Goal: Task Accomplishment & Management: Manage account settings

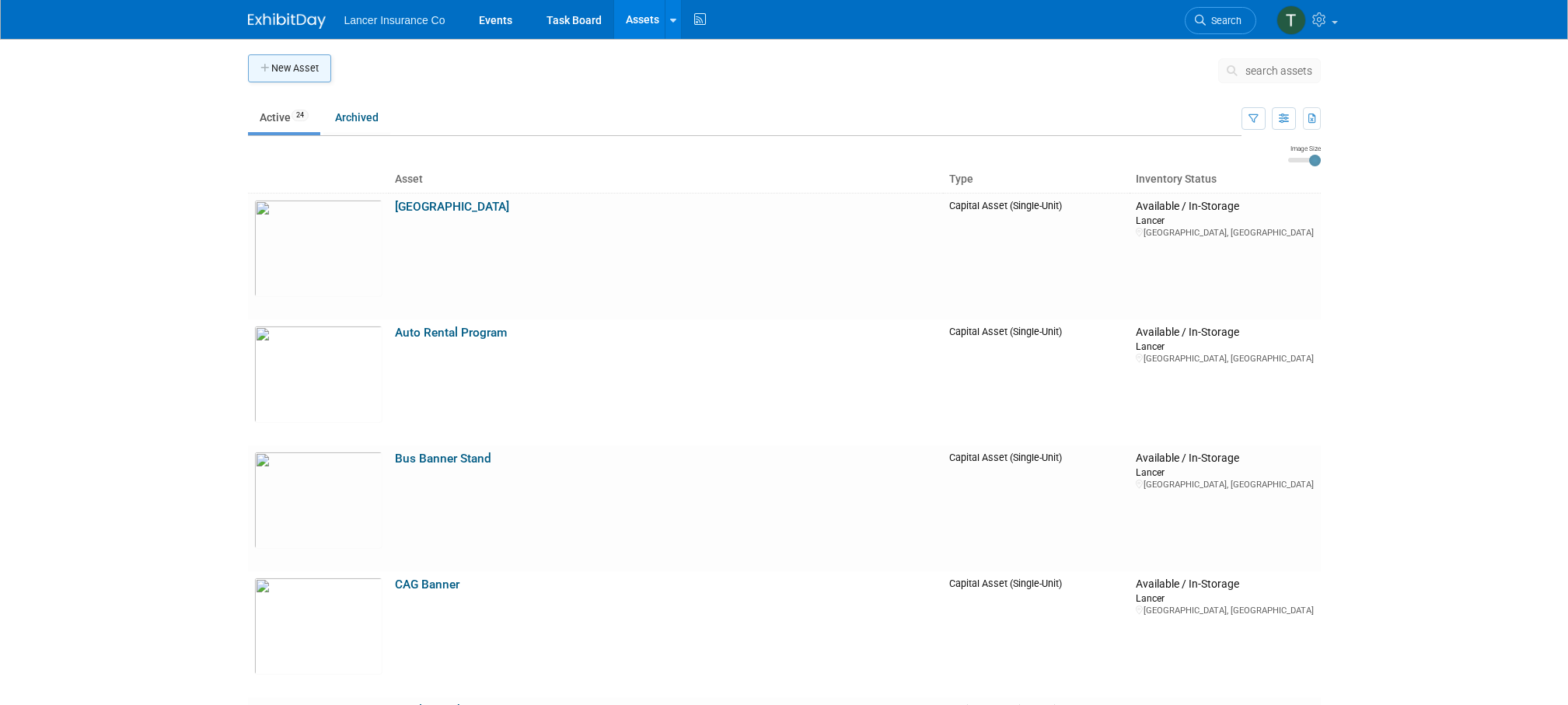
click at [297, 73] on button "New Asset" at bounding box center [289, 69] width 83 height 28
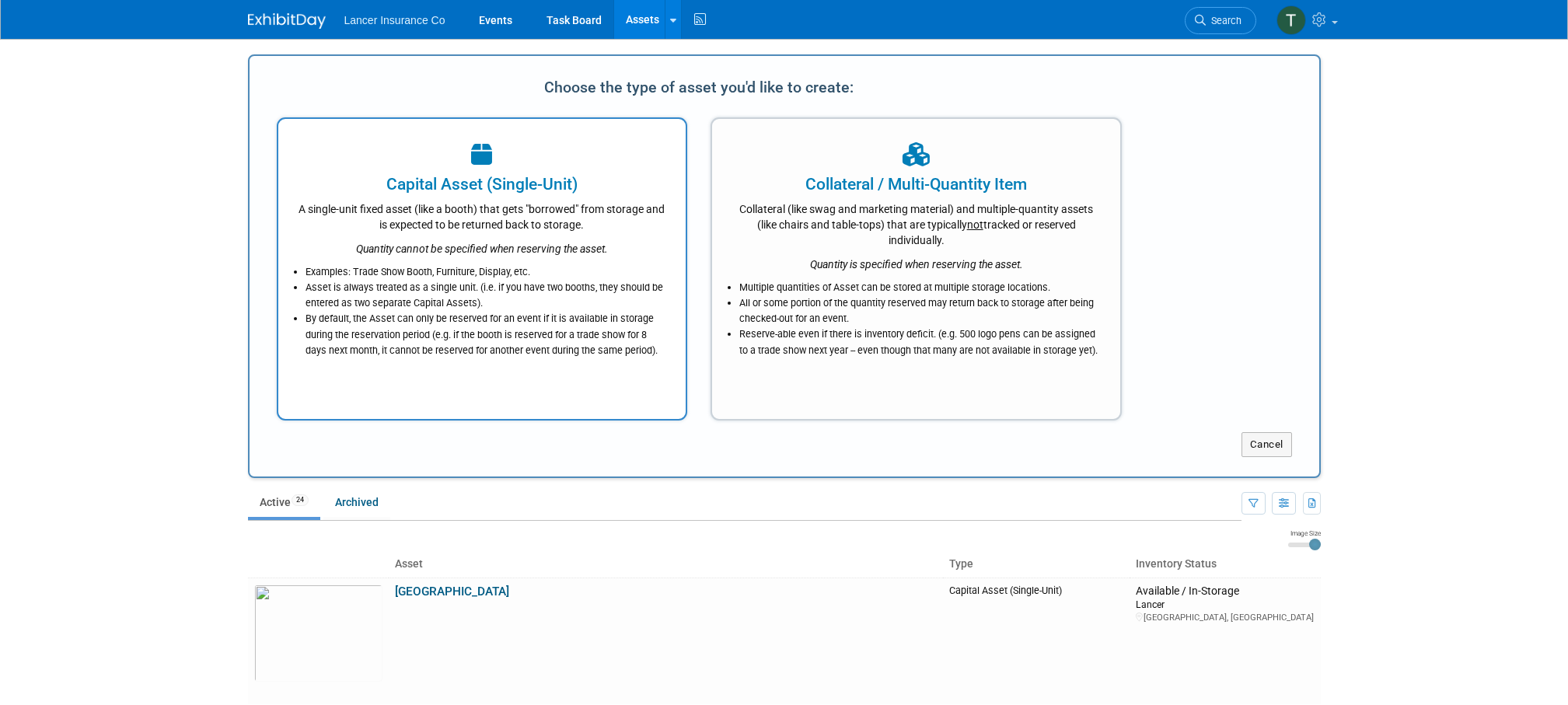
click at [470, 170] on div at bounding box center [483, 156] width 369 height 34
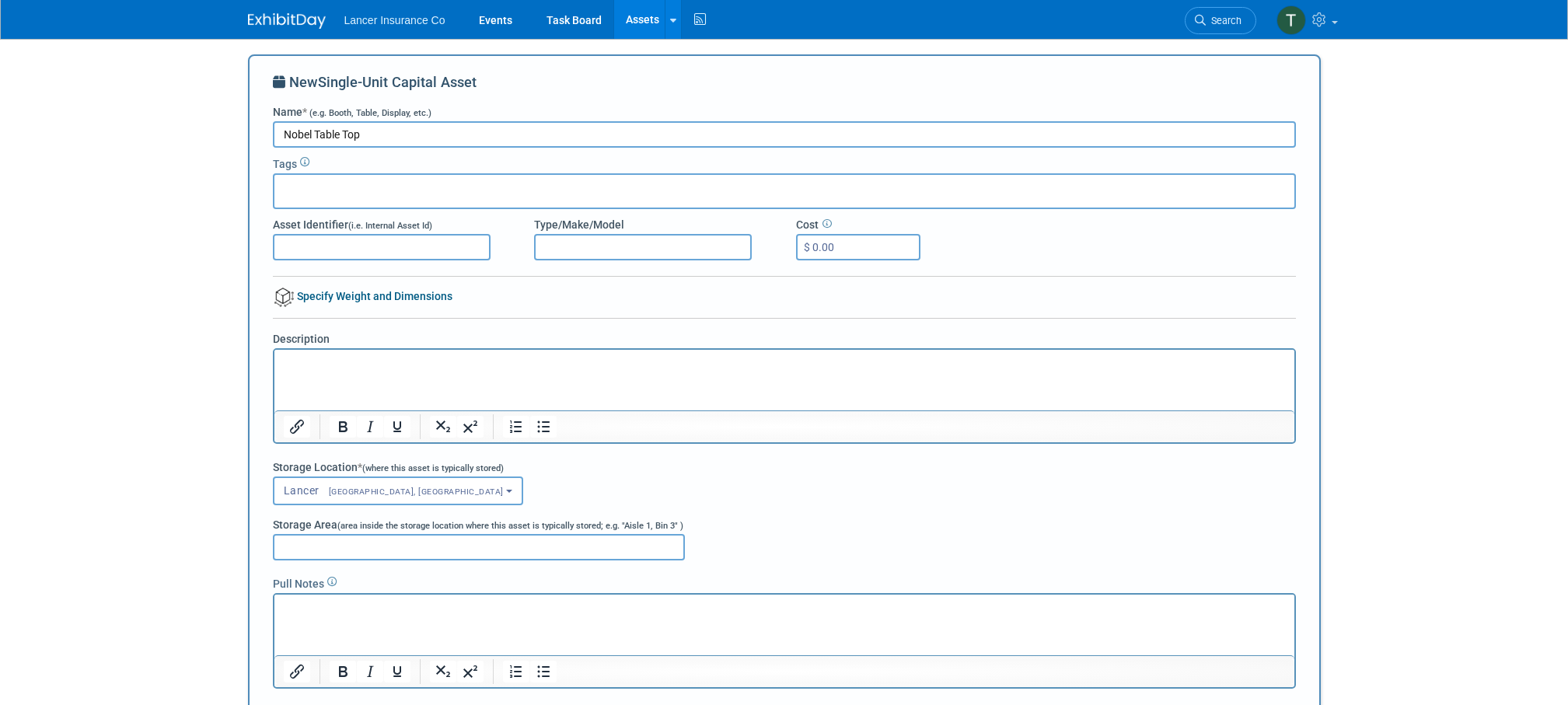
type input "Nobel Table Top"
click at [279, 81] on icon at bounding box center [281, 82] width 16 height 14
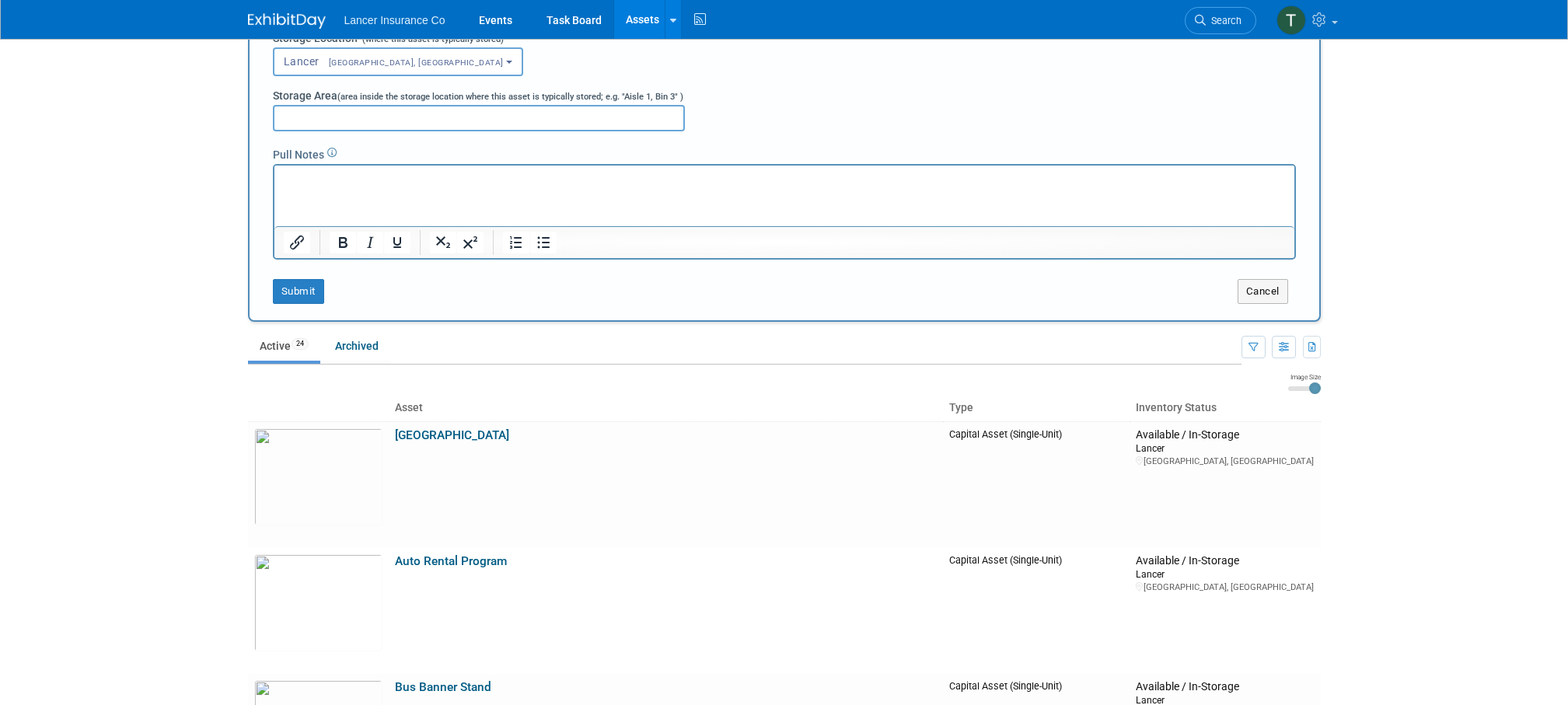
scroll to position [430, 0]
click at [294, 293] on button "Submit" at bounding box center [298, 290] width 51 height 25
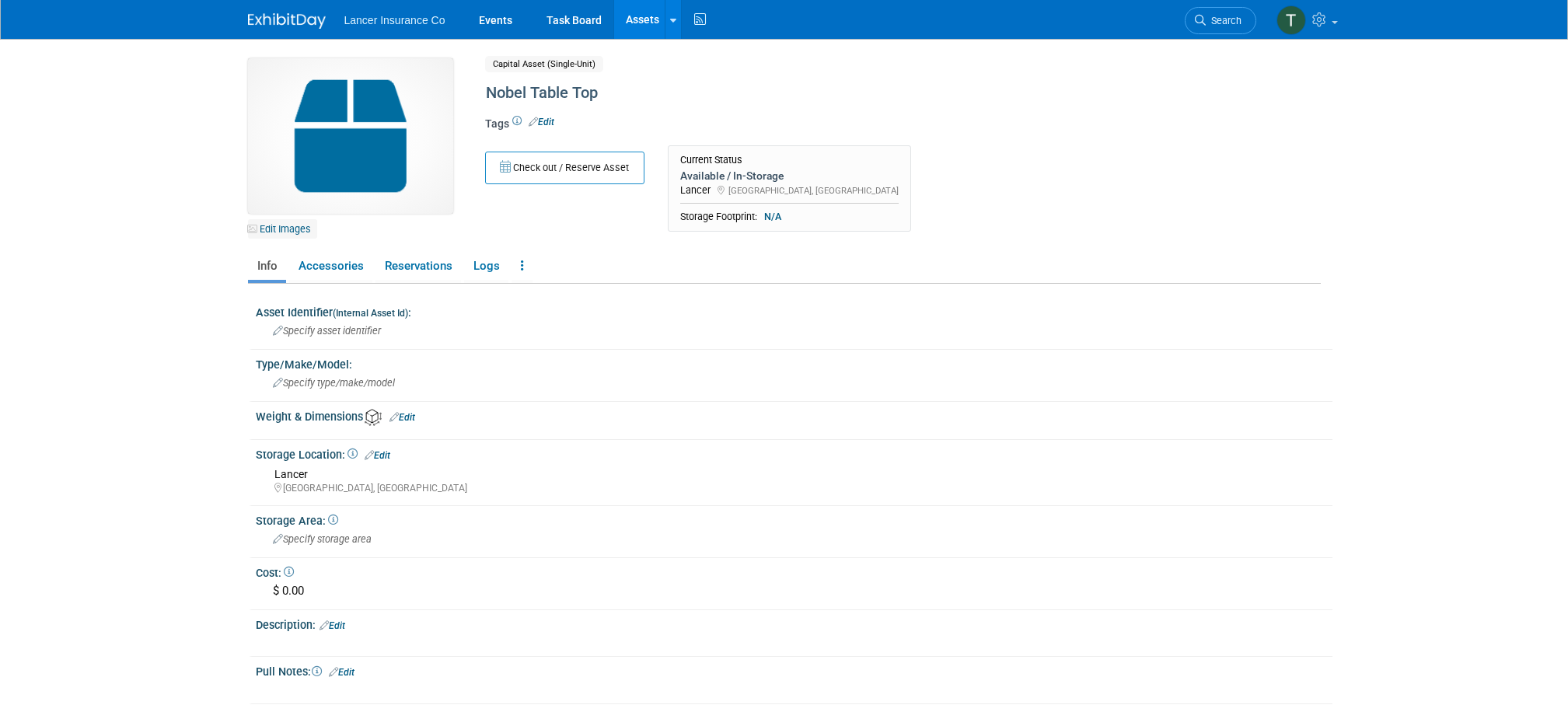
click at [277, 227] on link "Edit Images" at bounding box center [282, 228] width 69 height 19
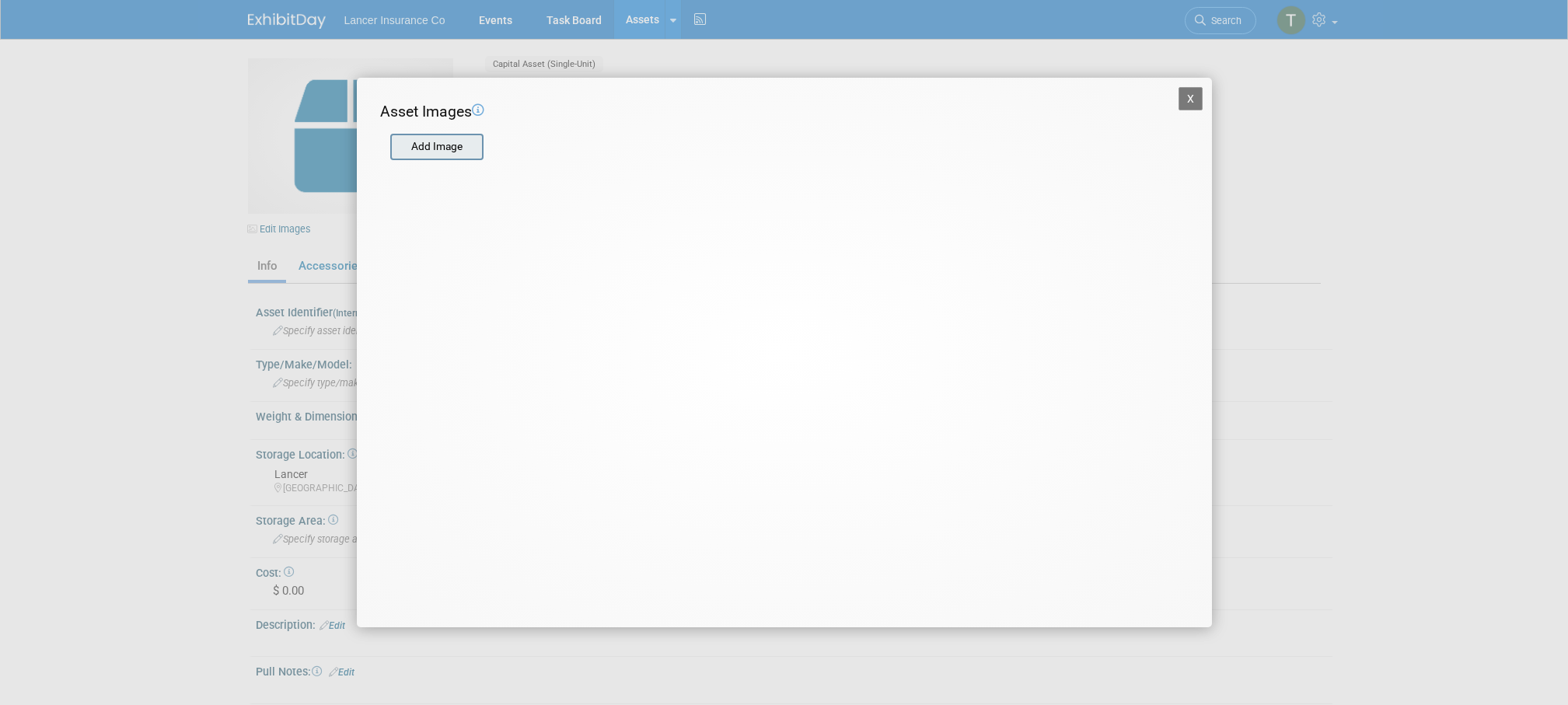
click at [448, 140] on input "file" at bounding box center [390, 147] width 186 height 23
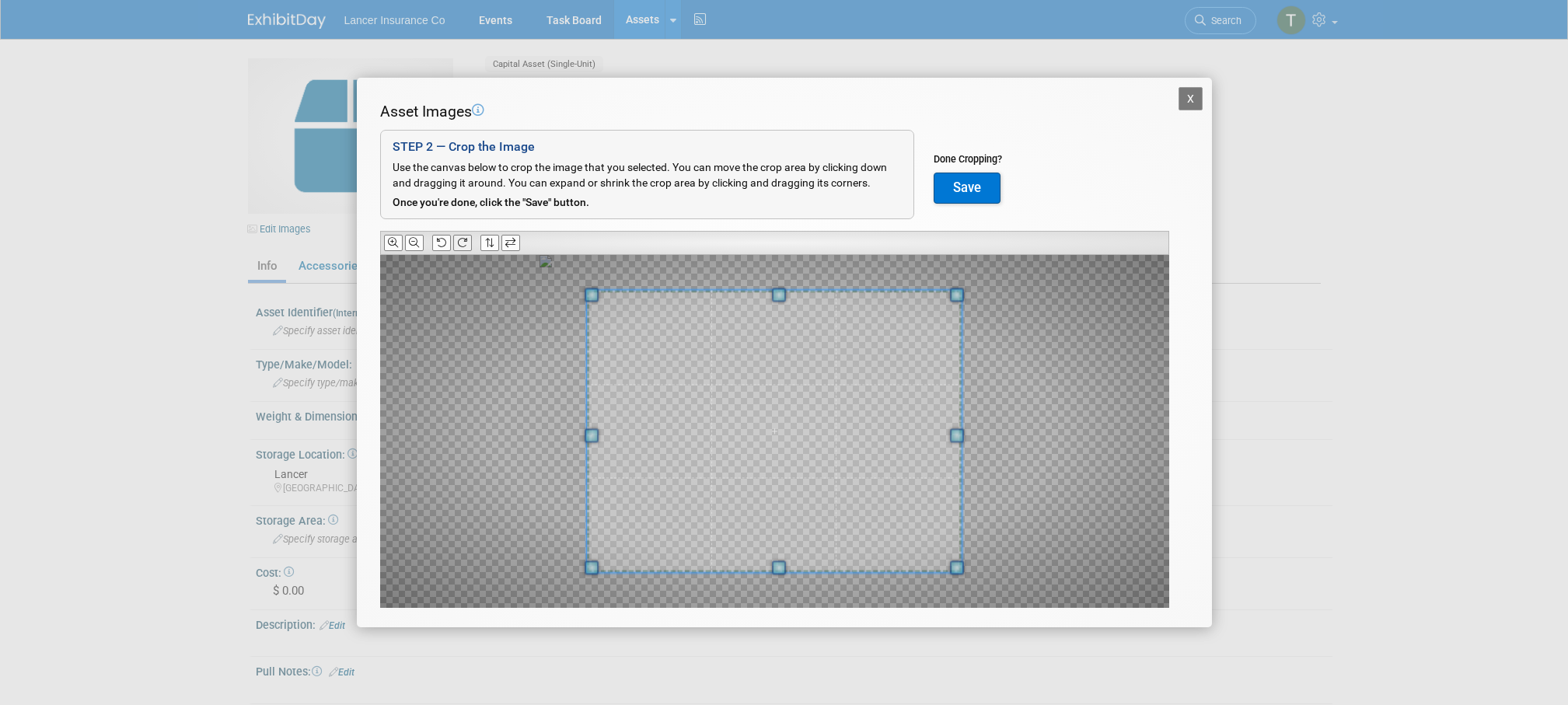
click at [463, 241] on icon at bounding box center [462, 243] width 10 height 10
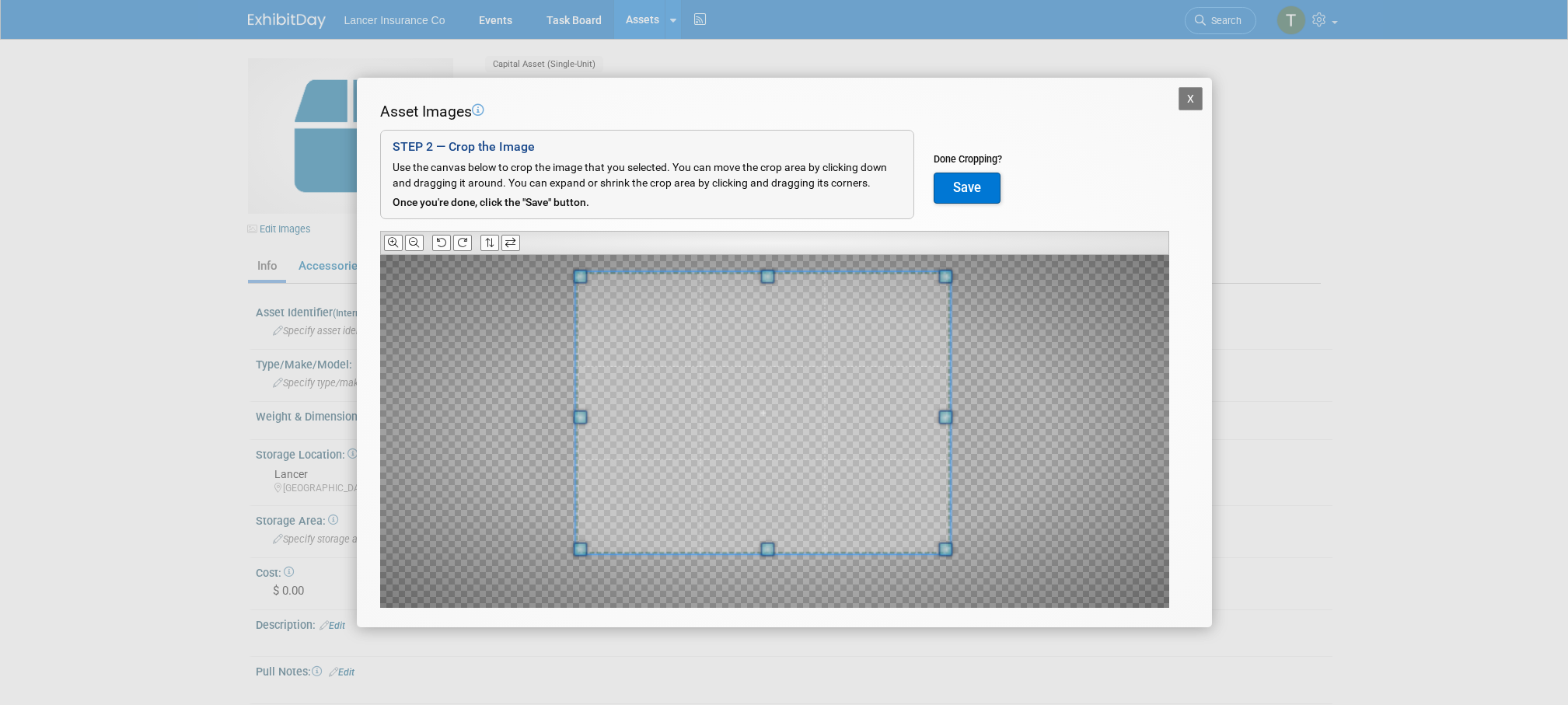
click at [705, 342] on span at bounding box center [763, 413] width 376 height 282
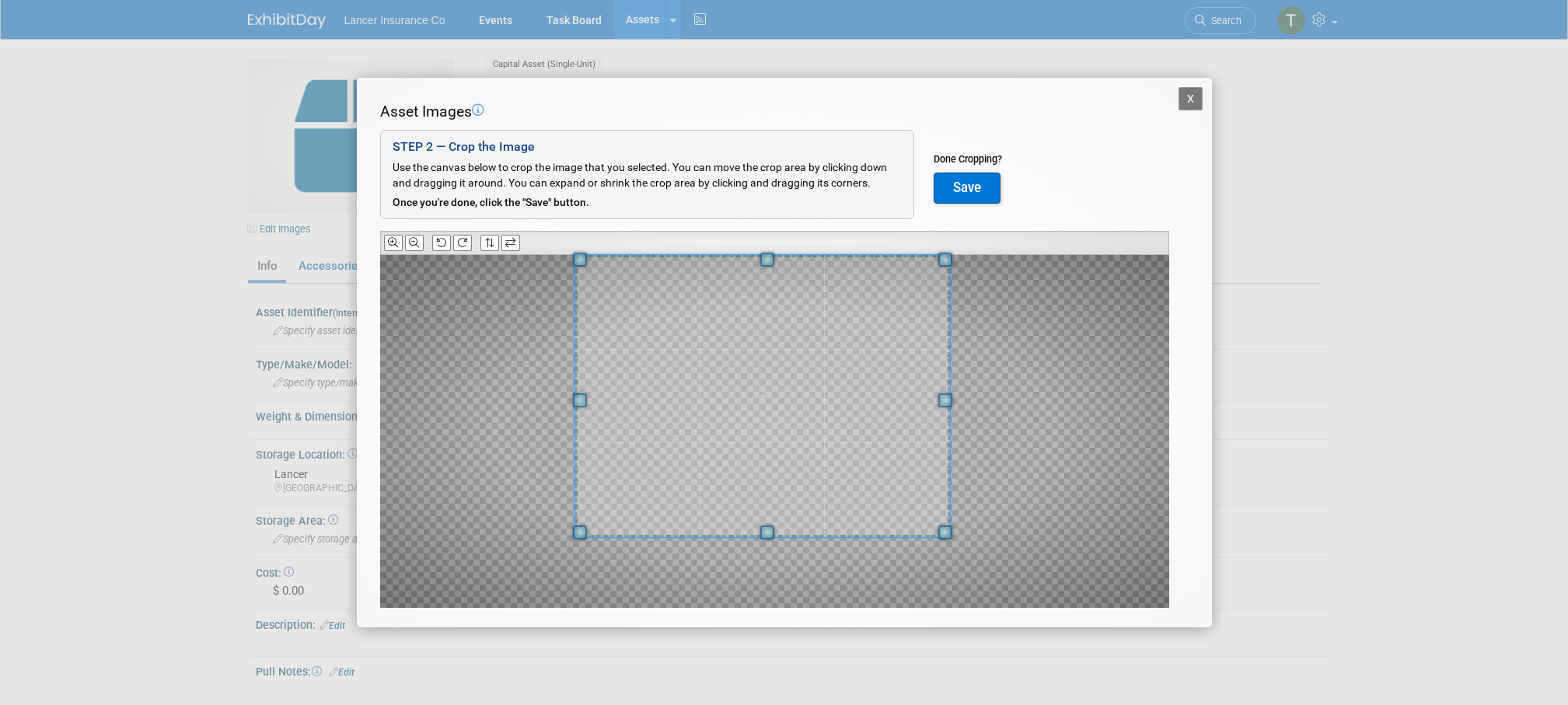
click at [705, 320] on span at bounding box center [762, 396] width 376 height 282
click at [937, 492] on span at bounding box center [777, 396] width 376 height 282
click at [976, 187] on button "Save" at bounding box center [967, 187] width 67 height 31
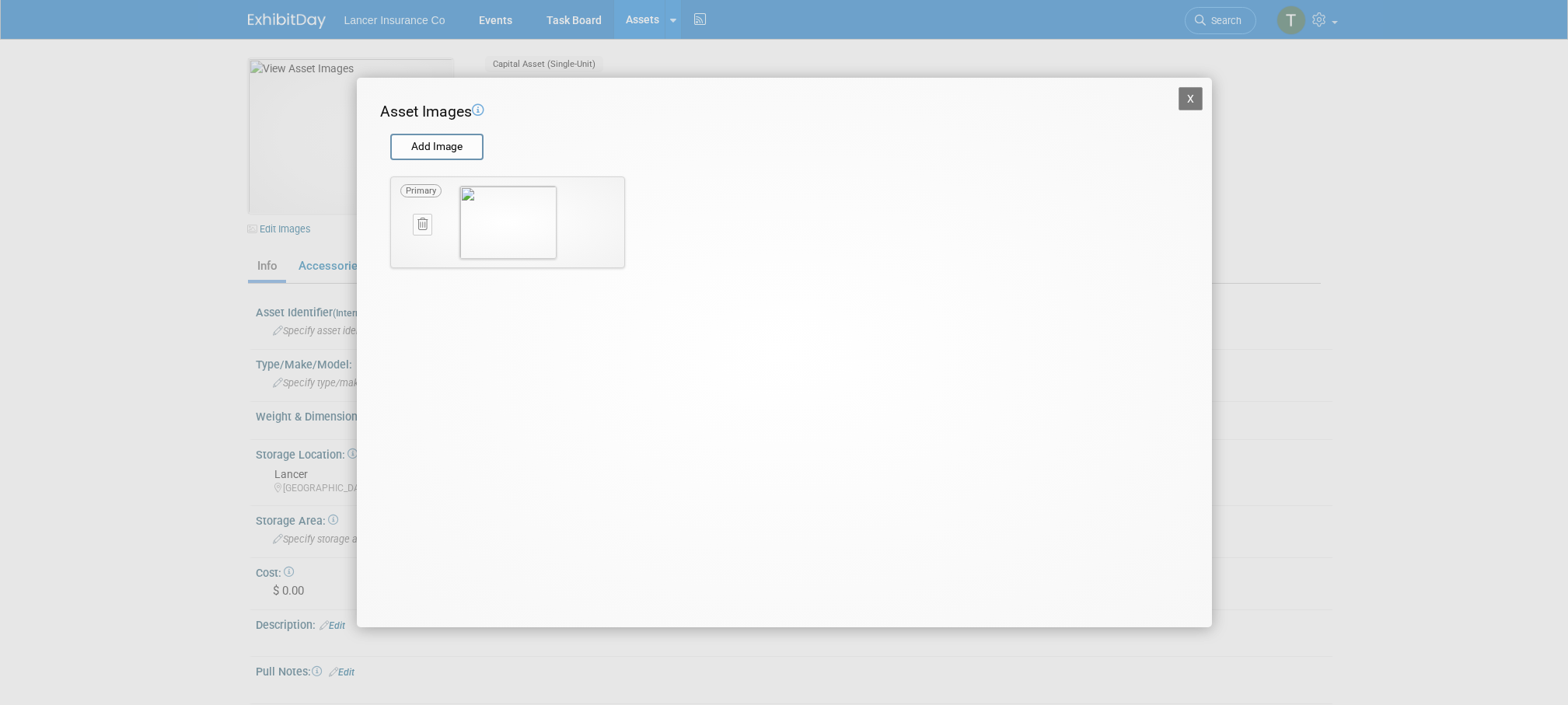
click at [1190, 99] on button "X" at bounding box center [1191, 98] width 25 height 23
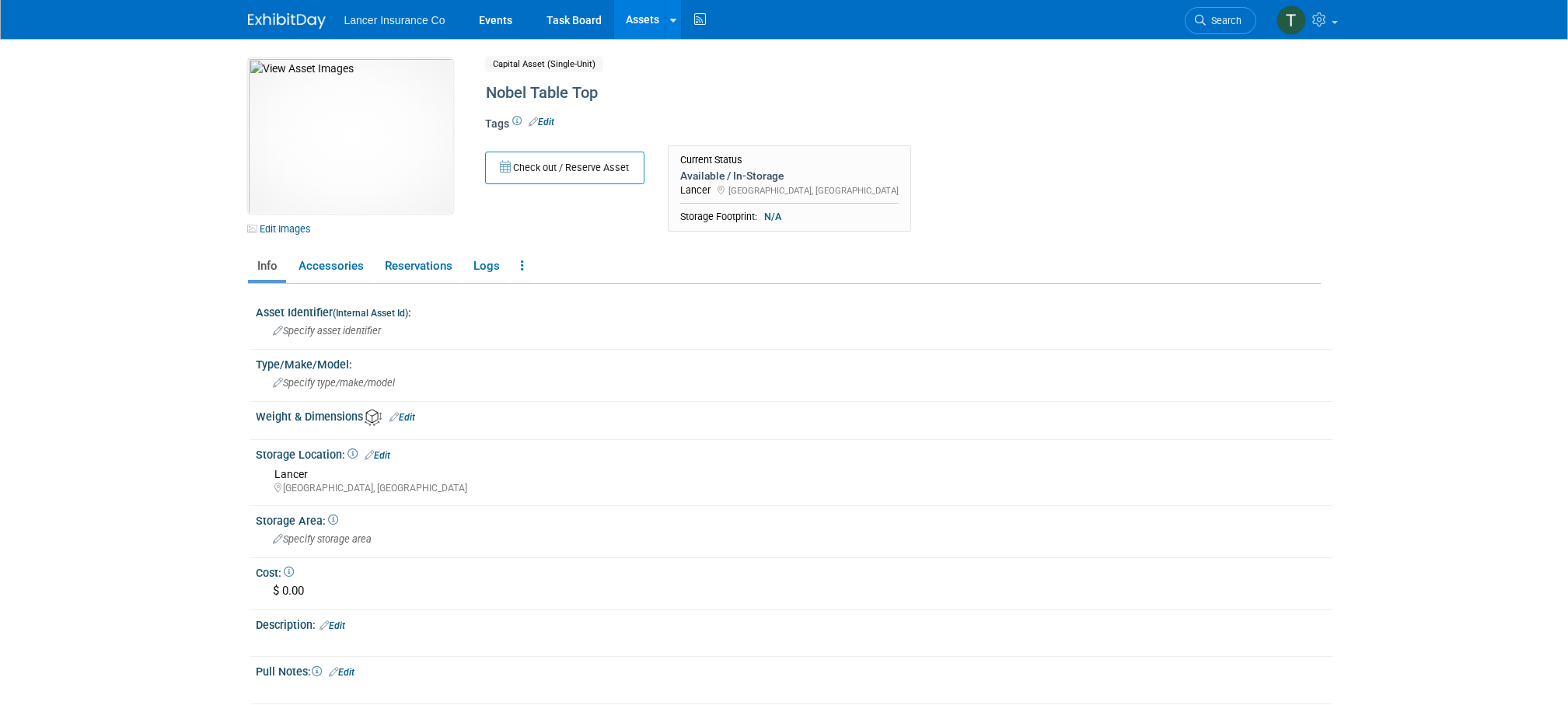
click at [628, 17] on link "Assets" at bounding box center [642, 19] width 57 height 39
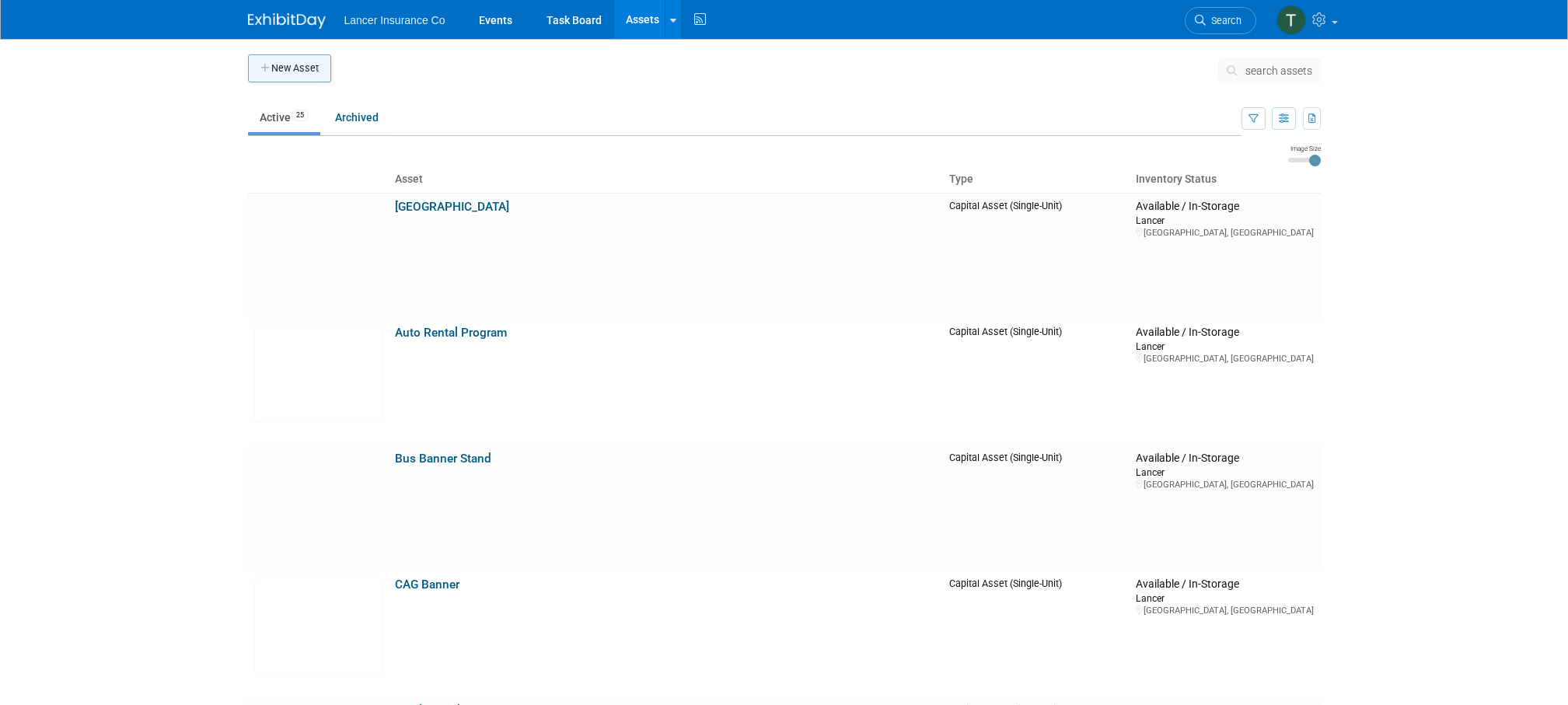
click at [293, 66] on button "New Asset" at bounding box center [289, 69] width 83 height 28
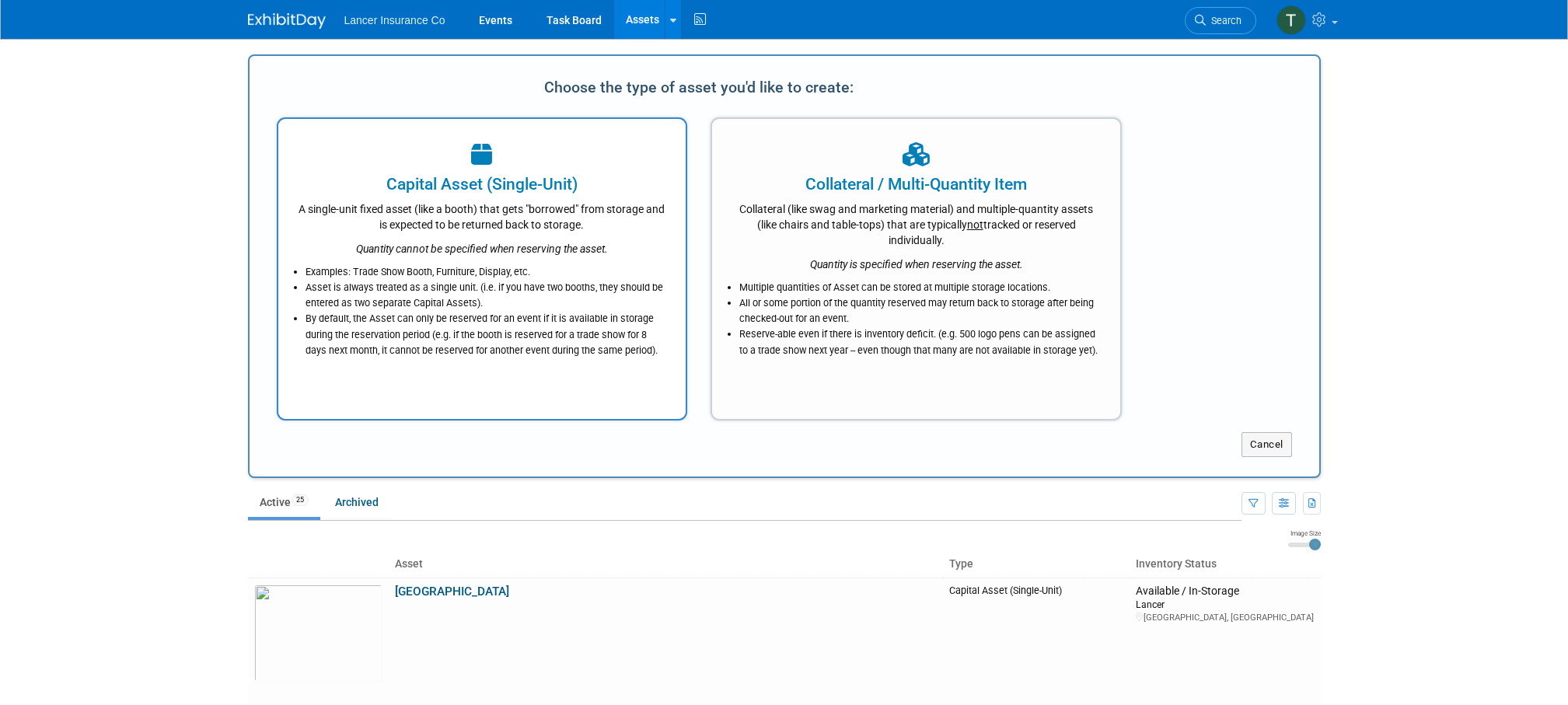
click at [443, 244] on icon "Quantity cannot be specified when reserving the asset." at bounding box center [482, 248] width 252 height 12
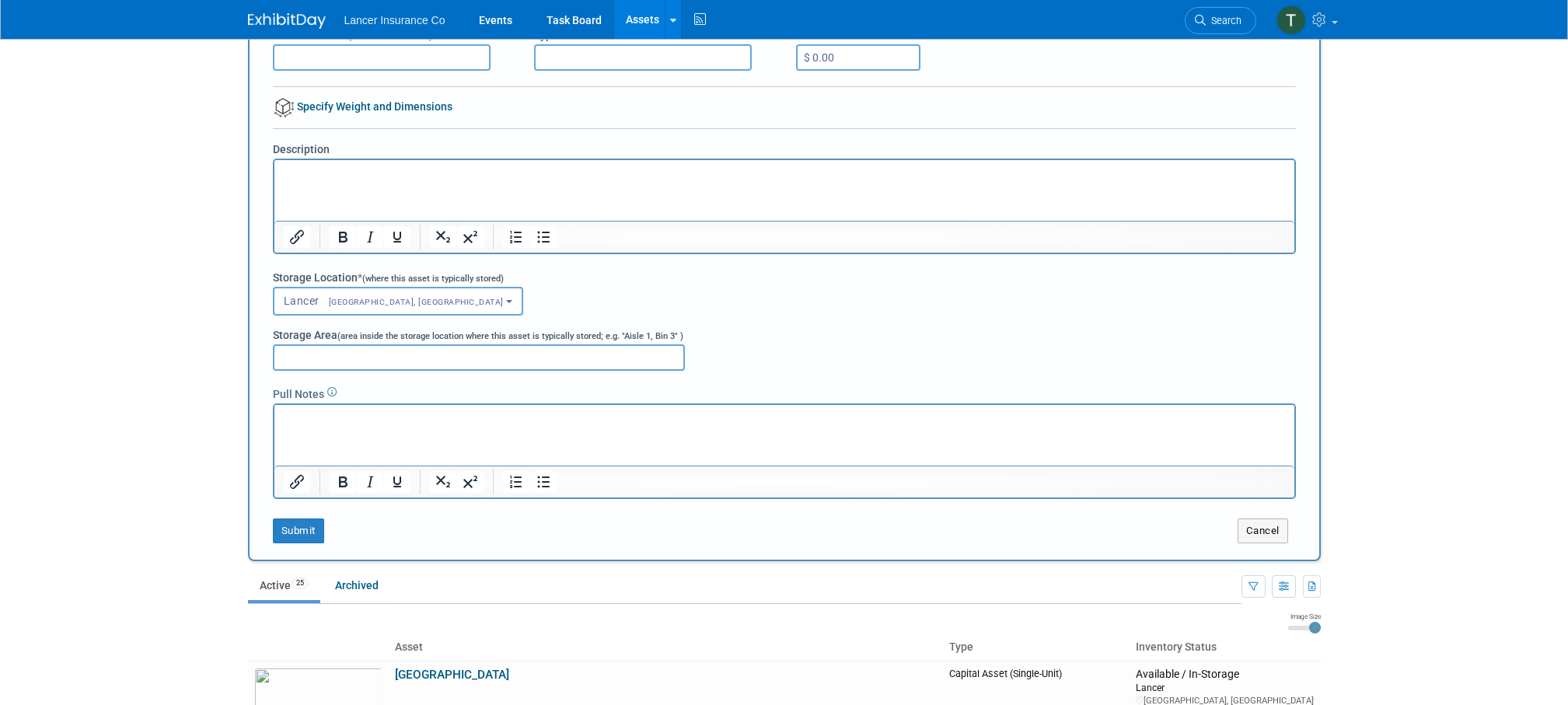
scroll to position [385, 0]
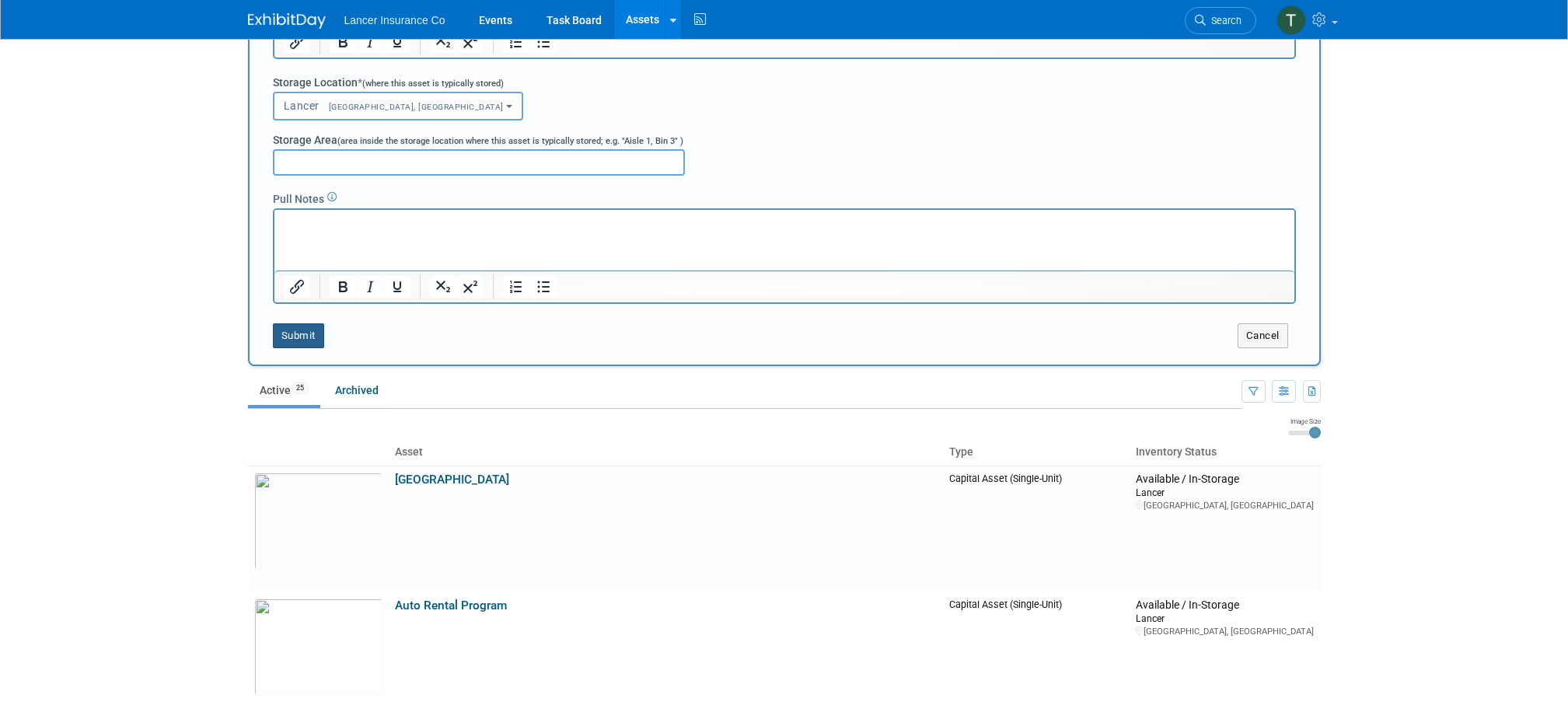
type input "Nobel Case Podium"
click at [298, 336] on button "Submit" at bounding box center [298, 335] width 51 height 25
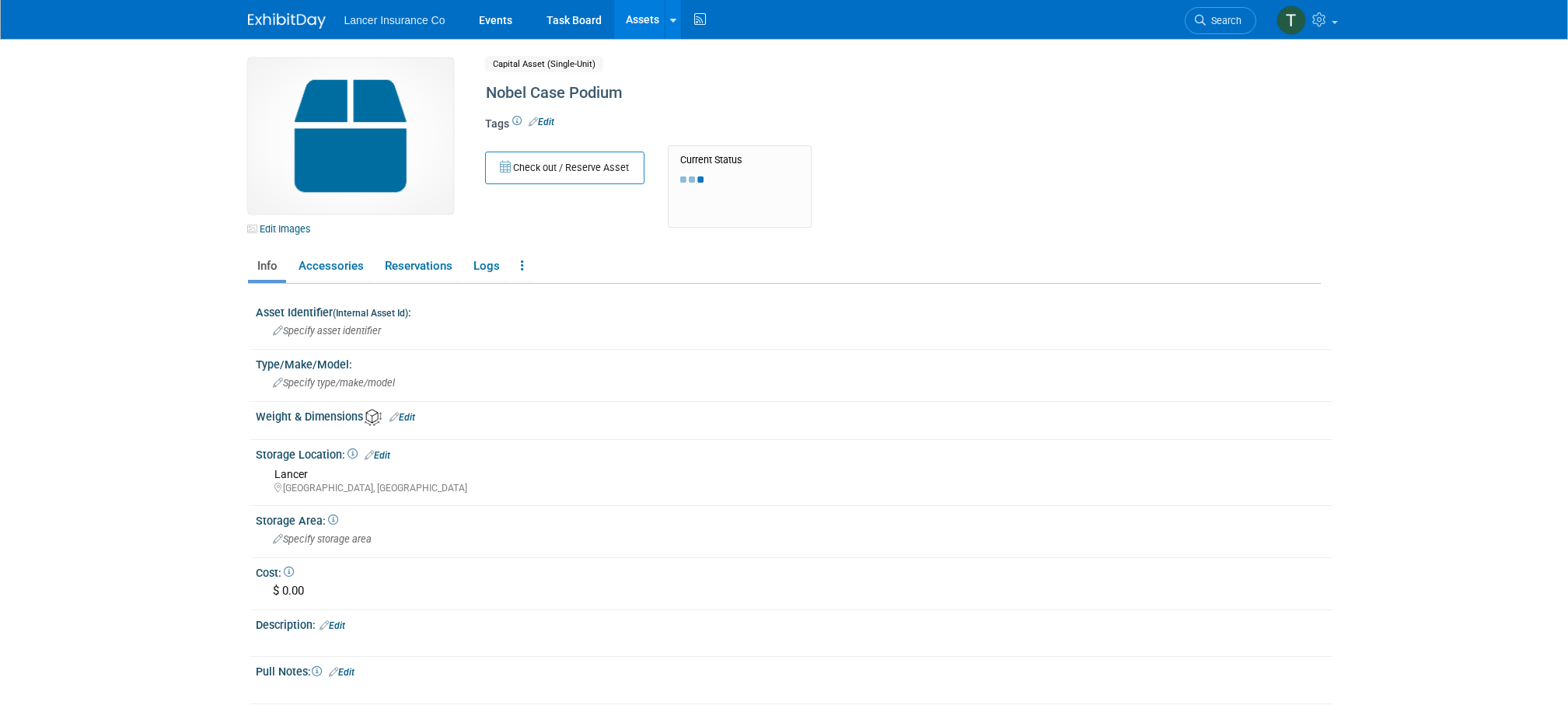
click at [351, 150] on img at bounding box center [351, 136] width 205 height 156
click at [284, 234] on link "Edit Images" at bounding box center [282, 228] width 69 height 19
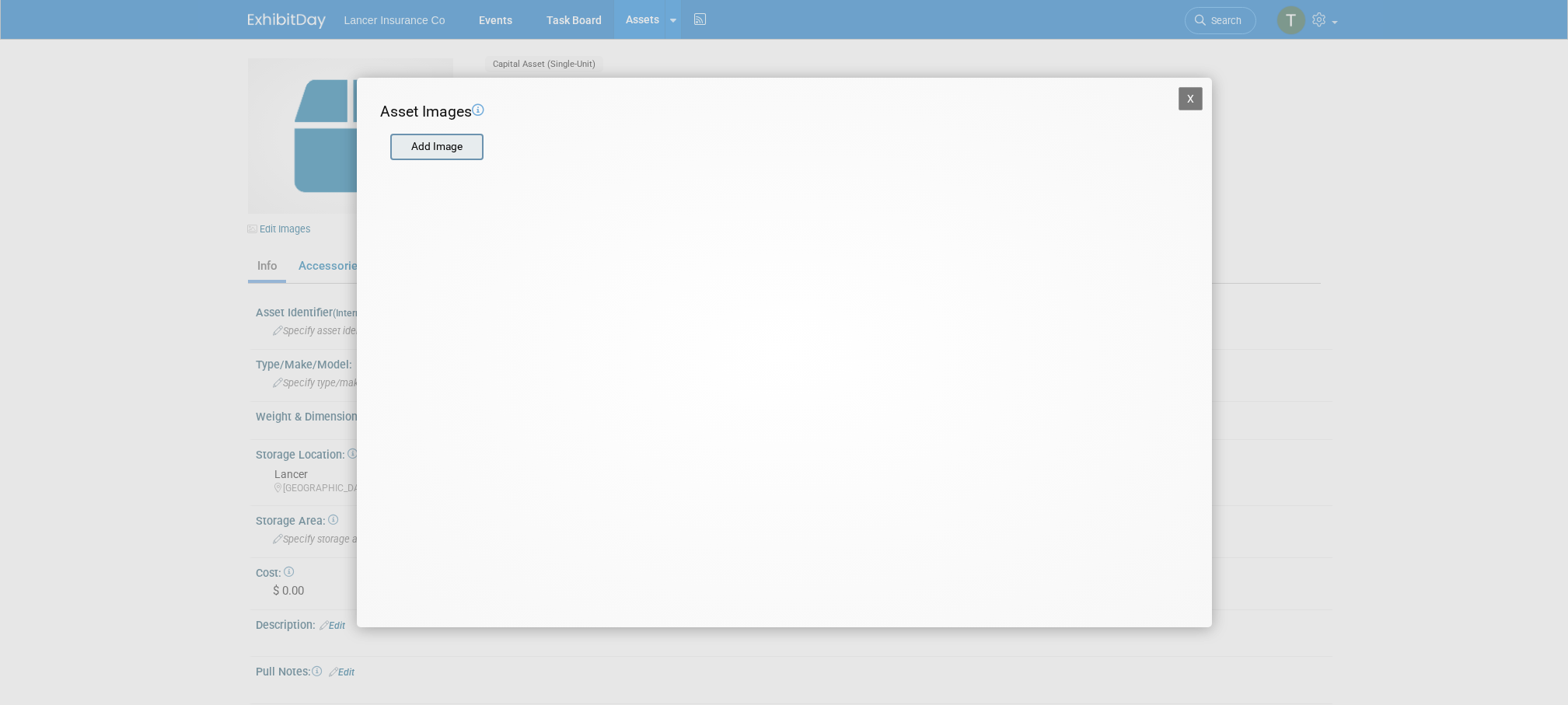
click at [418, 140] on input "file" at bounding box center [390, 147] width 186 height 23
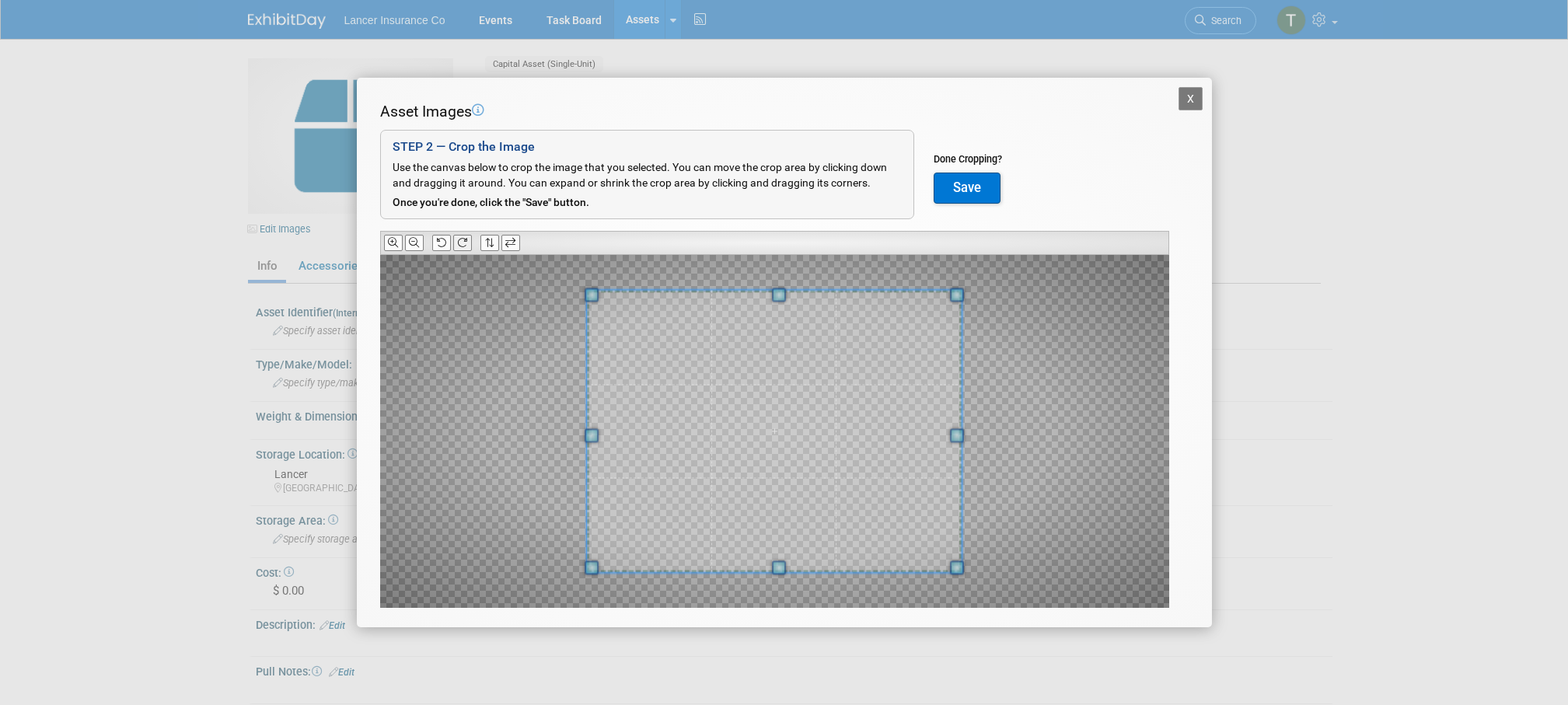
click at [466, 239] on icon at bounding box center [462, 243] width 10 height 10
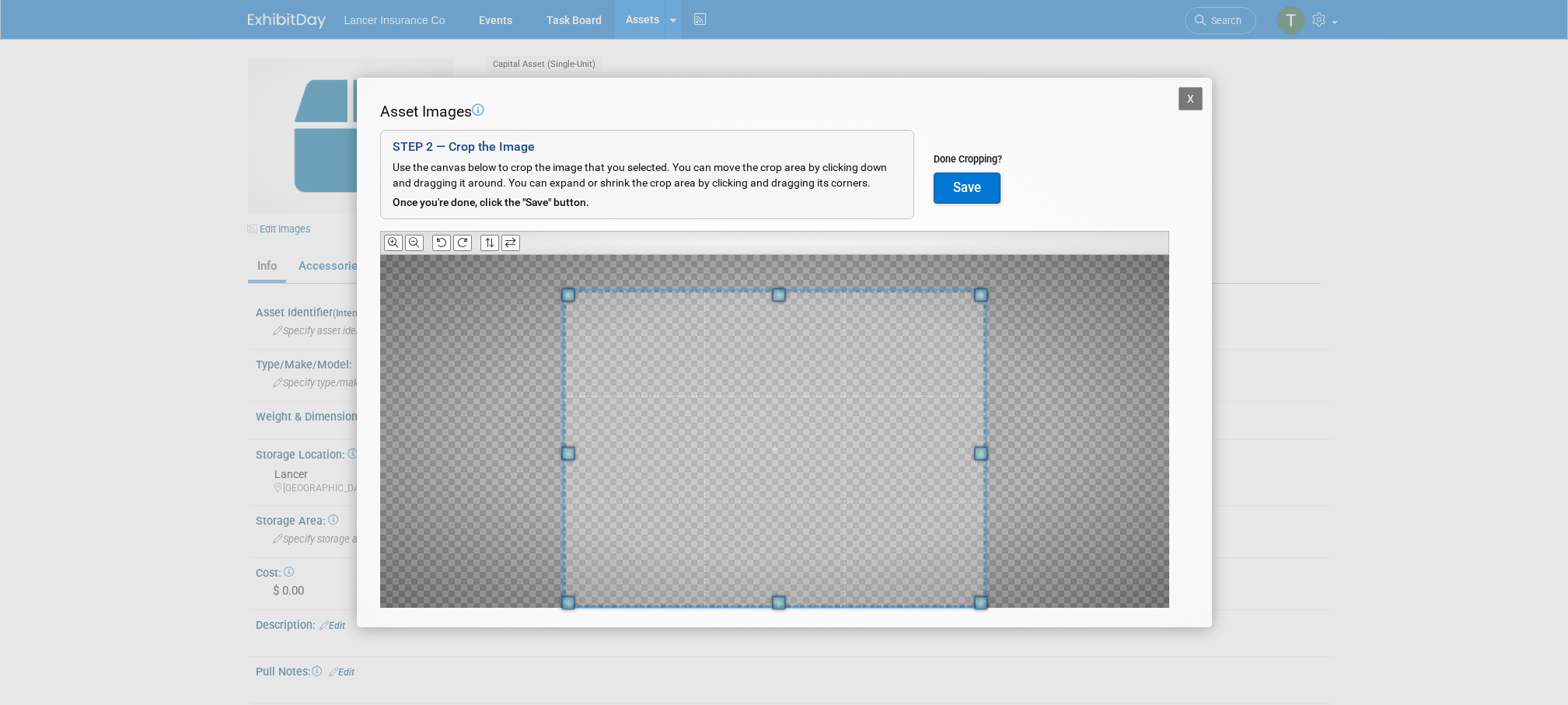
click at [783, 622] on div "Asset Images Add Image STEP 2 — Crop the Image Use the canvas below to crop the…" at bounding box center [784, 378] width 809 height 555
click at [1002, 499] on div at bounding box center [774, 432] width 789 height 353
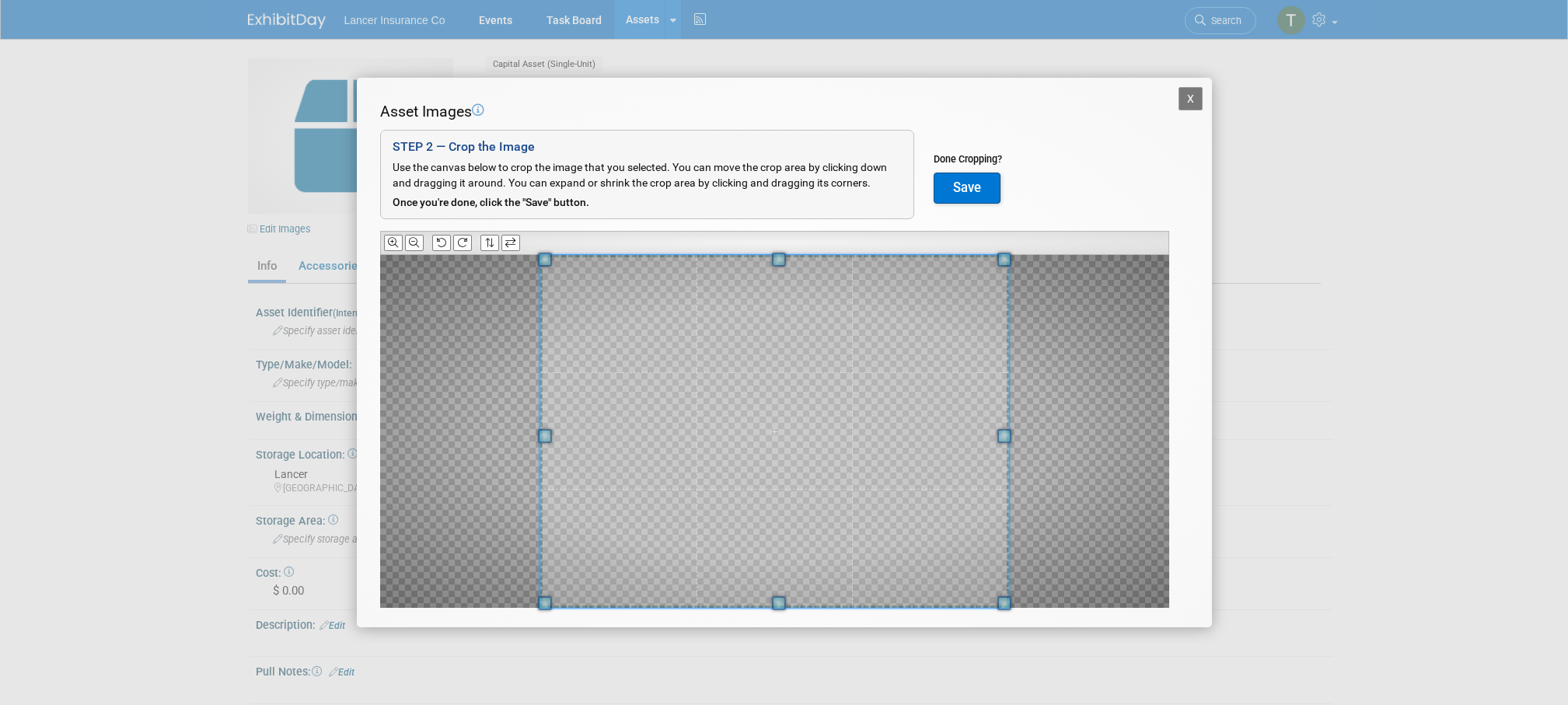
click at [789, 250] on div "Asset Images Add Image STEP 2 — Crop the Image Use the canvas below to crop the…" at bounding box center [784, 378] width 809 height 555
click at [979, 181] on button "Save" at bounding box center [967, 187] width 67 height 31
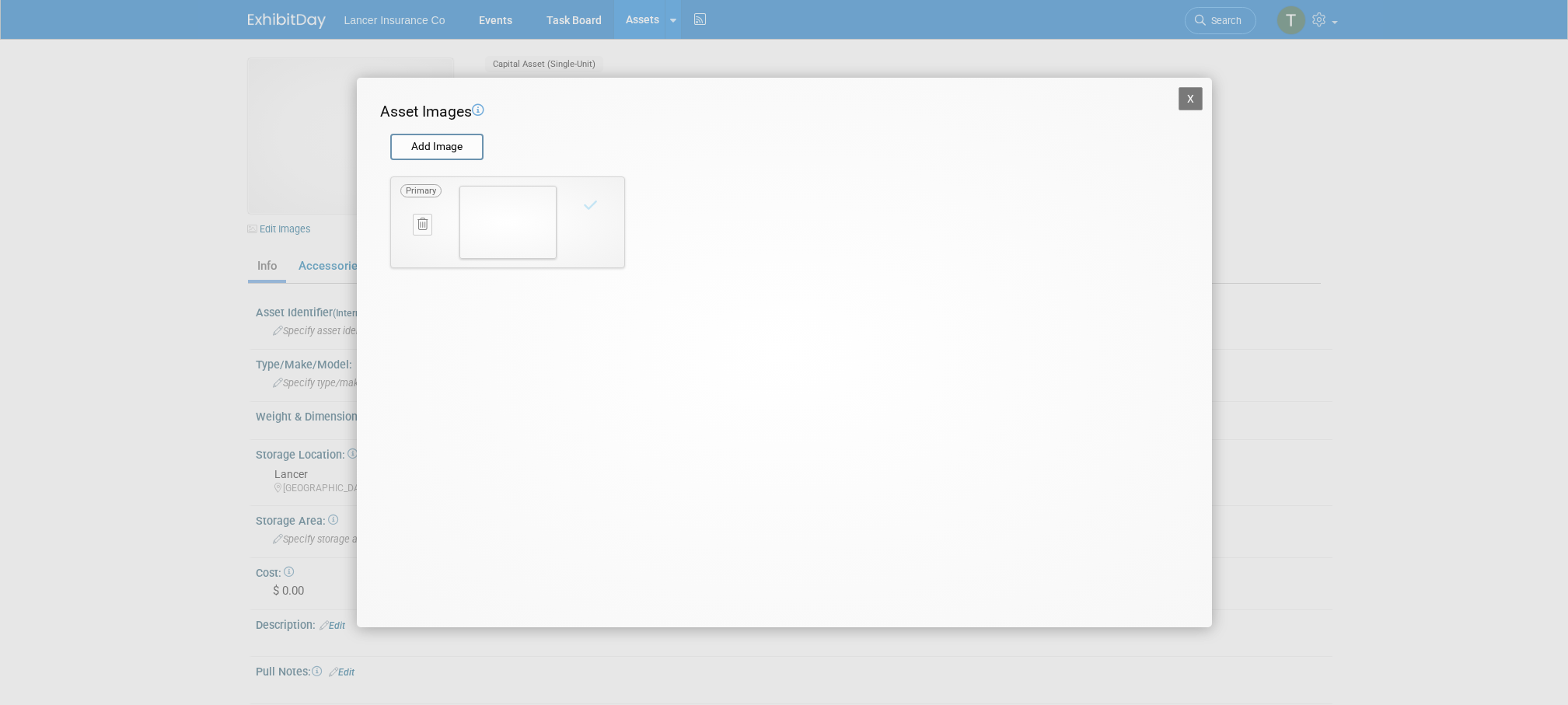
click at [1187, 99] on button "X" at bounding box center [1191, 98] width 25 height 23
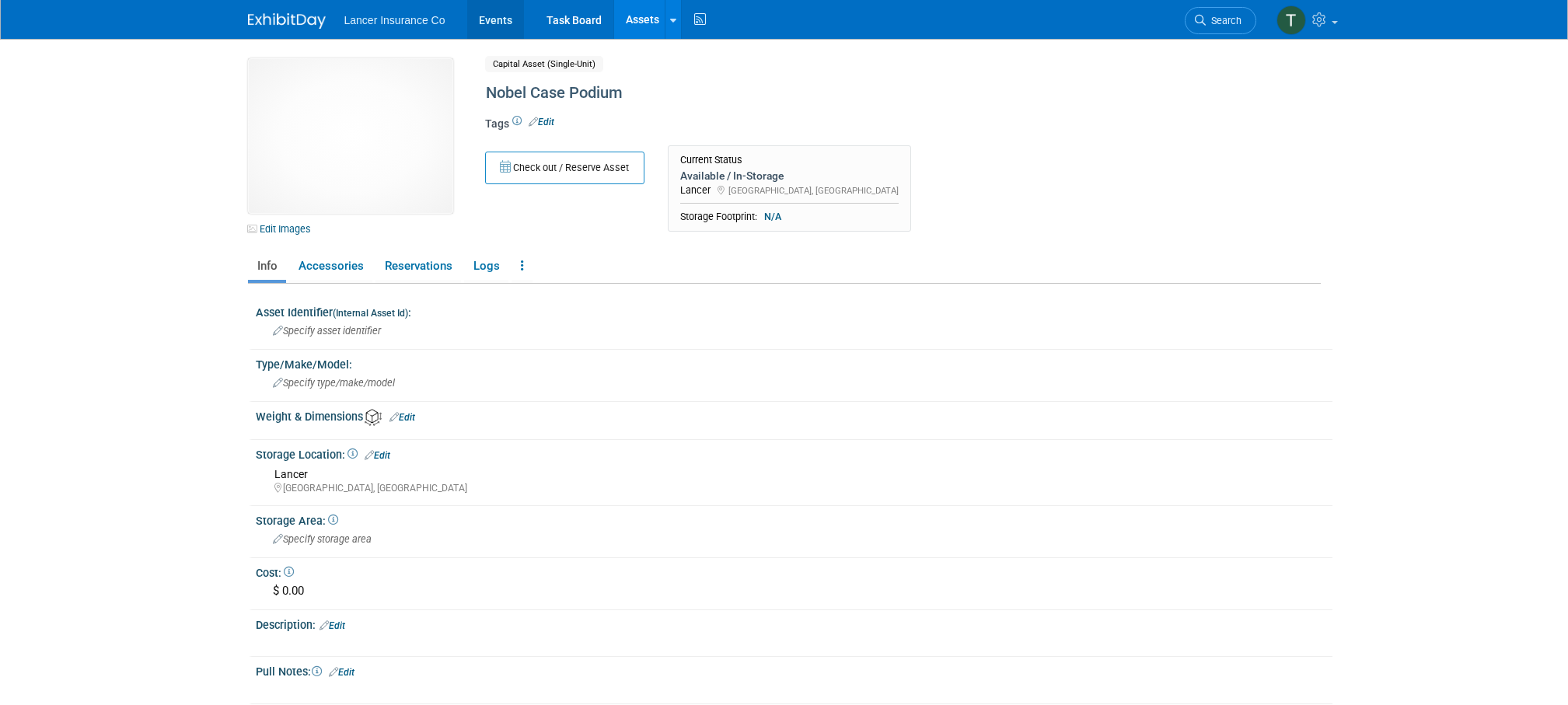
click at [479, 25] on link "Events" at bounding box center [496, 19] width 57 height 39
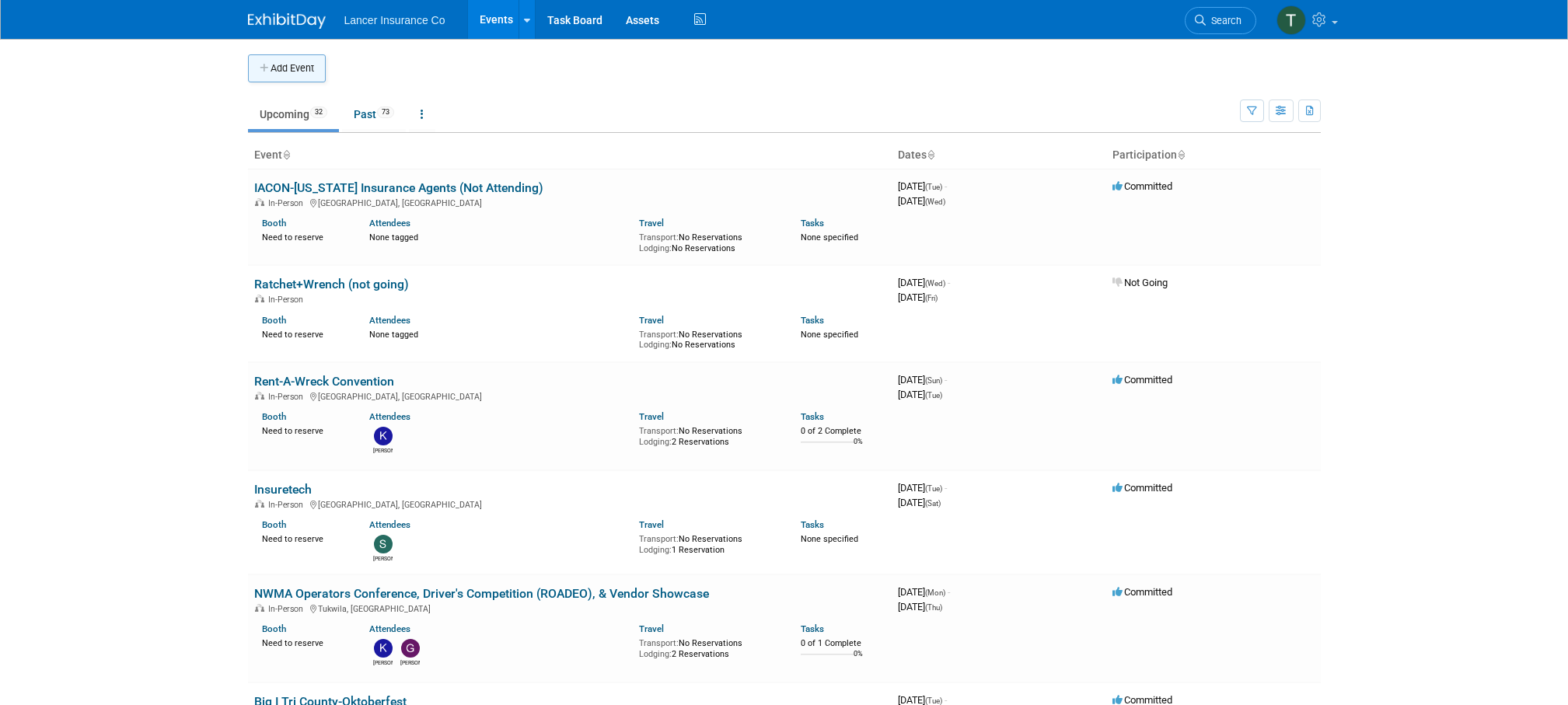
click at [296, 73] on button "Add Event" at bounding box center [287, 69] width 78 height 28
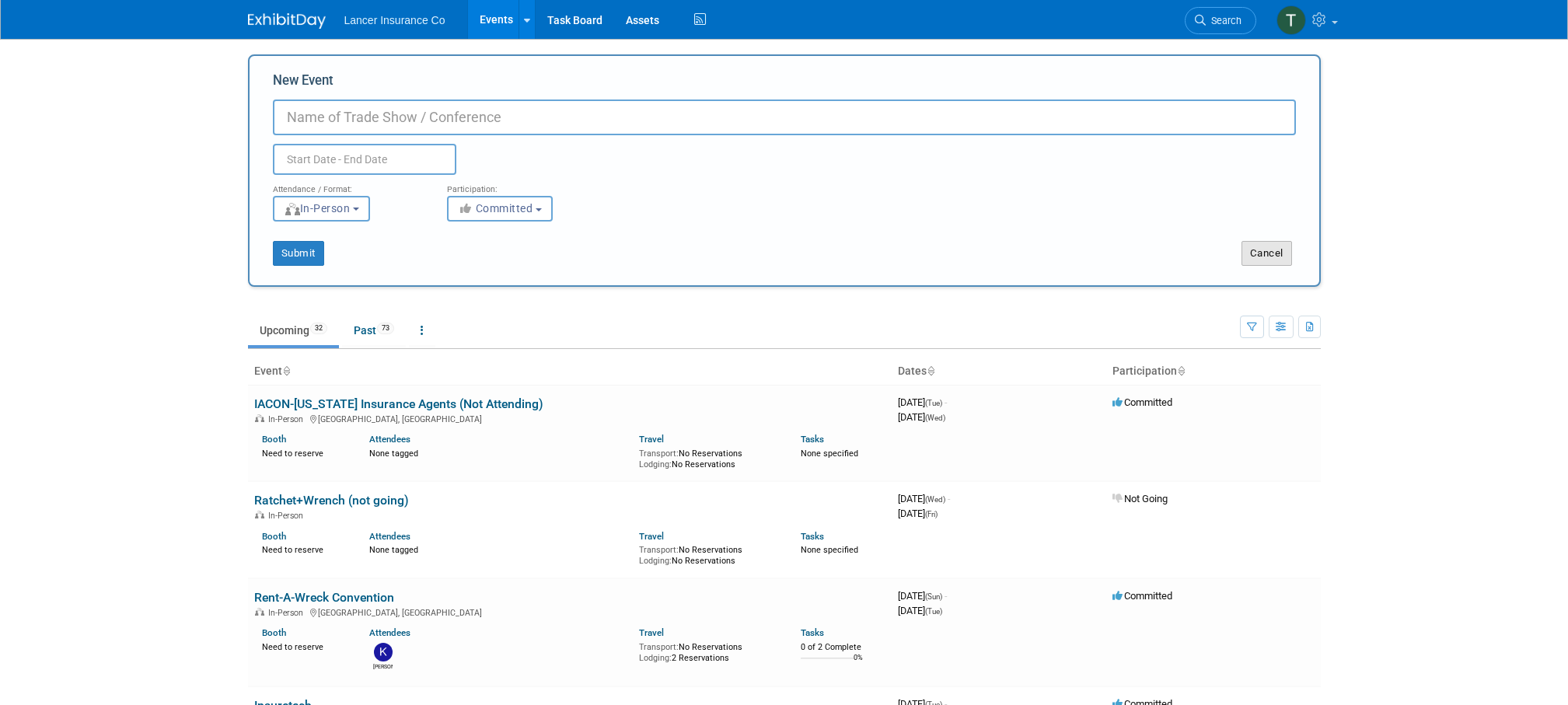
click at [1245, 252] on button "Cancel" at bounding box center [1267, 253] width 51 height 25
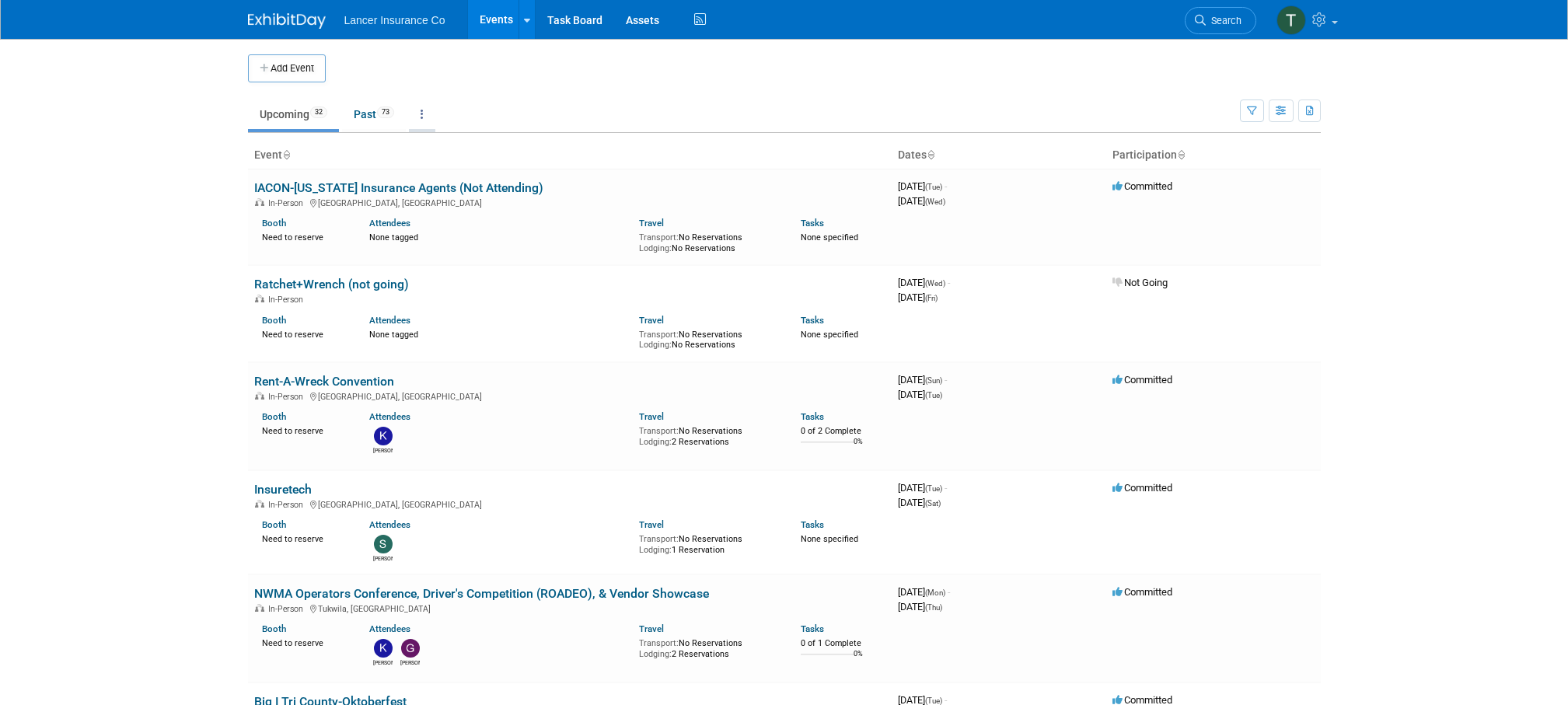
click at [424, 115] on icon at bounding box center [422, 114] width 3 height 11
click at [460, 173] on link "Grouped Annually Events grouped by year" at bounding box center [471, 184] width 124 height 34
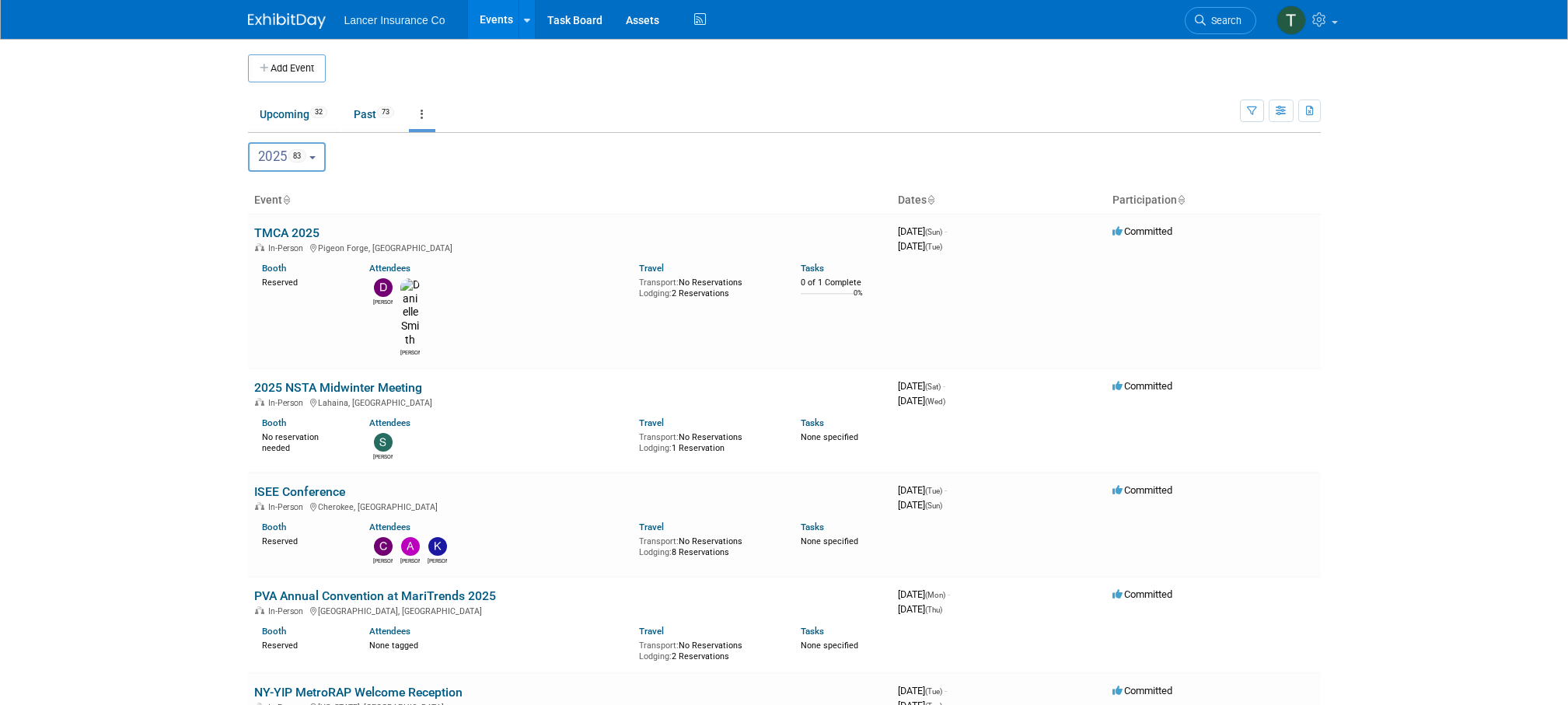
click at [312, 155] on button "2025 83" at bounding box center [287, 158] width 79 height 30
click at [289, 259] on label "2026 15" at bounding box center [289, 258] width 66 height 26
click at [261, 259] on input "2026 15" at bounding box center [256, 257] width 10 height 10
select select "2026"
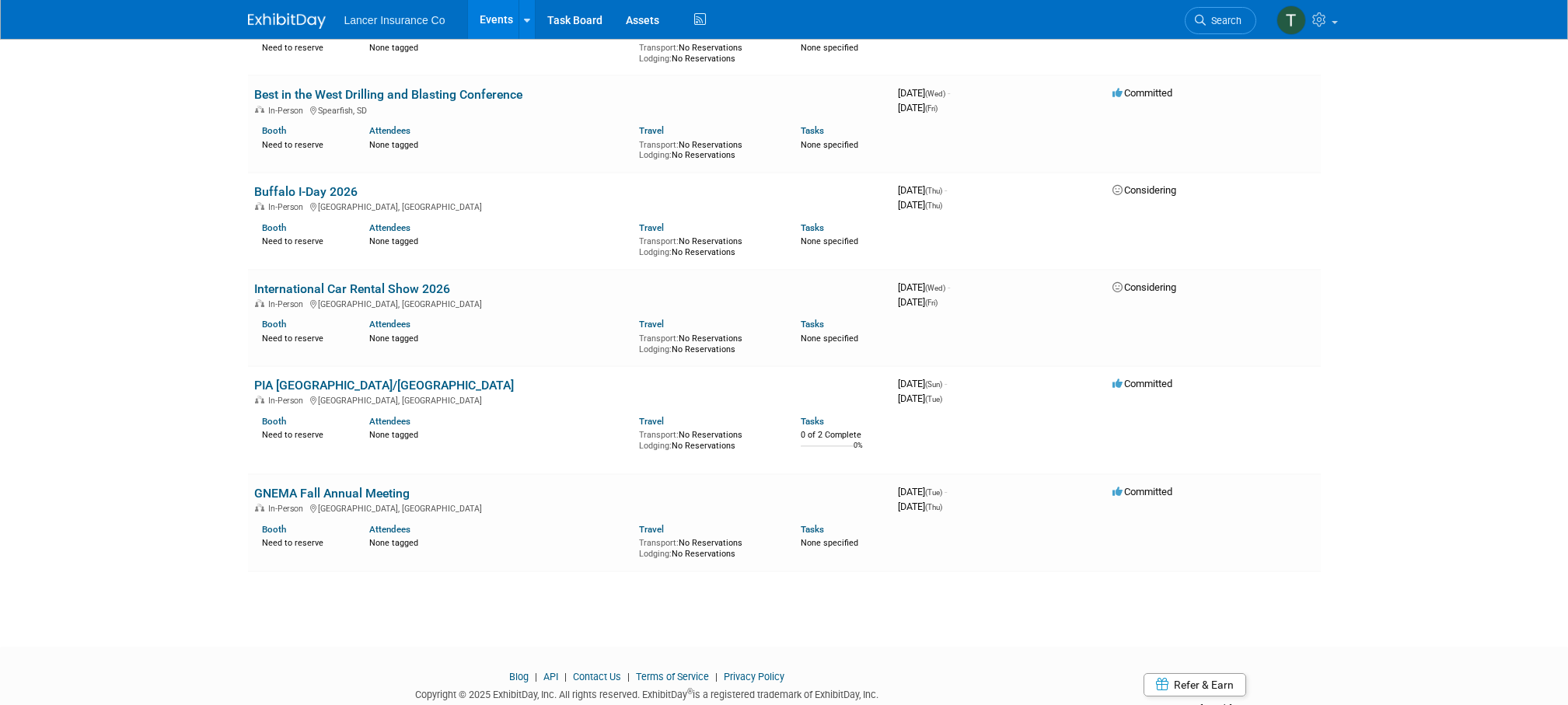
scroll to position [708, 0]
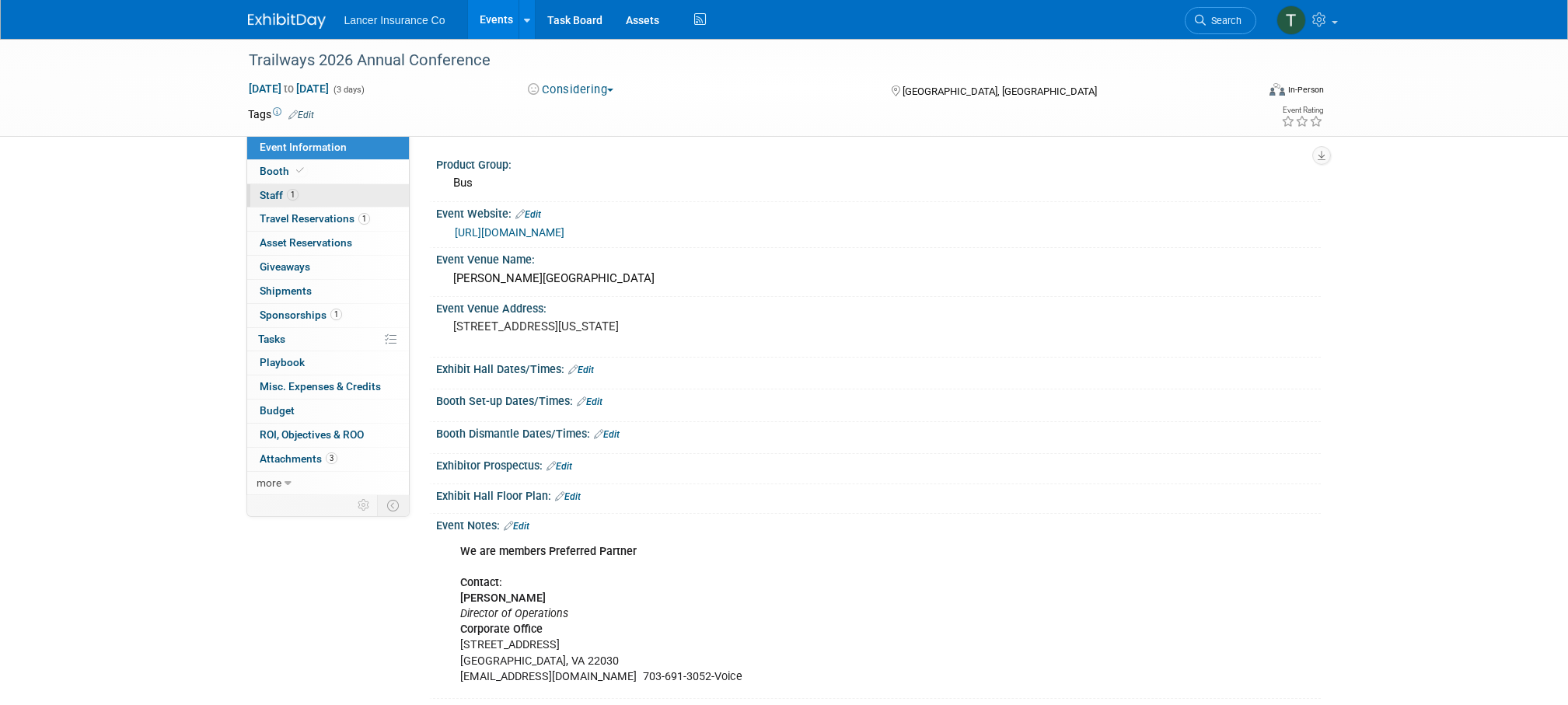
click at [267, 196] on span "Staff 1" at bounding box center [278, 194] width 39 height 12
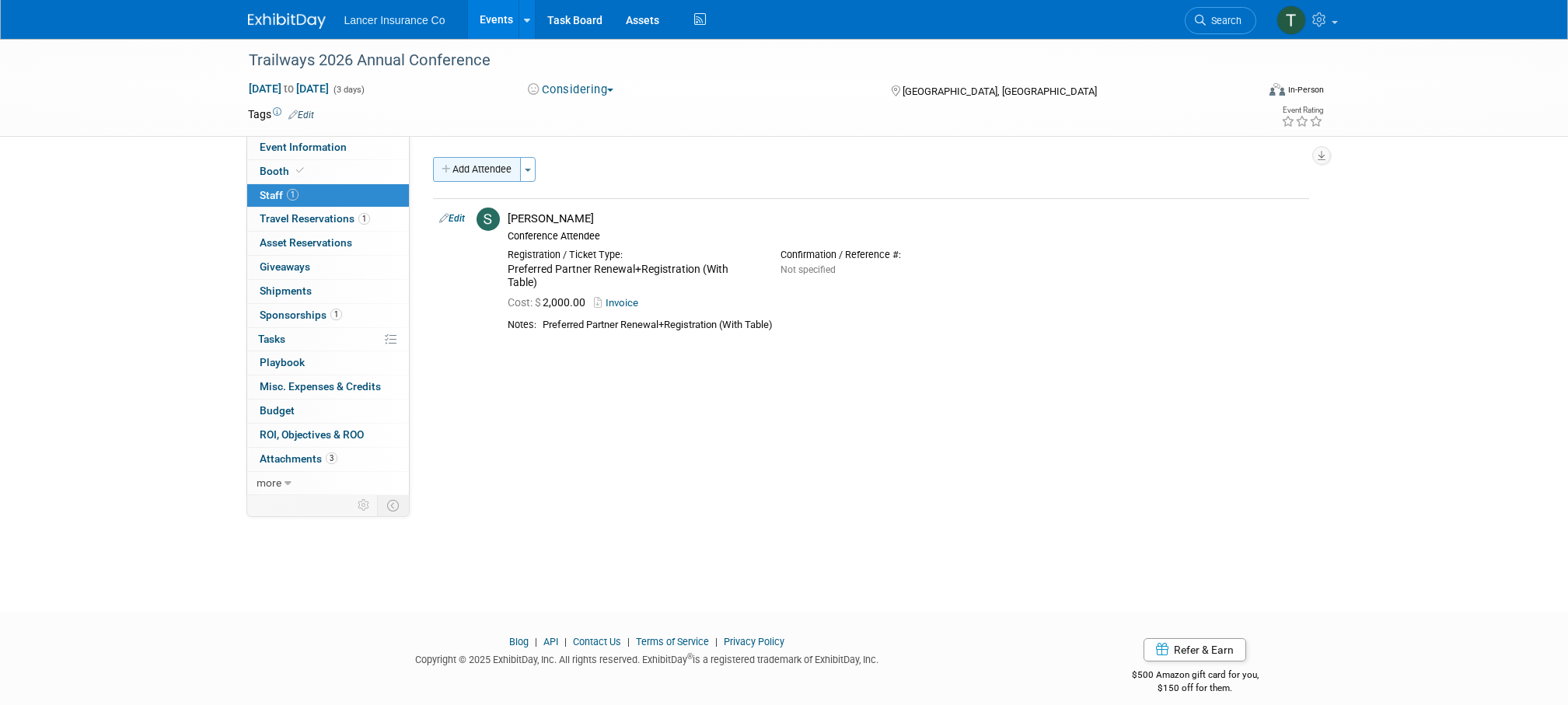
click at [496, 166] on button "Add Attendee" at bounding box center [477, 169] width 88 height 25
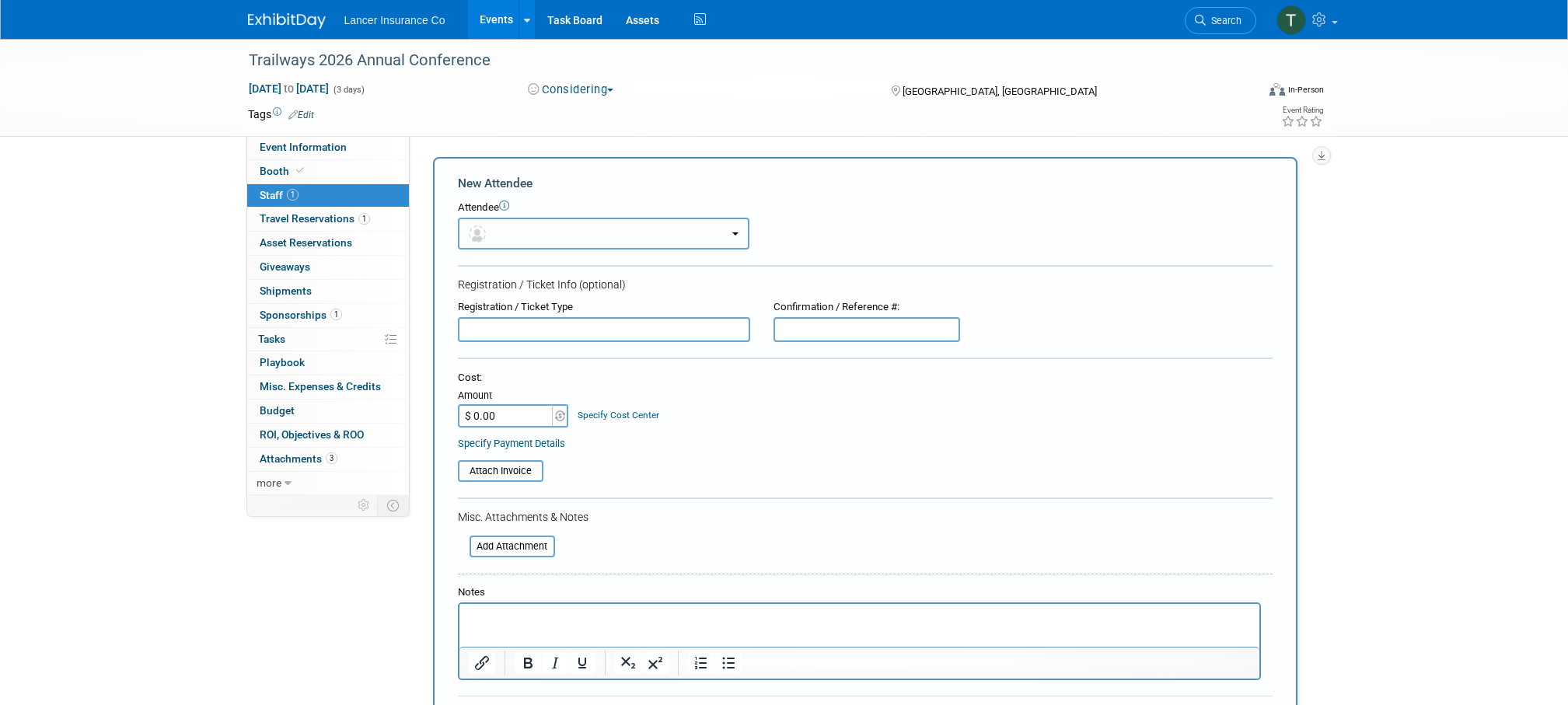
click at [524, 230] on button "button" at bounding box center [603, 233] width 291 height 32
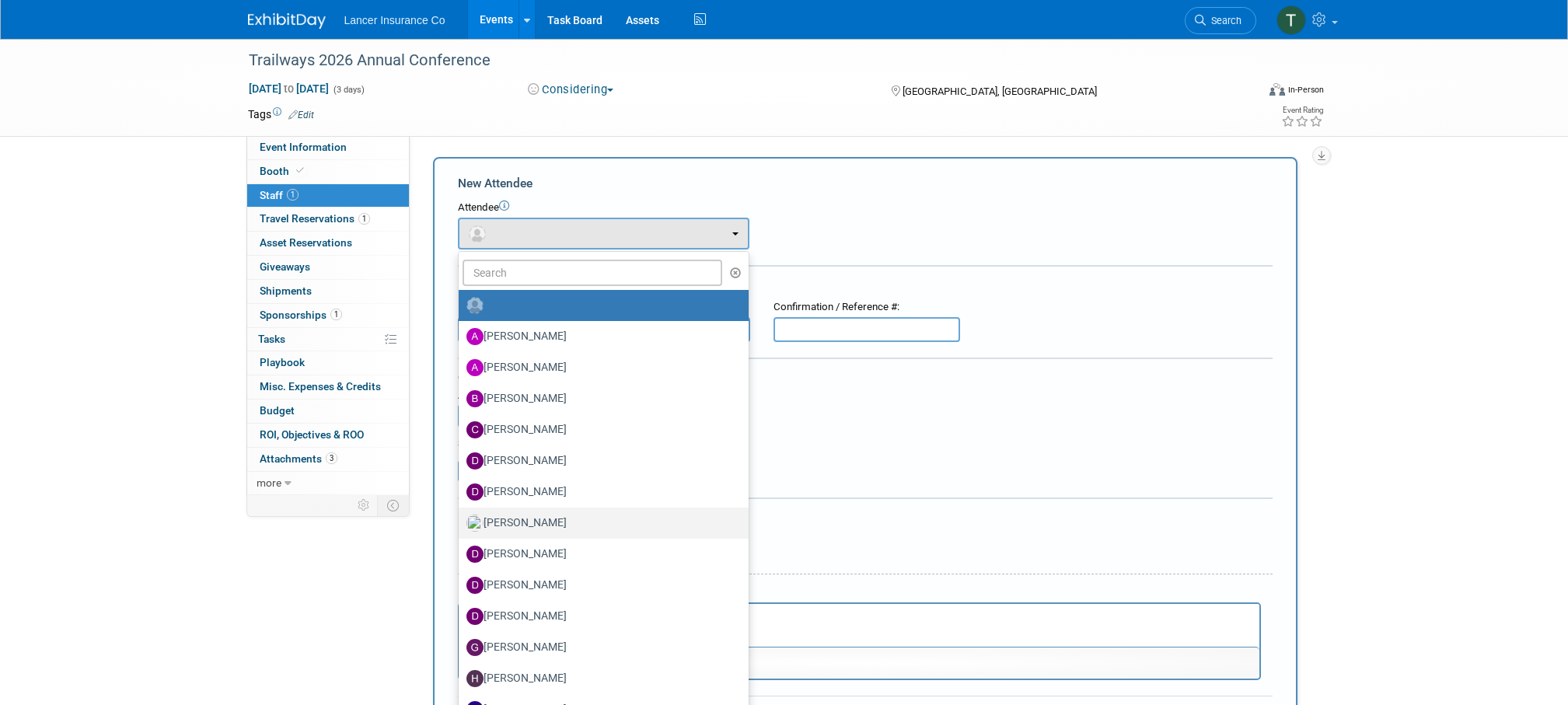
click at [515, 525] on label "[PERSON_NAME]" at bounding box center [599, 523] width 266 height 25
click at [461, 525] on input "[PERSON_NAME]" at bounding box center [456, 522] width 10 height 10
select select "8042267c-401d-43e6-b94c-8bebd65d05ea"
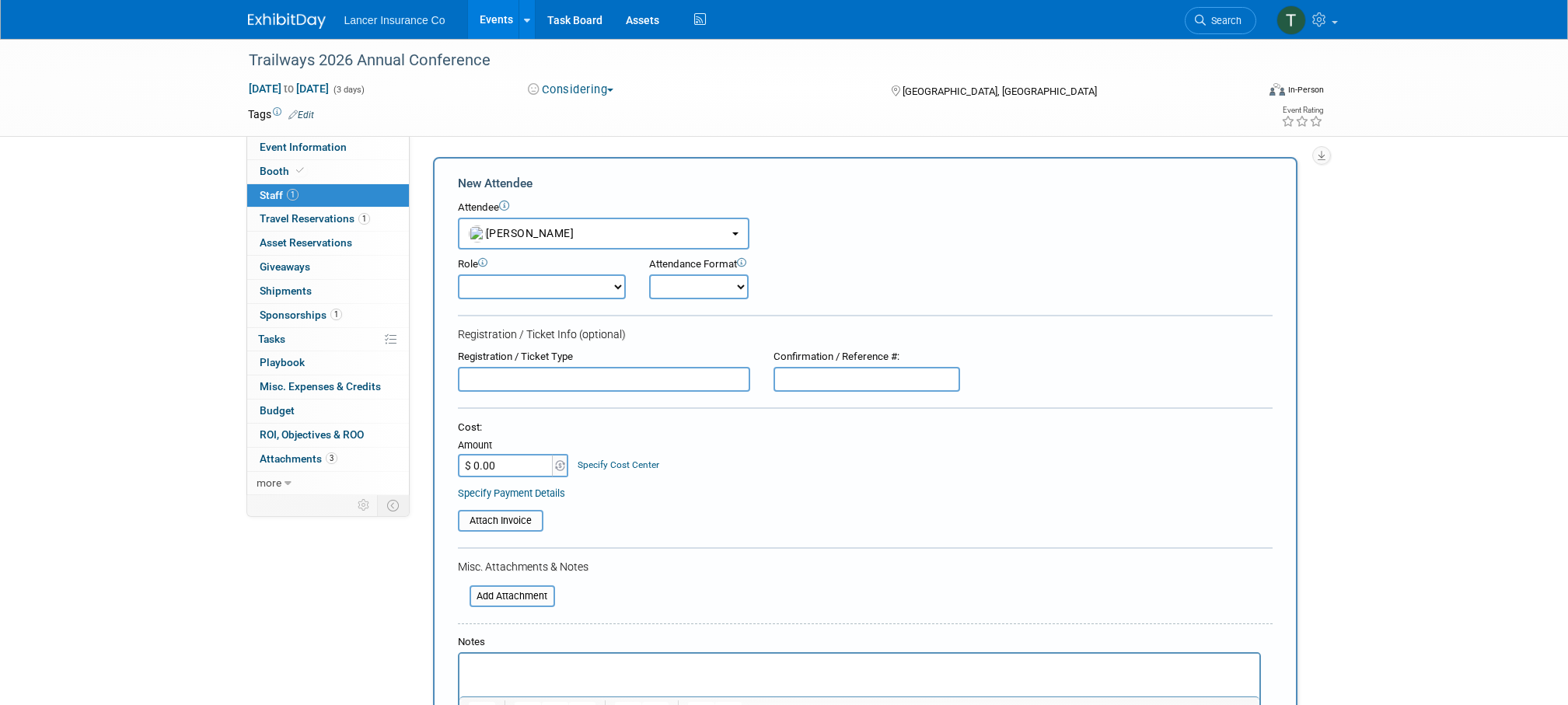
click at [501, 287] on select "Claims Representative Conference Attendee Demonstrator Host Loss Control Repres…" at bounding box center [542, 286] width 168 height 25
select select "100"
click at [458, 274] on select "Claims Representative Conference Attendee Demonstrator Host Loss Control Repres…" at bounding box center [542, 286] width 168 height 25
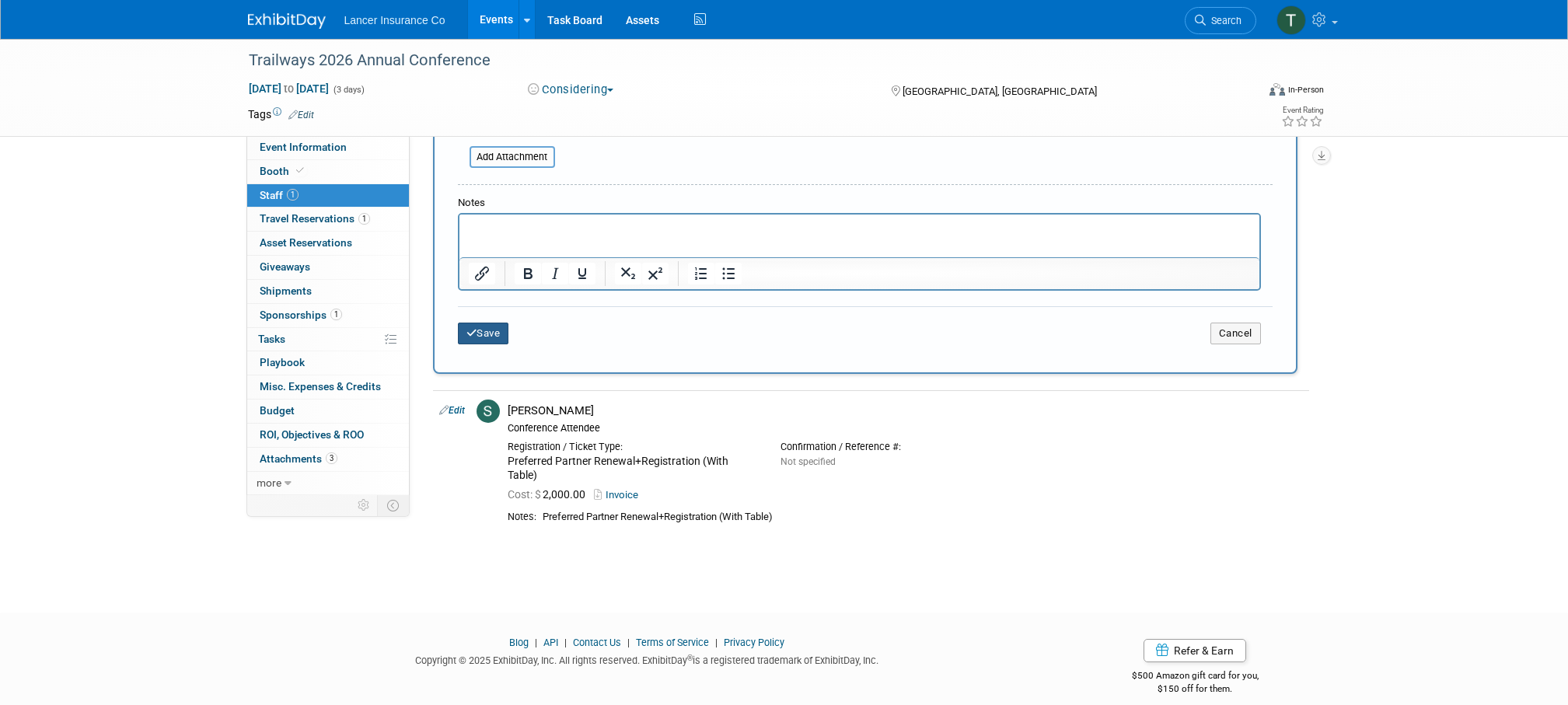
click at [475, 335] on icon "submit" at bounding box center [472, 333] width 11 height 10
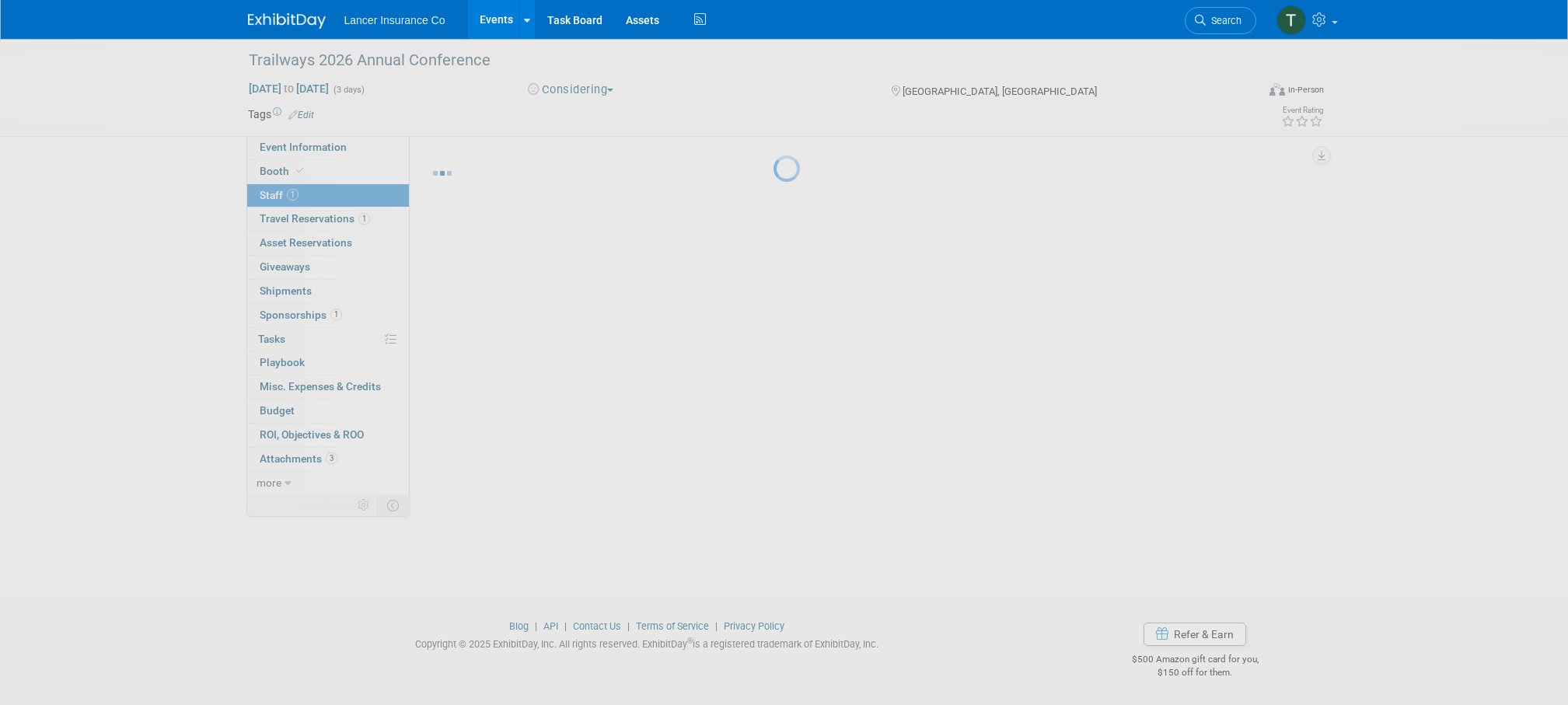
scroll to position [16, 0]
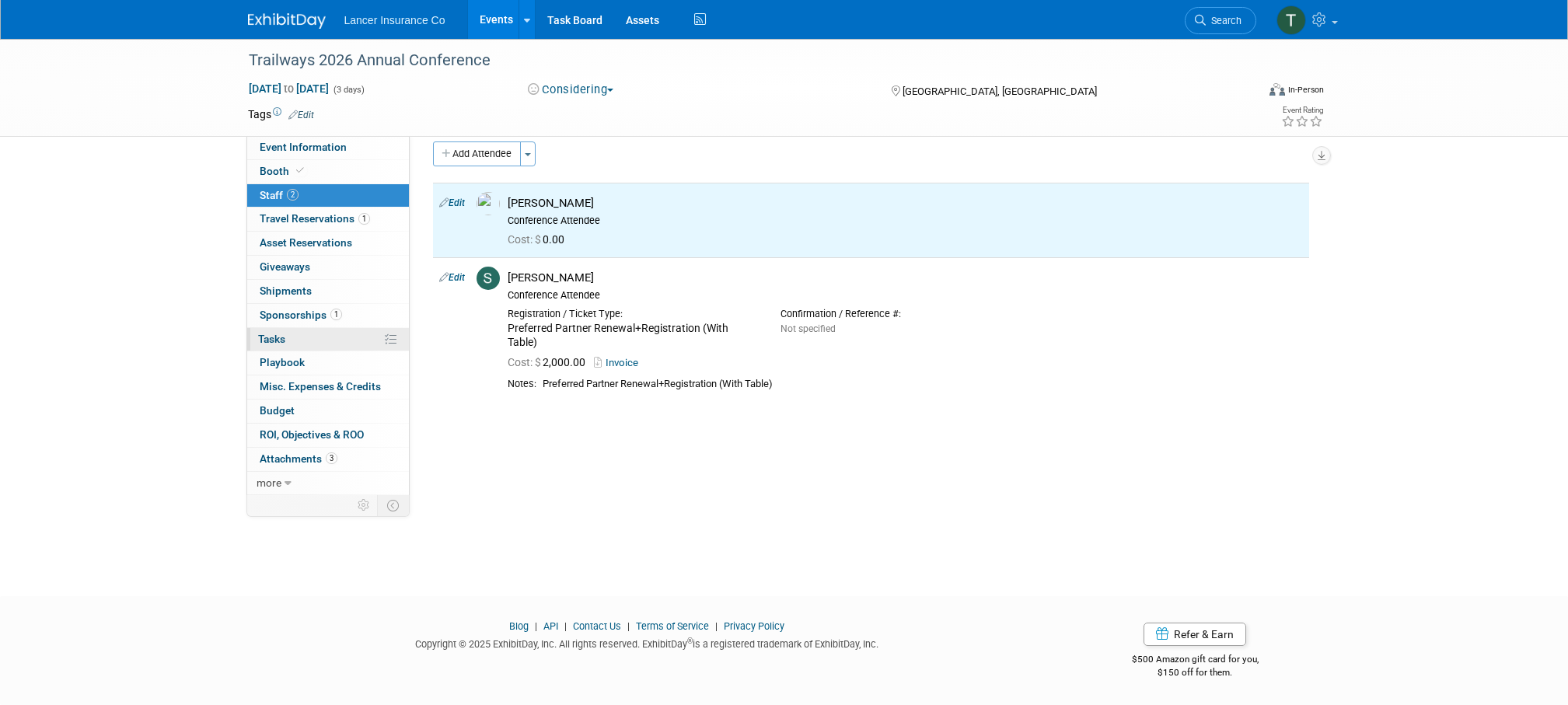
click at [288, 340] on link "0% Tasks 0%" at bounding box center [328, 339] width 162 height 23
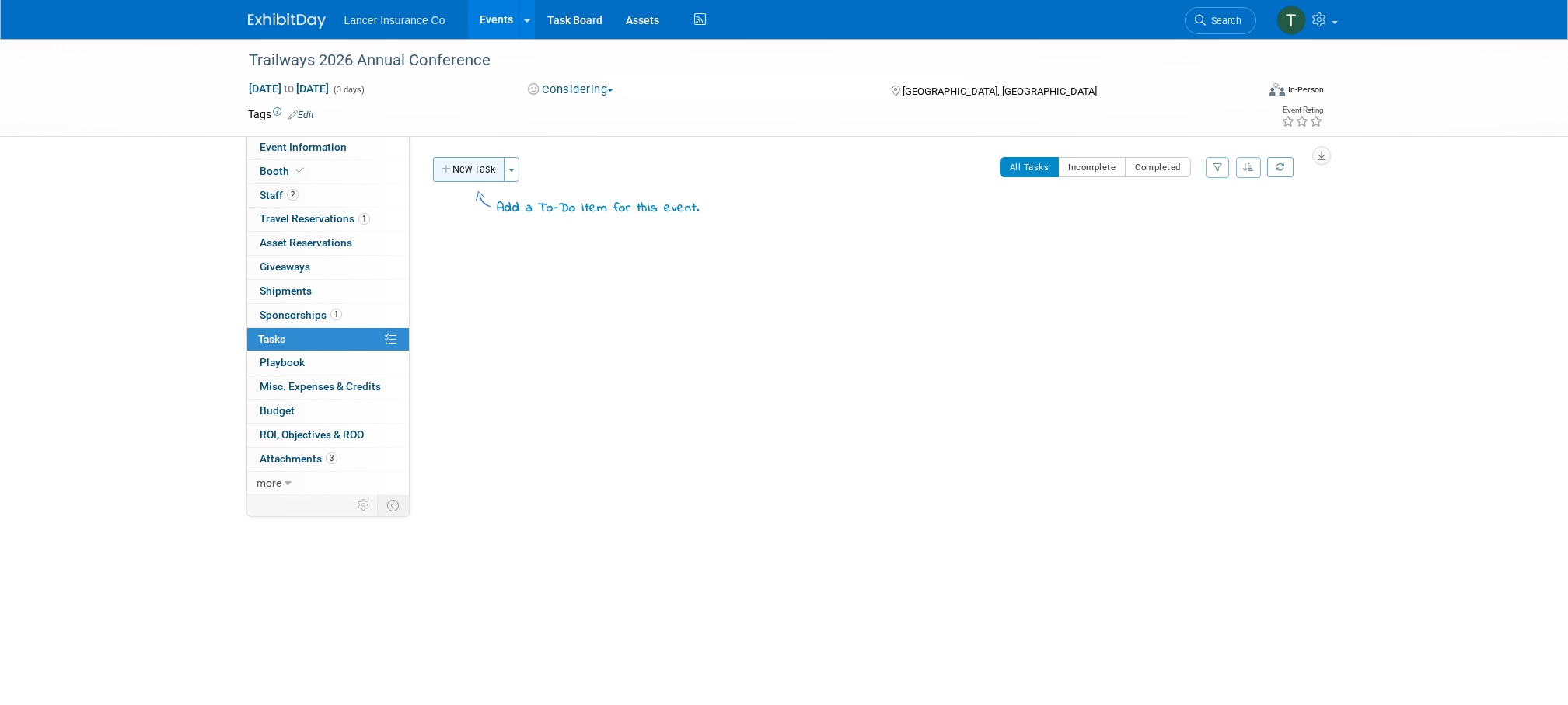
click at [463, 176] on button "New Task" at bounding box center [469, 169] width 72 height 25
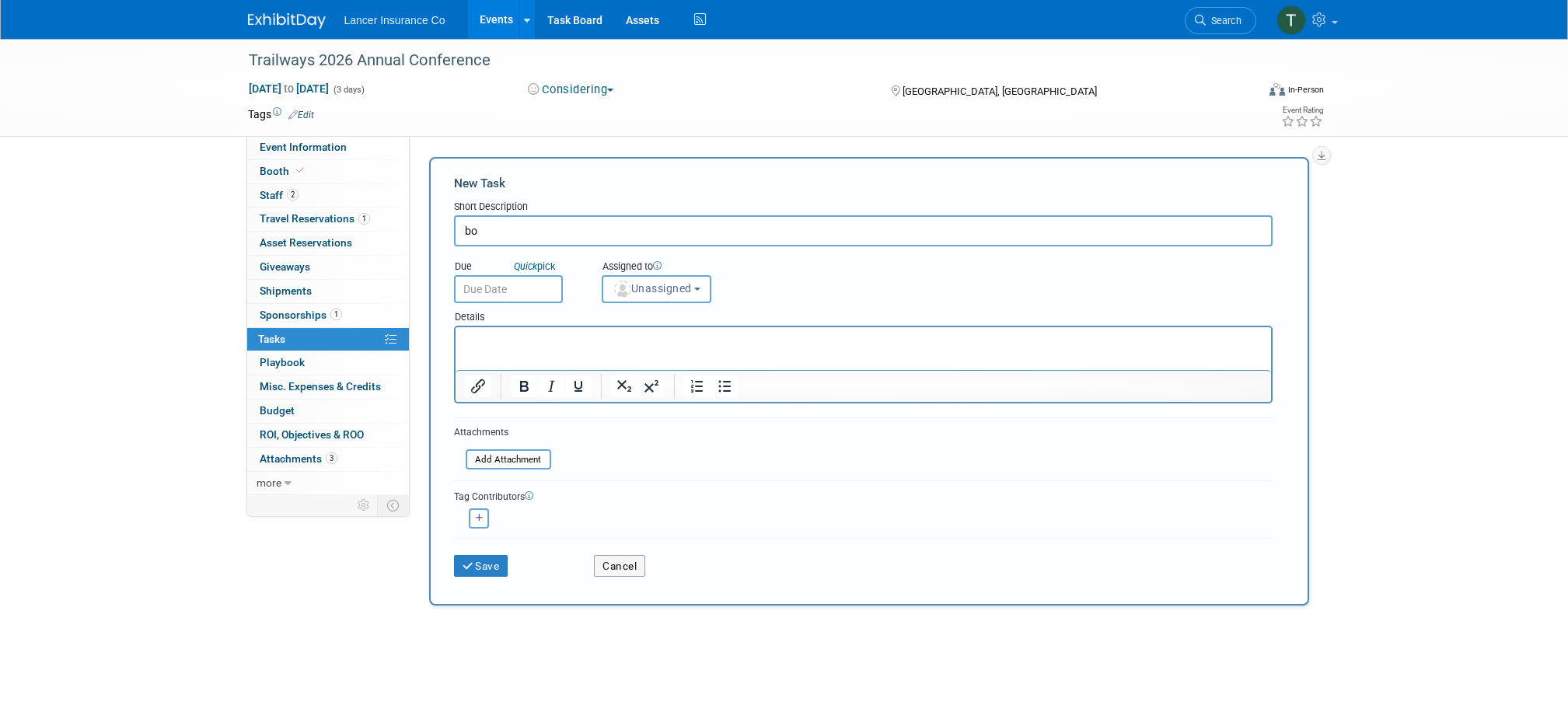
type input "b"
drag, startPoint x: 562, startPoint y: 231, endPoint x: 465, endPoint y: 226, distance: 97.1
click at [465, 226] on input "register Danielle" at bounding box center [863, 230] width 819 height 31
type input "register Danielle"
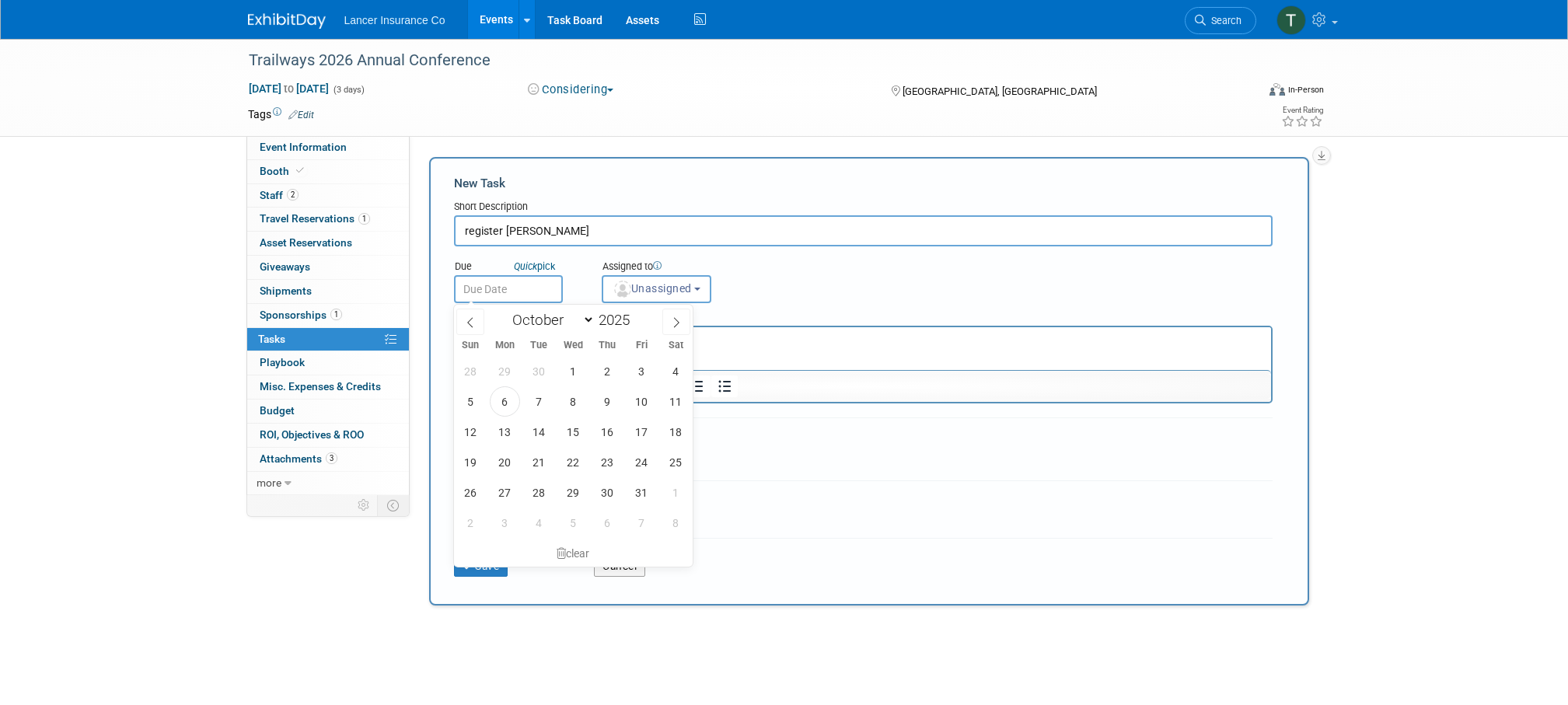
click at [523, 293] on input "text" at bounding box center [508, 289] width 109 height 28
click at [504, 433] on span "13" at bounding box center [505, 432] width 30 height 30
type input "Oct 13, 2025"
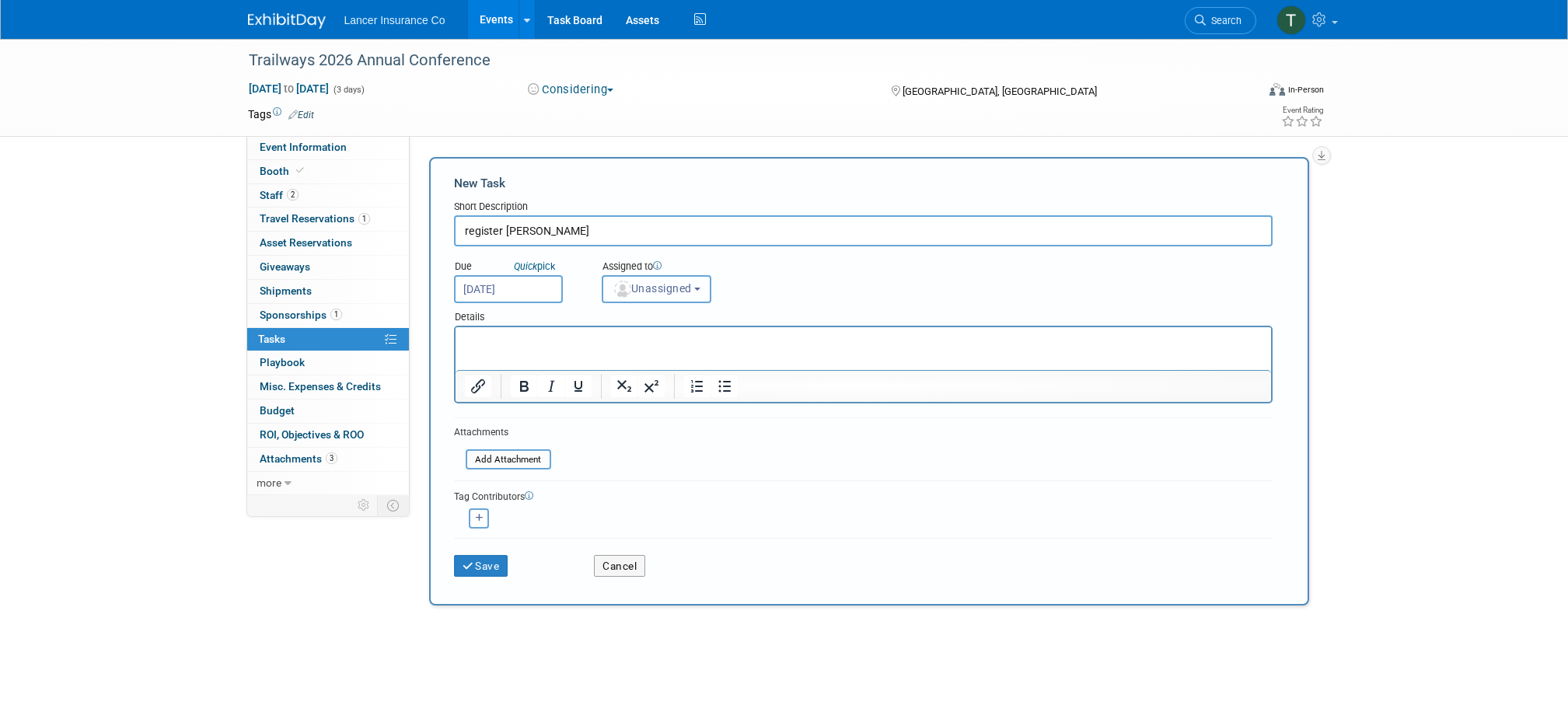
click at [643, 279] on button "Unassigned" at bounding box center [656, 289] width 111 height 28
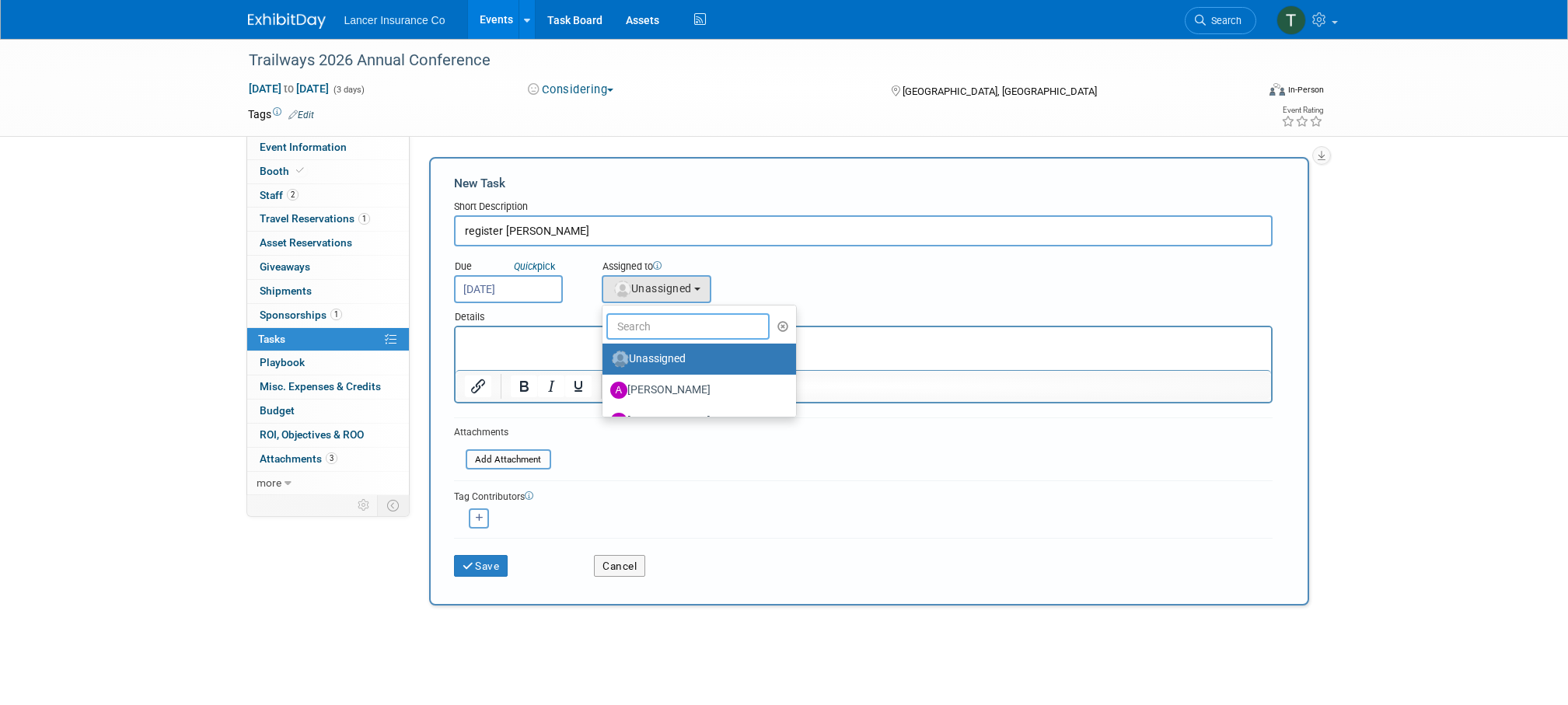
click at [641, 326] on input "text" at bounding box center [688, 326] width 164 height 27
type input "Terrence"
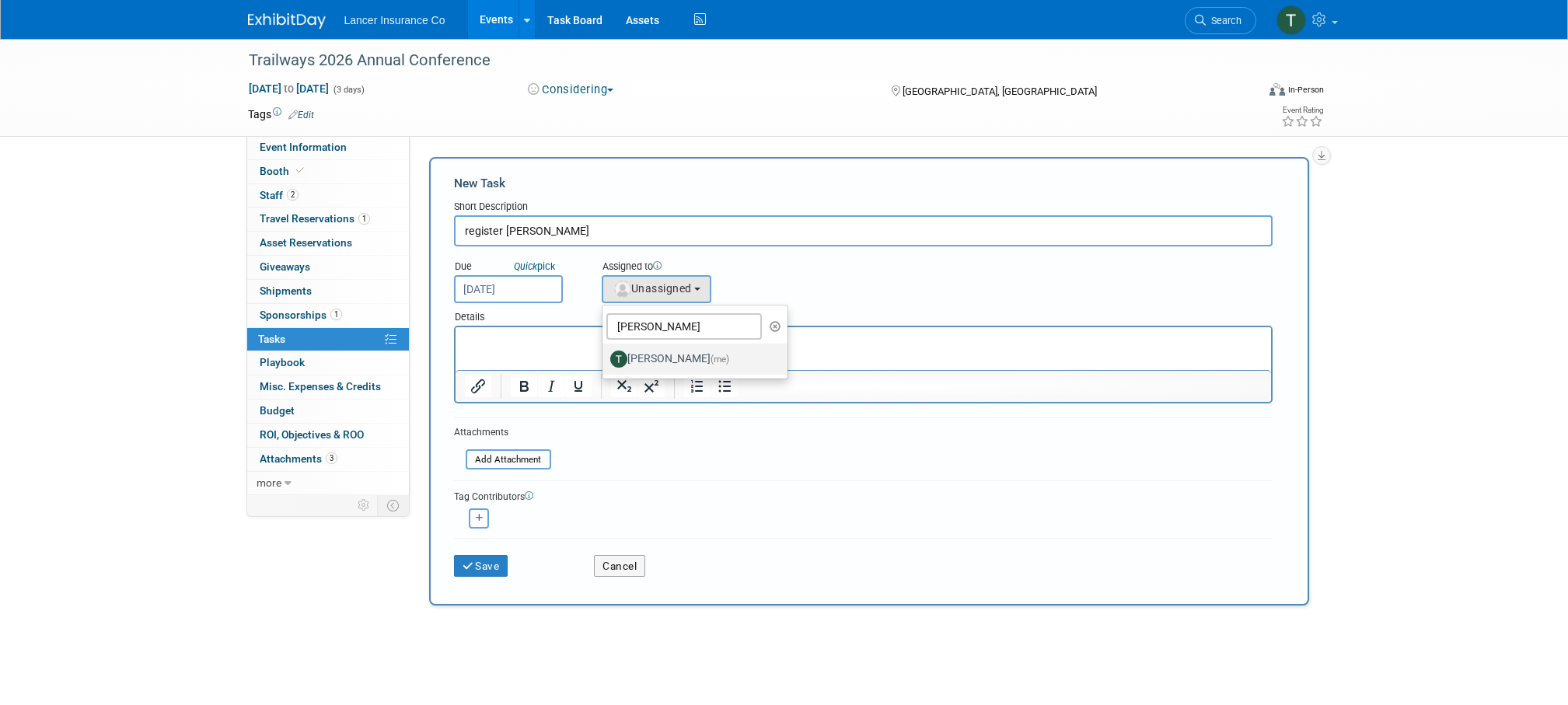
click at [656, 364] on label "Terrence Forrest (me)" at bounding box center [691, 359] width 163 height 25
click at [604, 362] on input "Terrence Forrest (me)" at bounding box center [599, 357] width 10 height 10
select select "4421722b-634f-4799-af43-cbca53d48260"
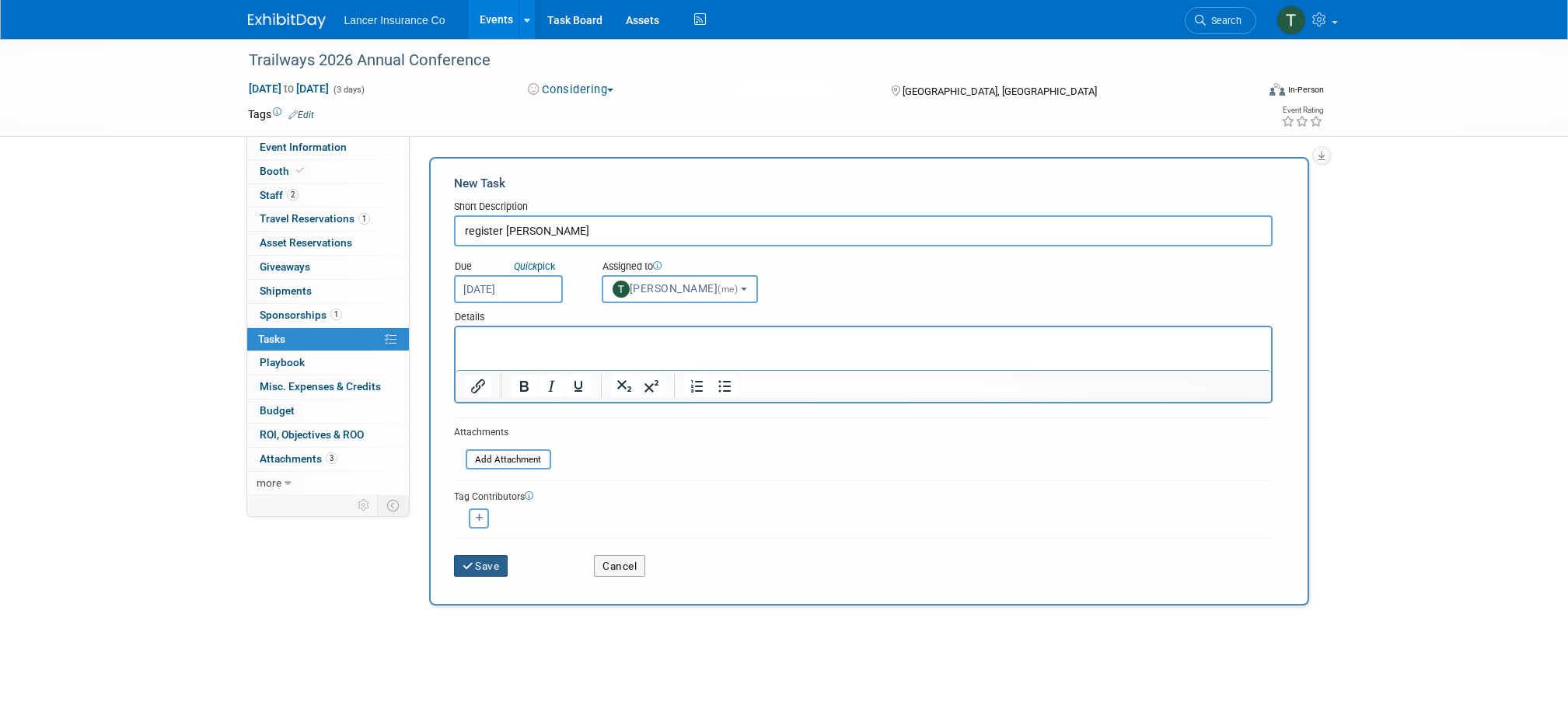
click at [495, 563] on button "Save" at bounding box center [481, 566] width 55 height 22
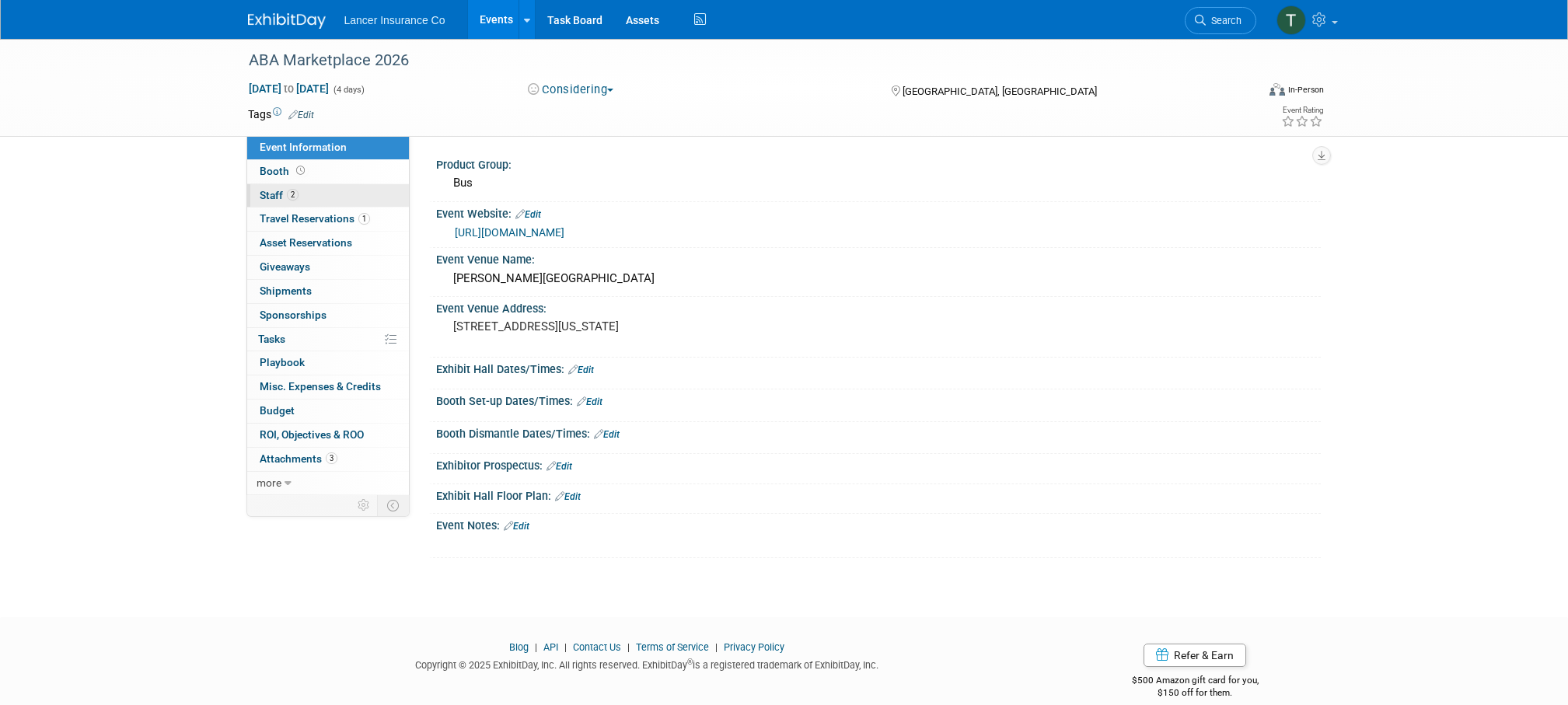
click at [288, 194] on span "2" at bounding box center [293, 194] width 12 height 12
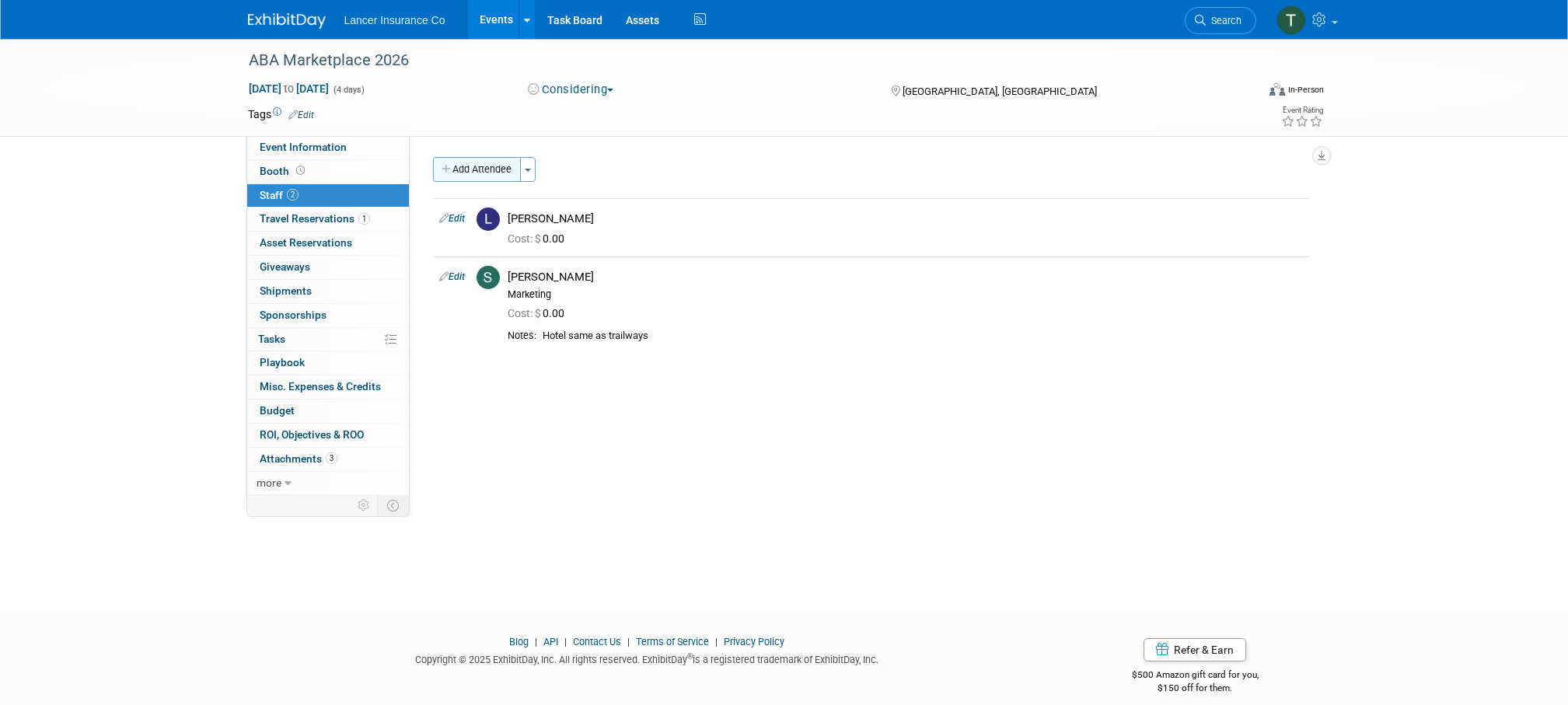
click at [469, 172] on button "Add Attendee" at bounding box center [477, 169] width 88 height 25
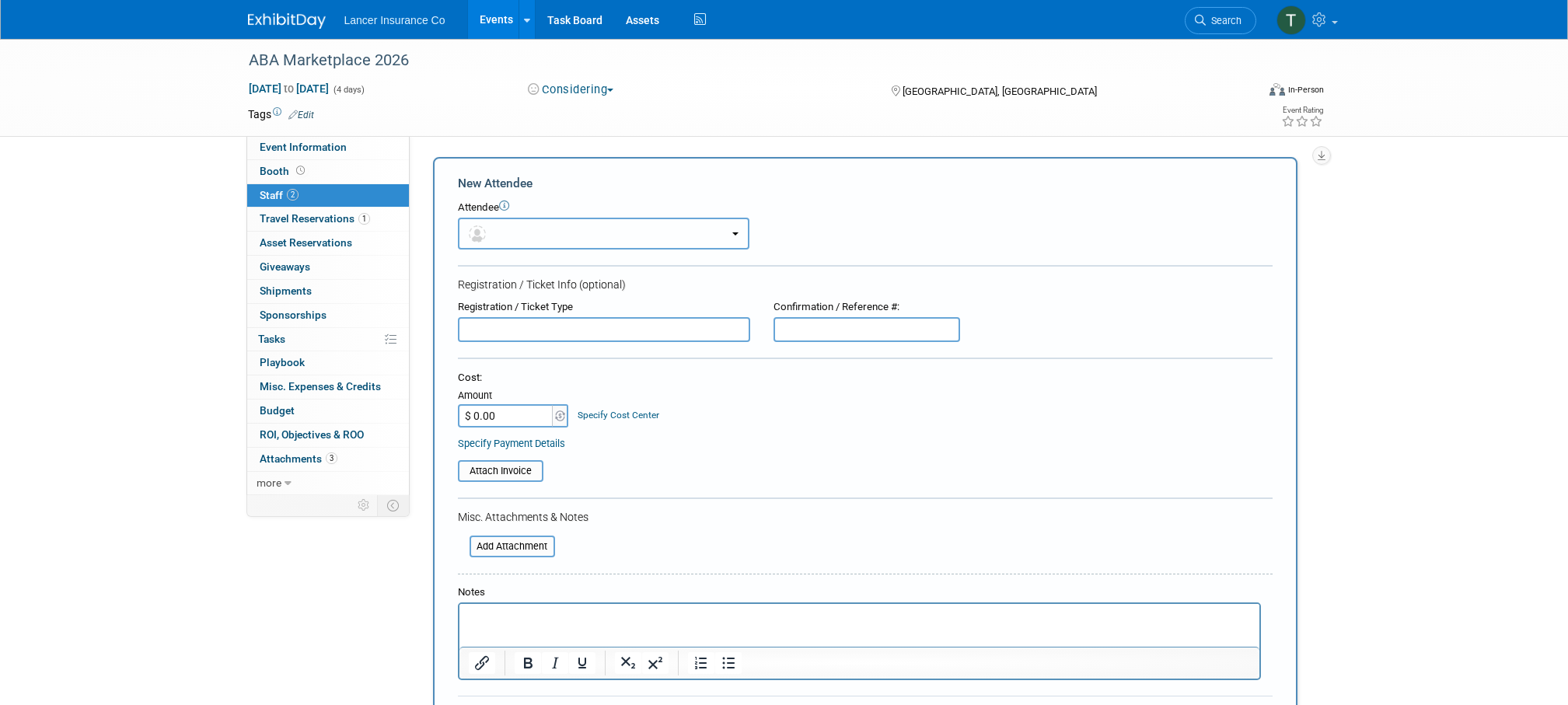
click at [545, 231] on button "button" at bounding box center [603, 233] width 291 height 32
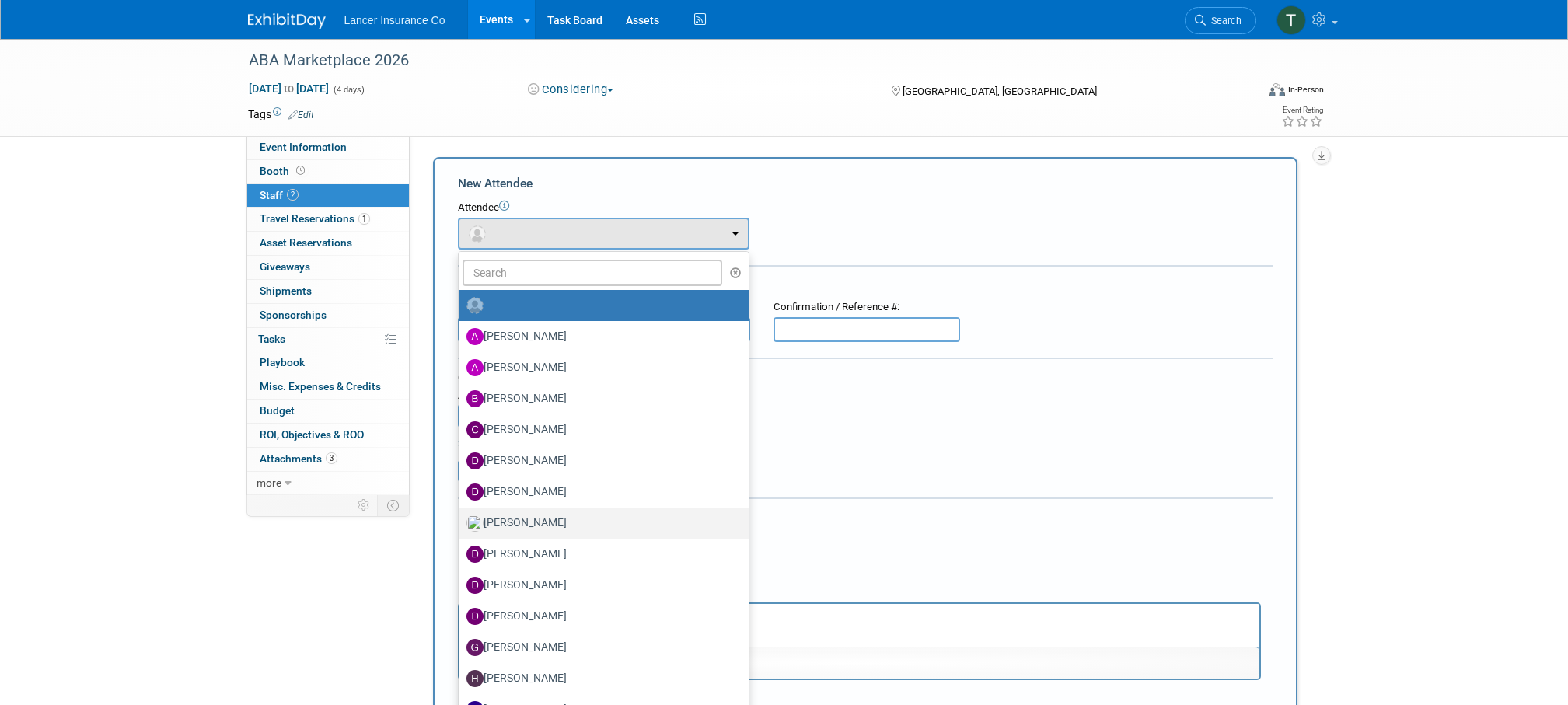
click at [524, 528] on label "[PERSON_NAME]" at bounding box center [599, 523] width 266 height 25
click at [461, 527] on input "[PERSON_NAME]" at bounding box center [456, 522] width 10 height 10
select select "8042267c-401d-43e6-b94c-8bebd65d05ea"
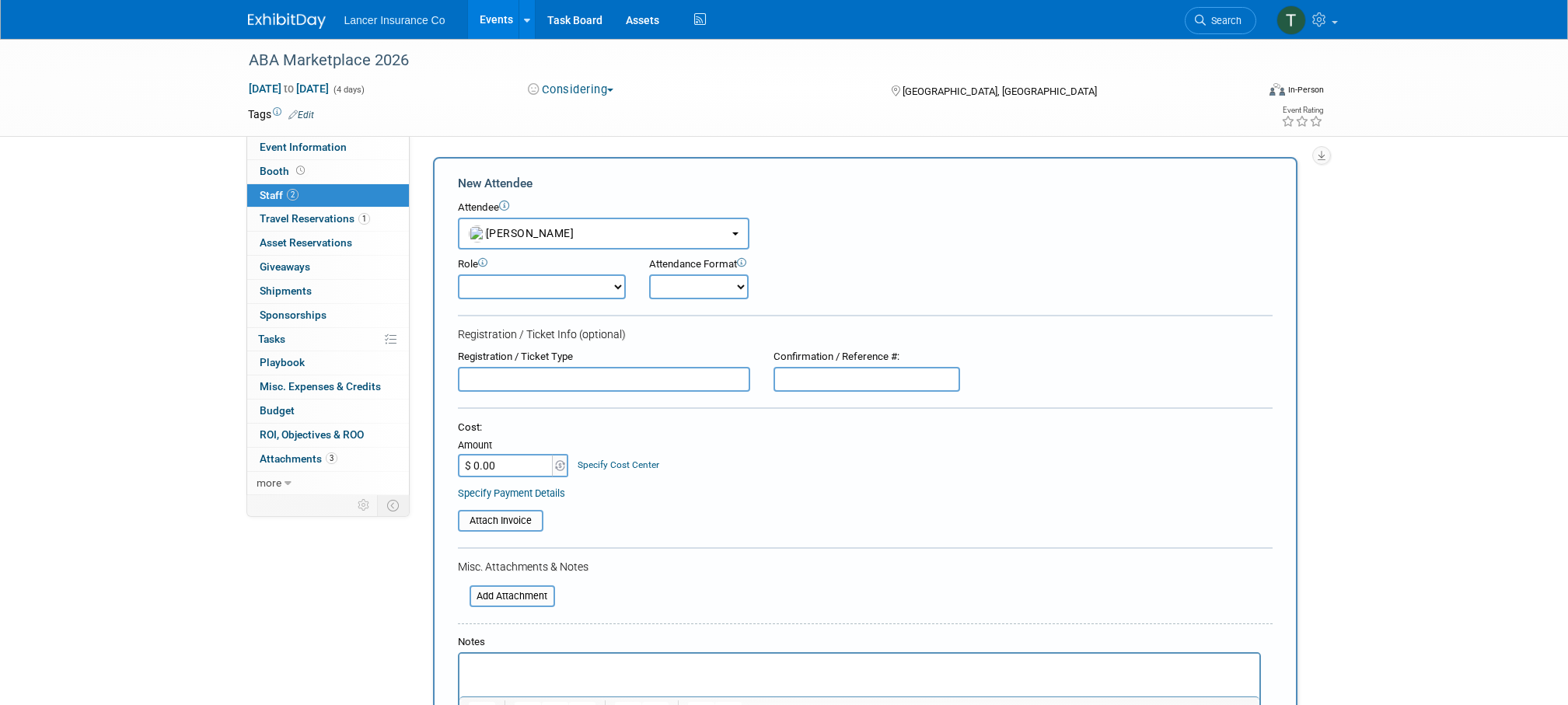
scroll to position [313, 0]
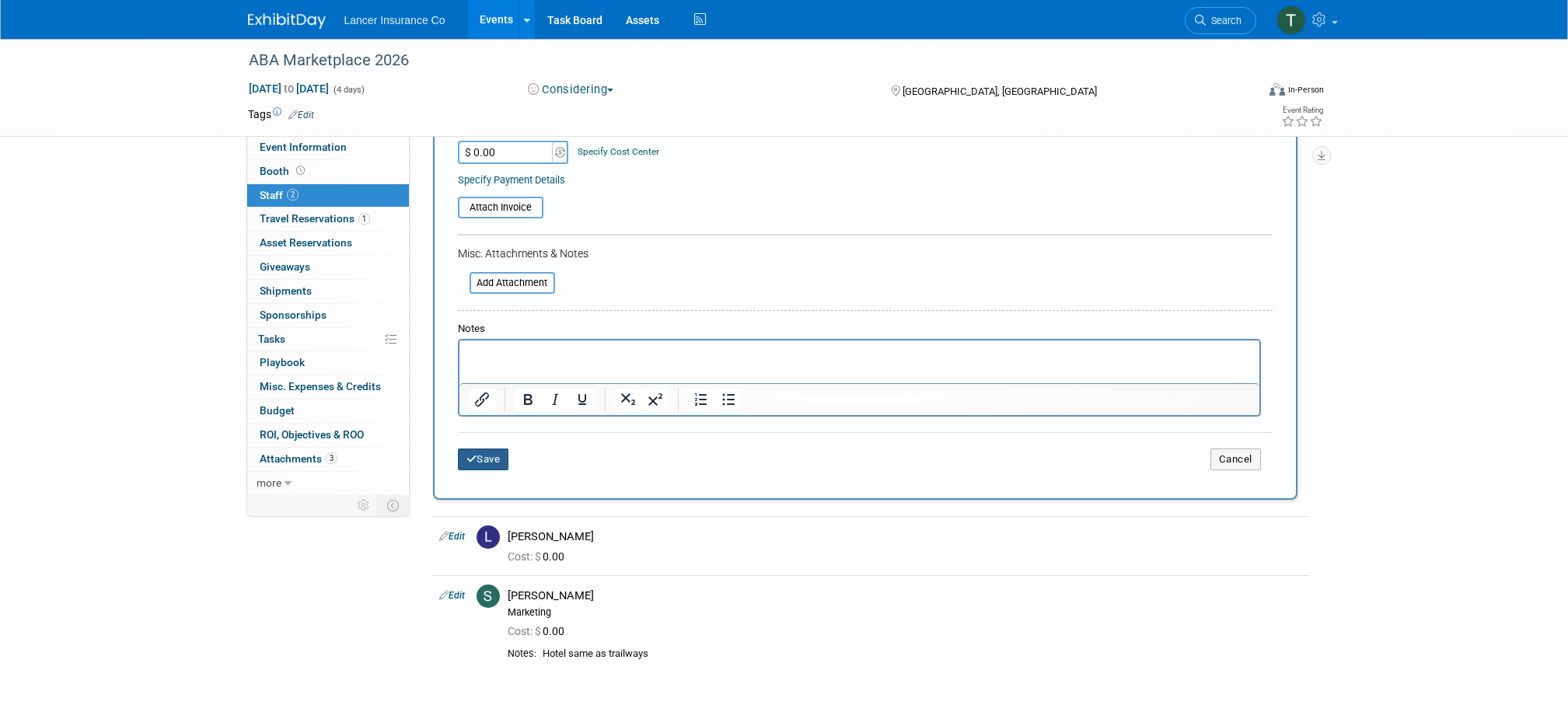
click at [479, 458] on button "Save" at bounding box center [483, 460] width 51 height 22
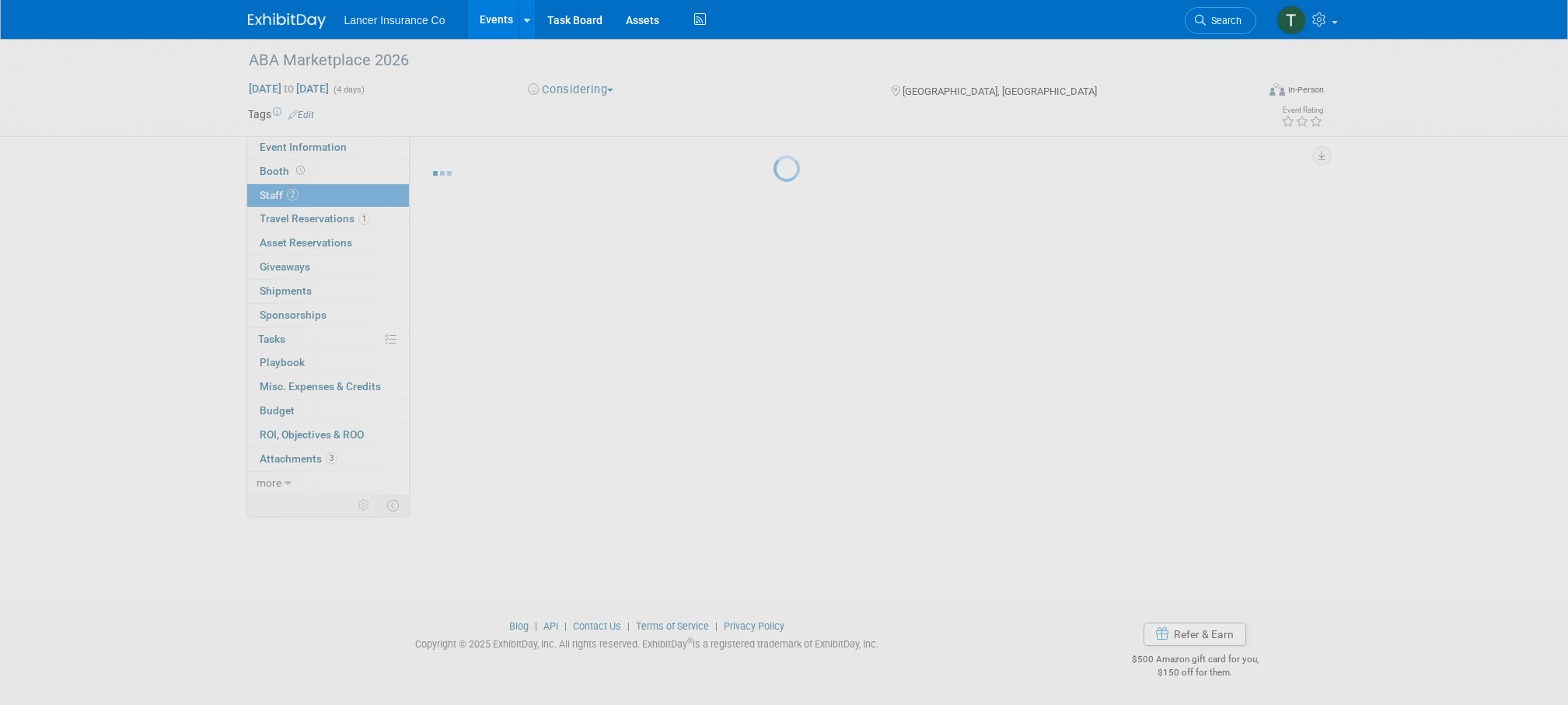
scroll to position [16, 0]
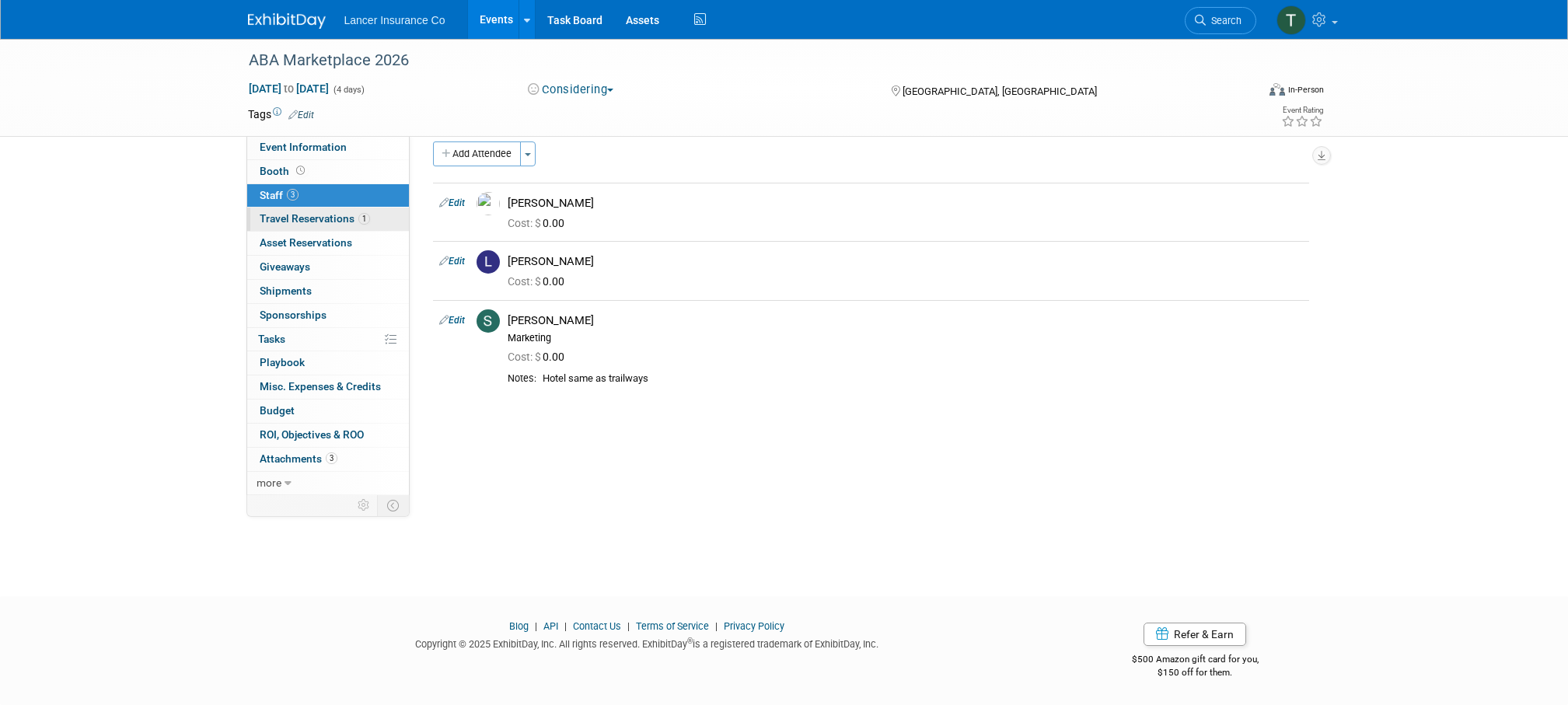
click at [305, 220] on span "Travel Reservations 1" at bounding box center [314, 218] width 111 height 12
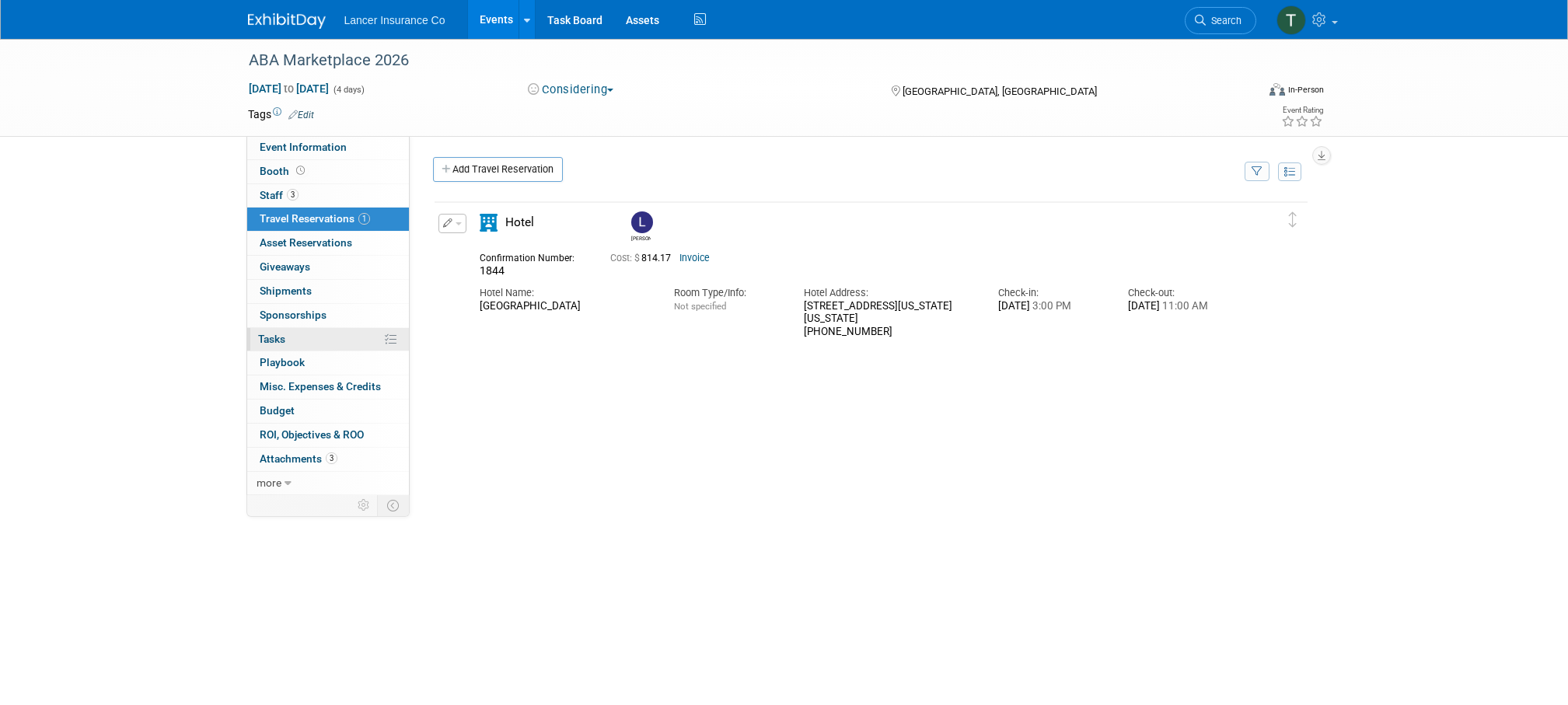
click at [259, 333] on span "Tasks 0%" at bounding box center [271, 339] width 27 height 12
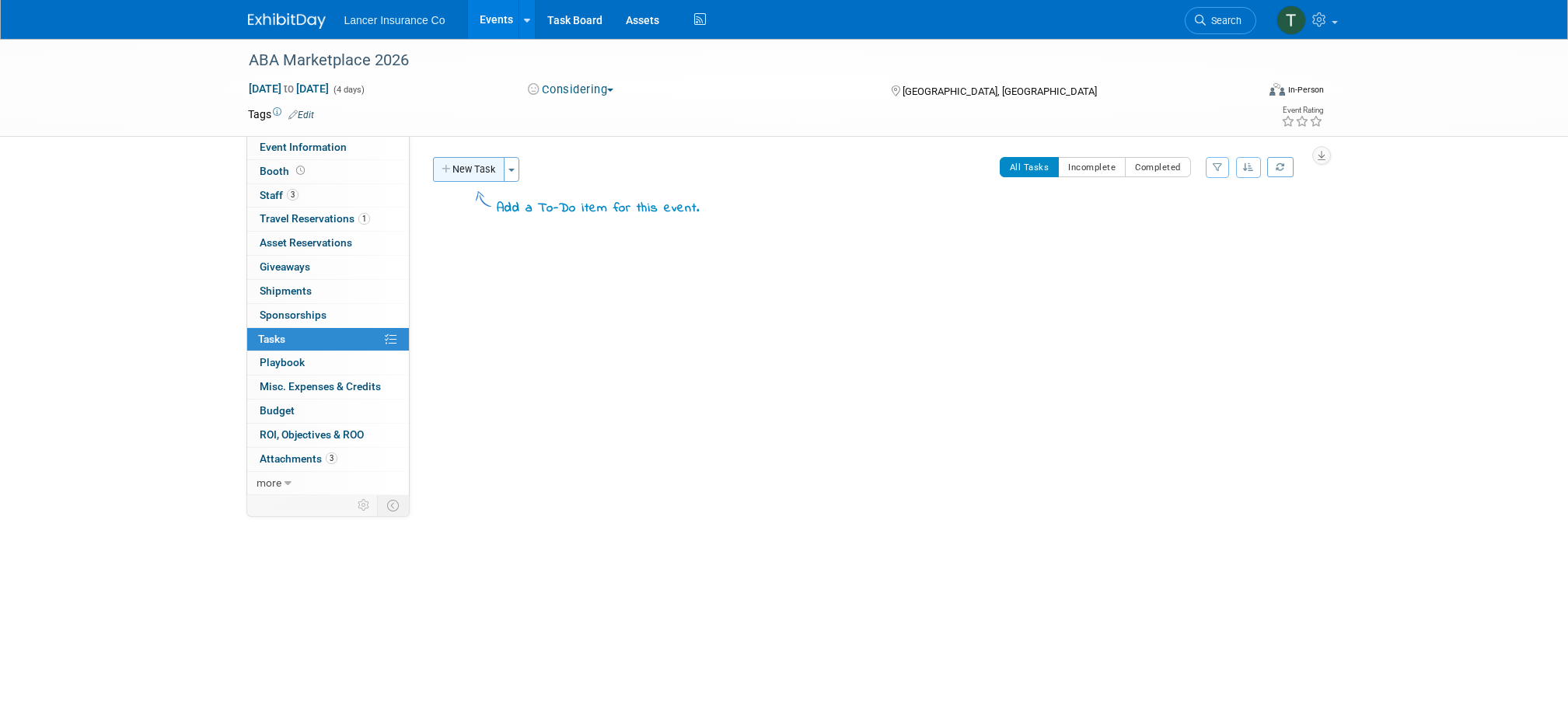
click at [463, 166] on button "New Task" at bounding box center [469, 169] width 72 height 25
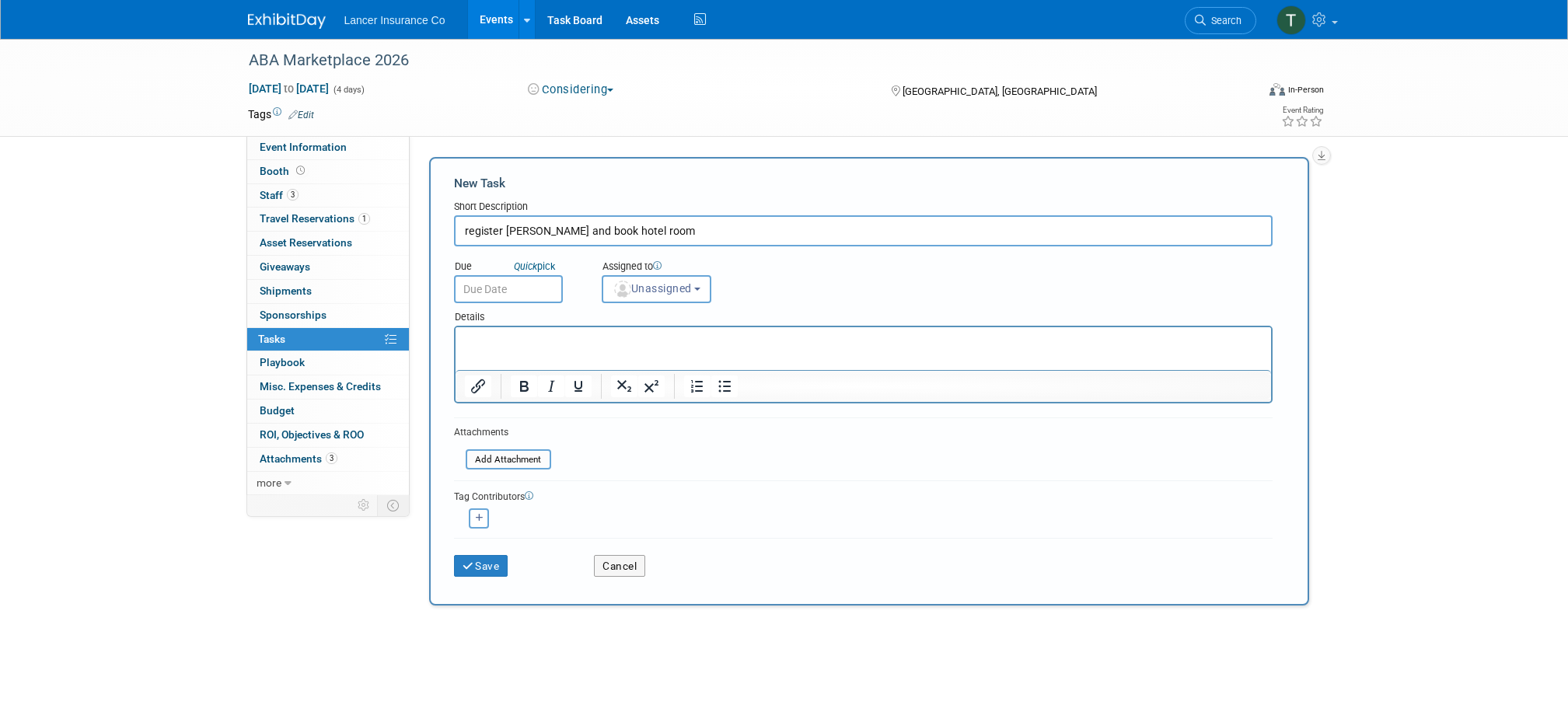
type input "register Danielle and book hotel room"
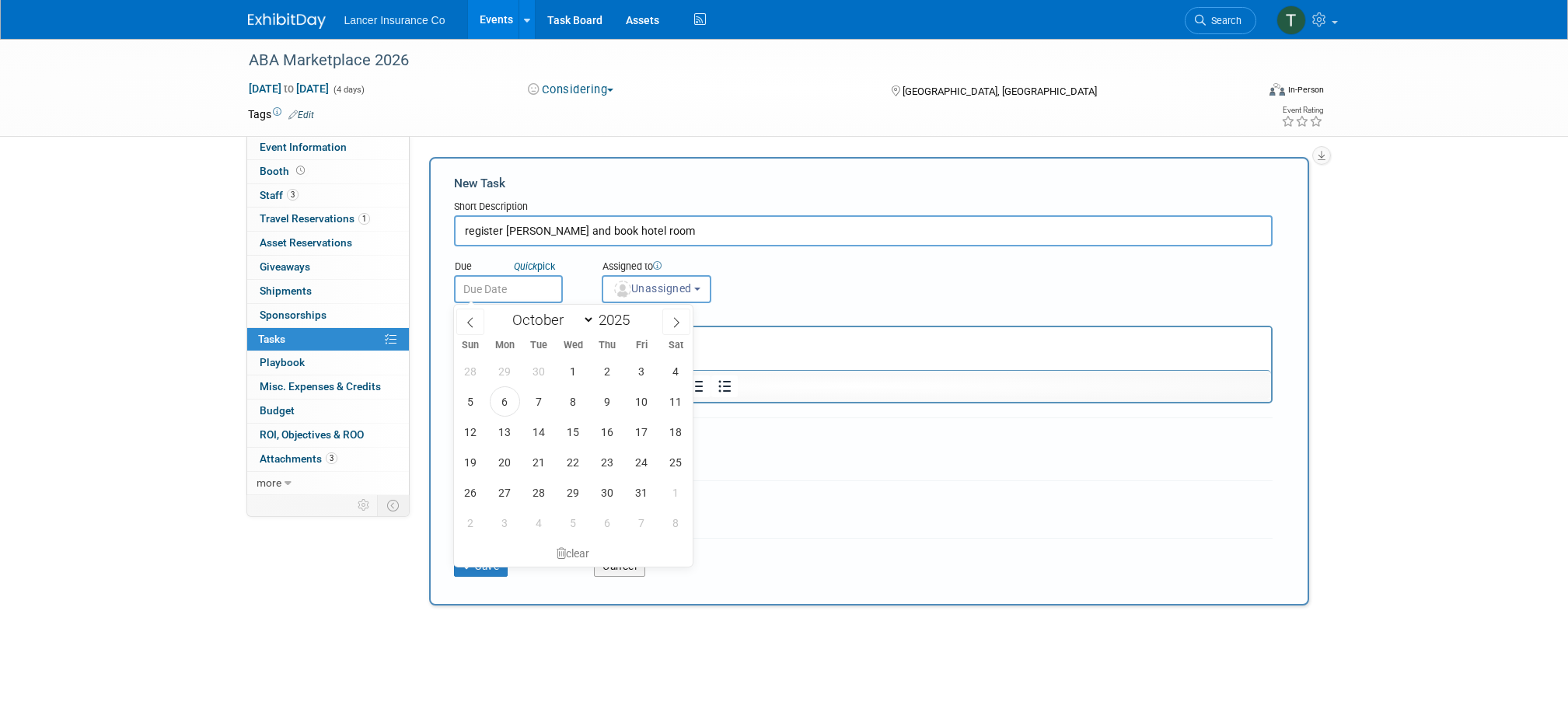
click at [535, 284] on input "text" at bounding box center [508, 289] width 109 height 28
click at [506, 424] on span "13" at bounding box center [505, 432] width 30 height 30
type input "Oct 13, 2025"
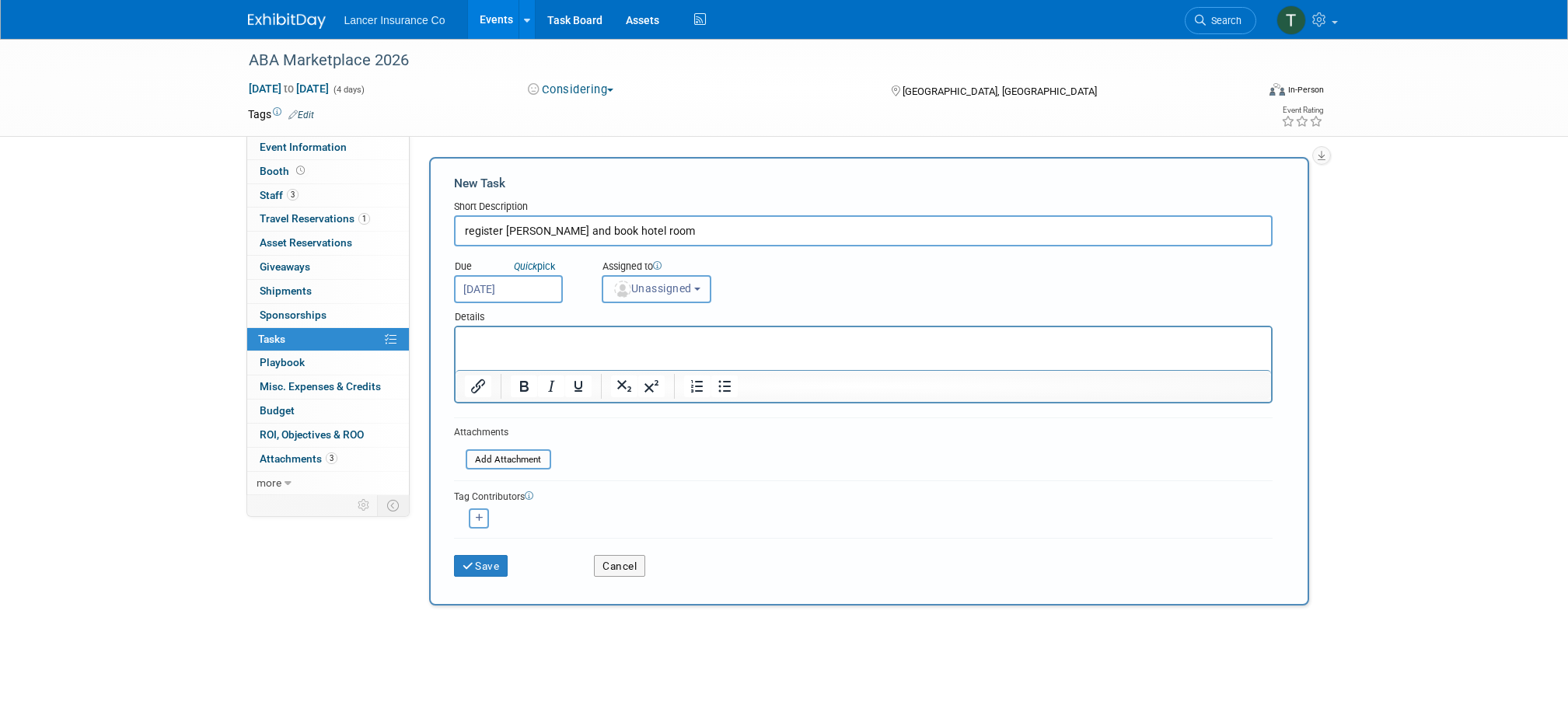
click at [656, 292] on span "Unassigned" at bounding box center [652, 288] width 80 height 12
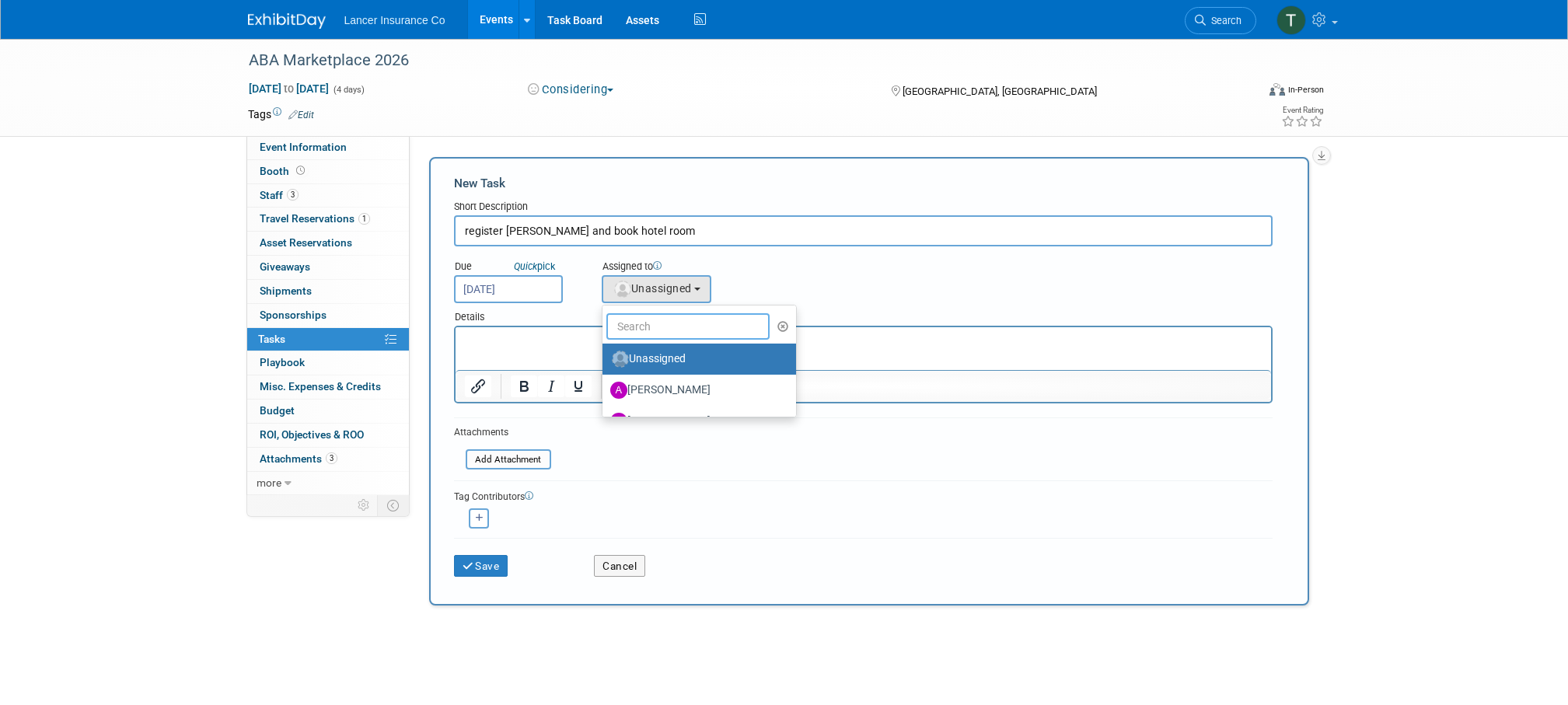
click at [661, 317] on input "text" at bounding box center [688, 326] width 164 height 27
type input "Terrence"
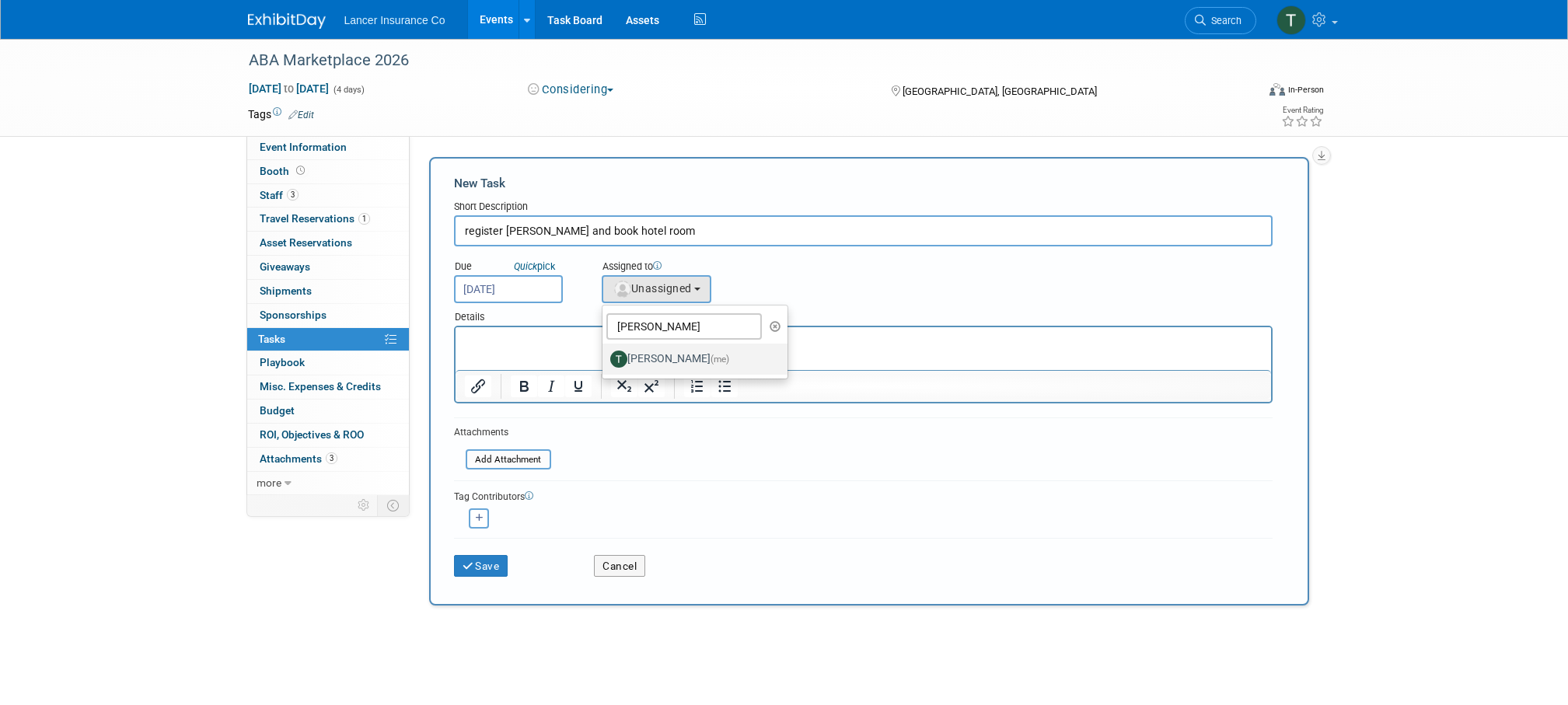
click at [650, 365] on label "Terrence Forrest (me)" at bounding box center [691, 359] width 163 height 25
click at [604, 362] on input "Terrence Forrest (me)" at bounding box center [599, 357] width 10 height 10
select select "4421722b-634f-4799-af43-cbca53d48260"
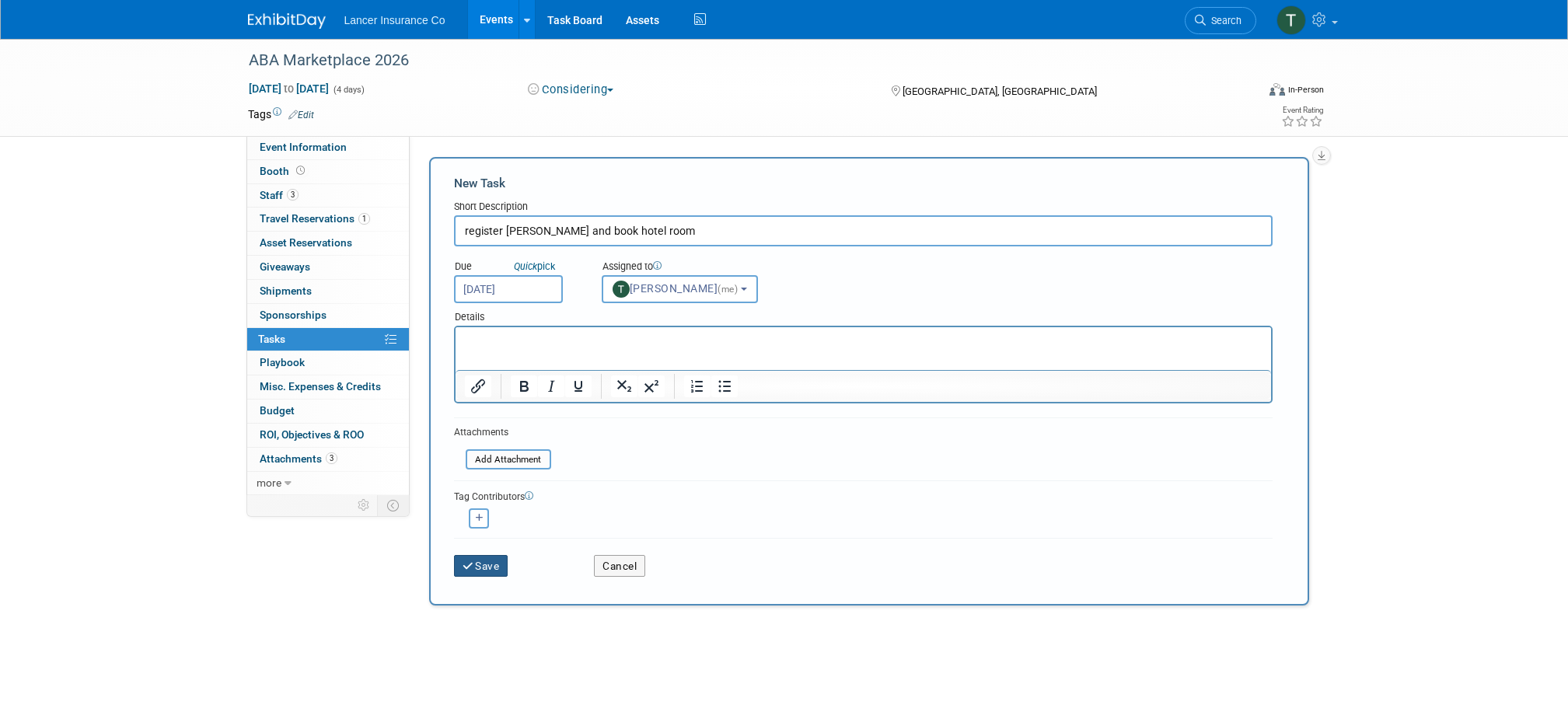
click at [485, 569] on button "Save" at bounding box center [481, 566] width 55 height 22
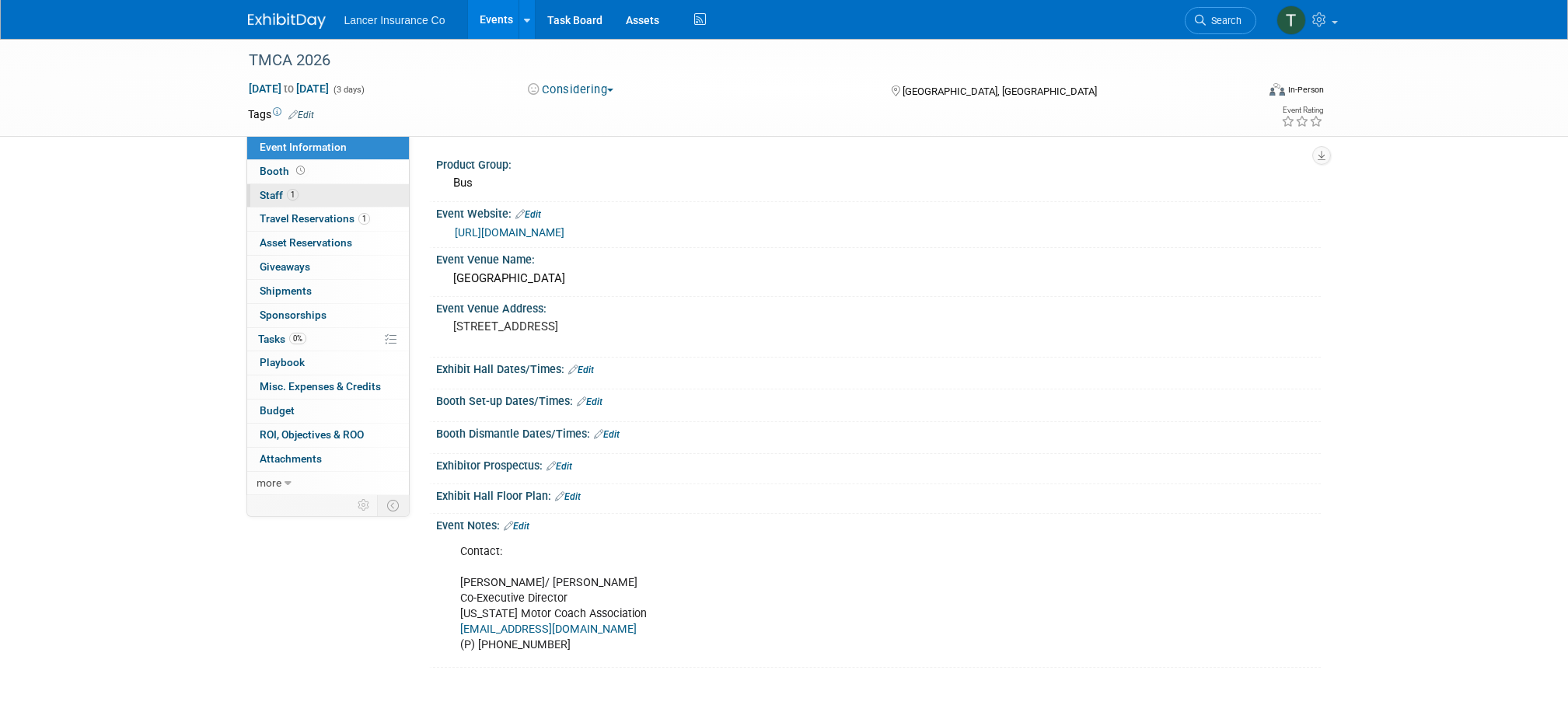
click at [274, 196] on span "Staff 1" at bounding box center [278, 194] width 39 height 12
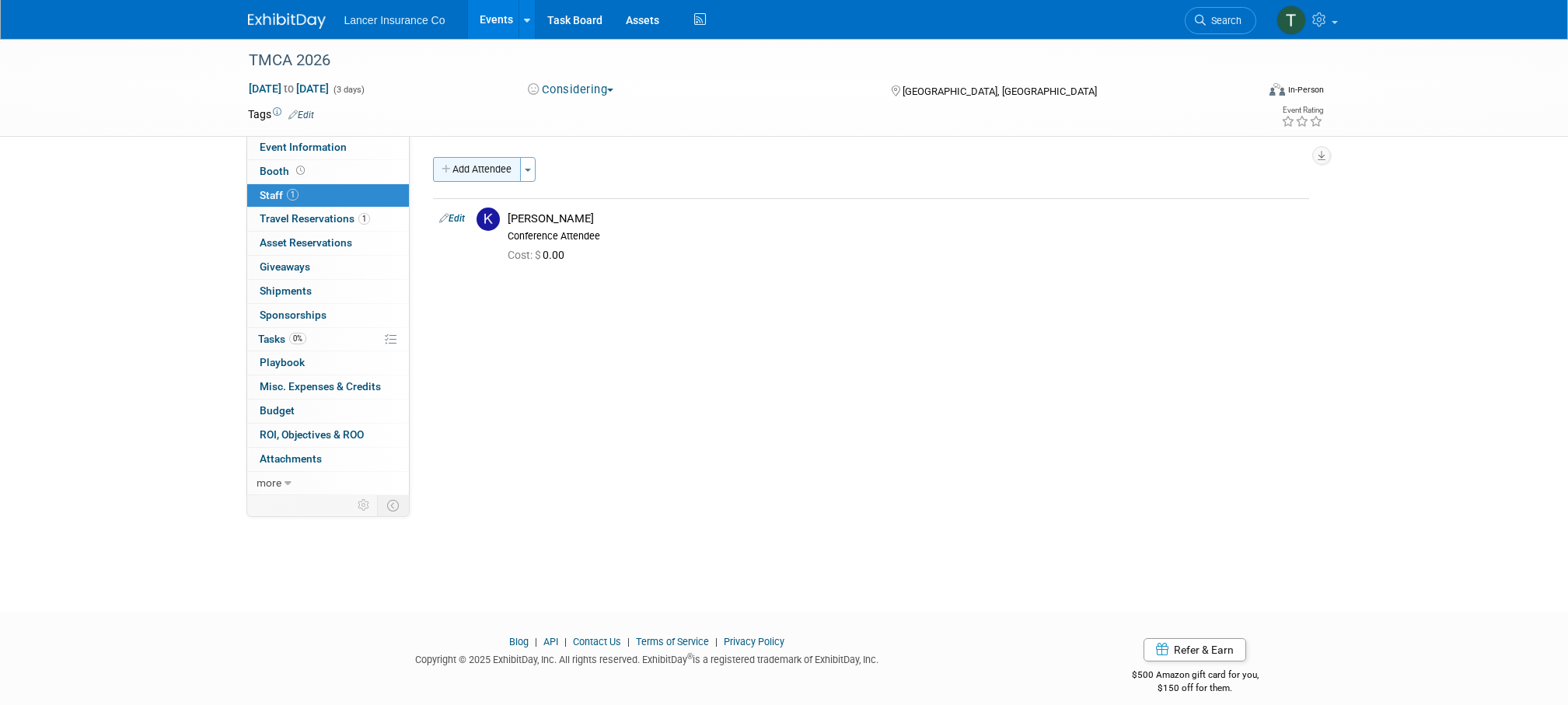
click at [497, 166] on button "Add Attendee" at bounding box center [477, 169] width 88 height 25
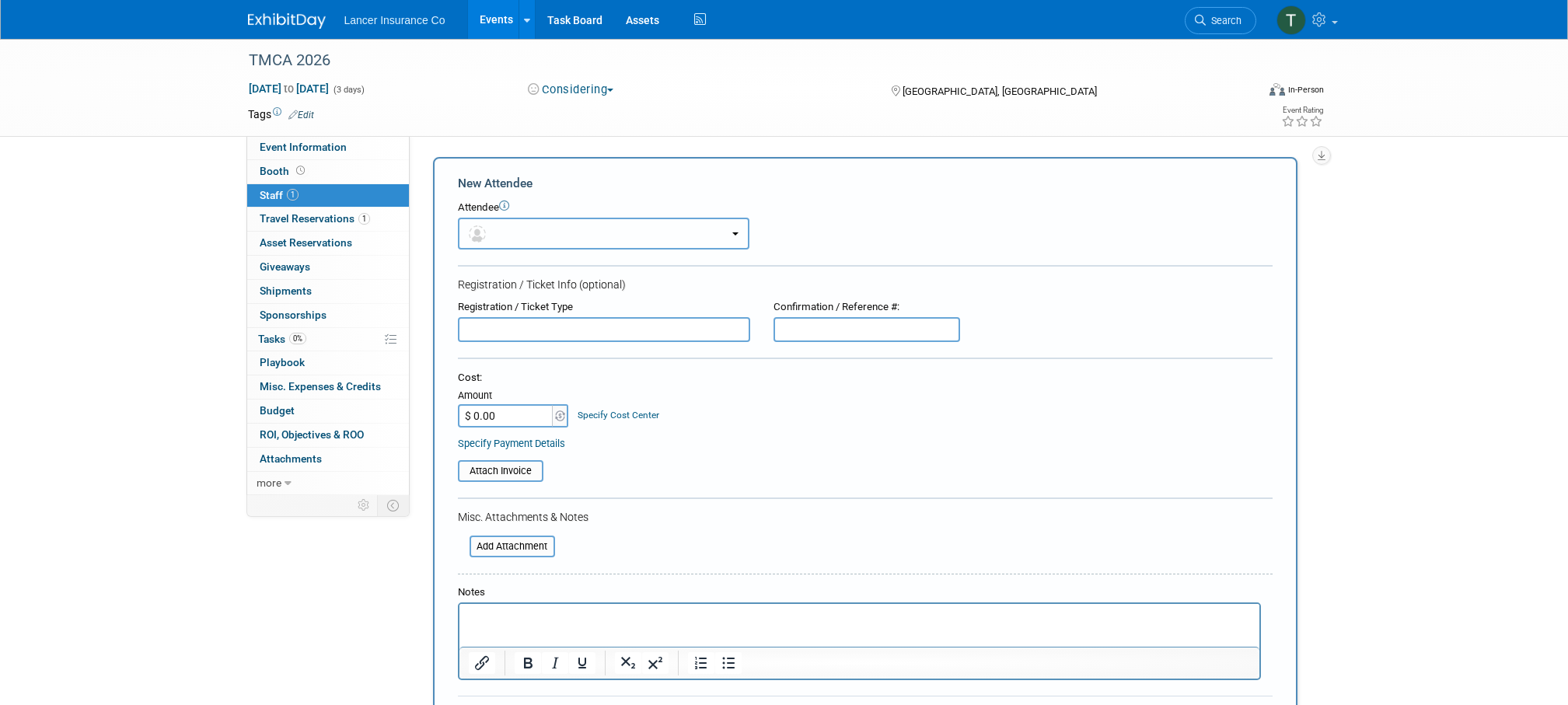
click at [532, 223] on button "button" at bounding box center [603, 233] width 291 height 32
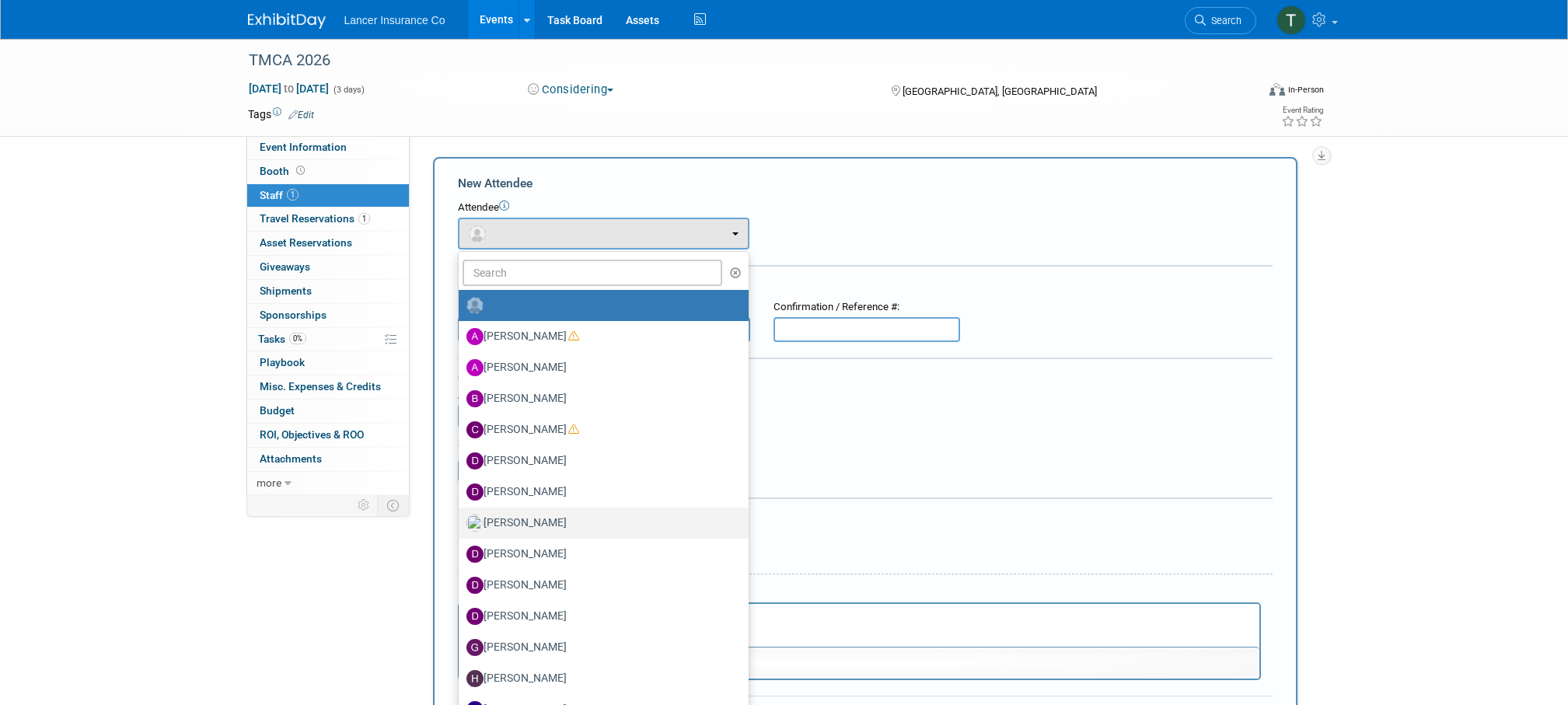
click at [519, 520] on label "[PERSON_NAME]" at bounding box center [599, 523] width 266 height 25
click at [461, 520] on input "[PERSON_NAME]" at bounding box center [456, 522] width 10 height 10
select select "8042267c-401d-43e6-b94c-8bebd65d05ea"
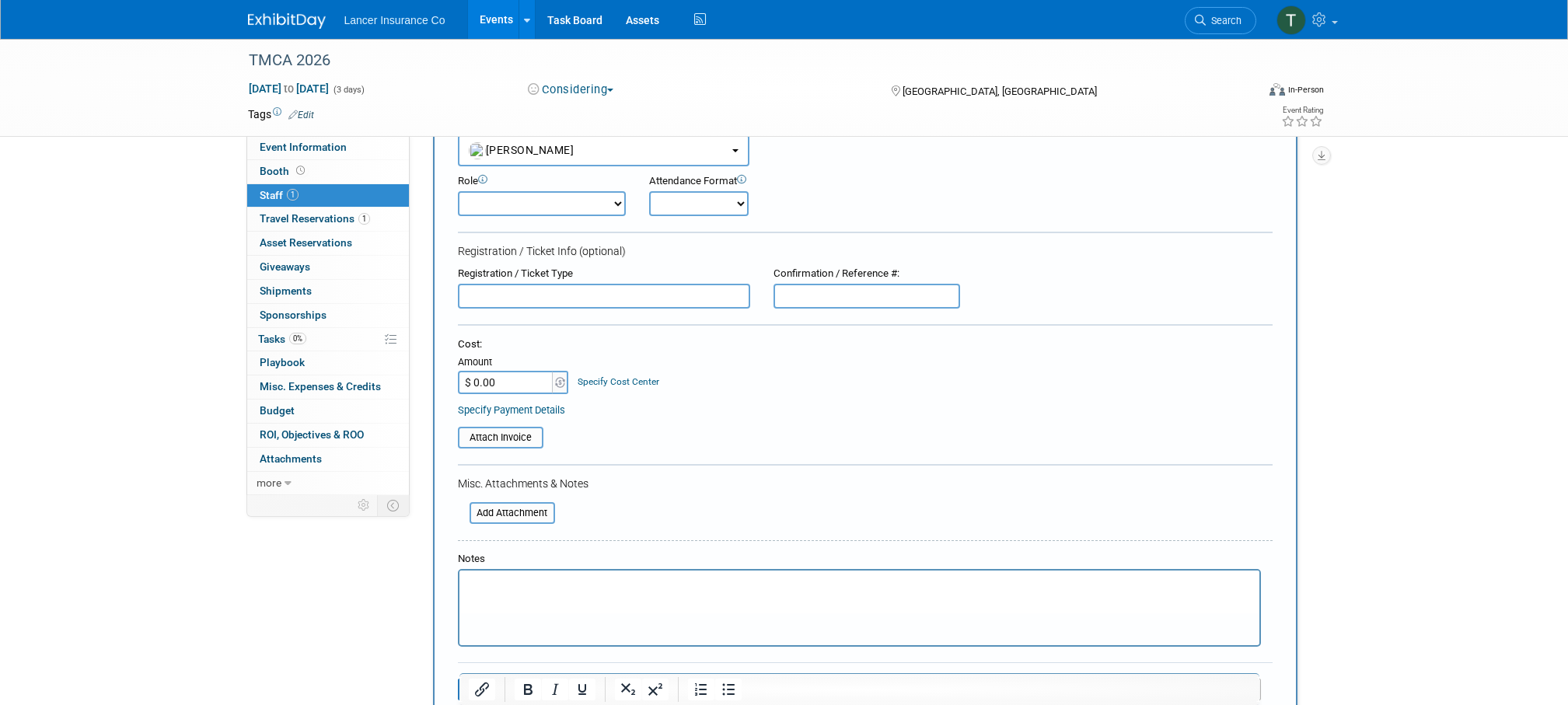
scroll to position [267, 0]
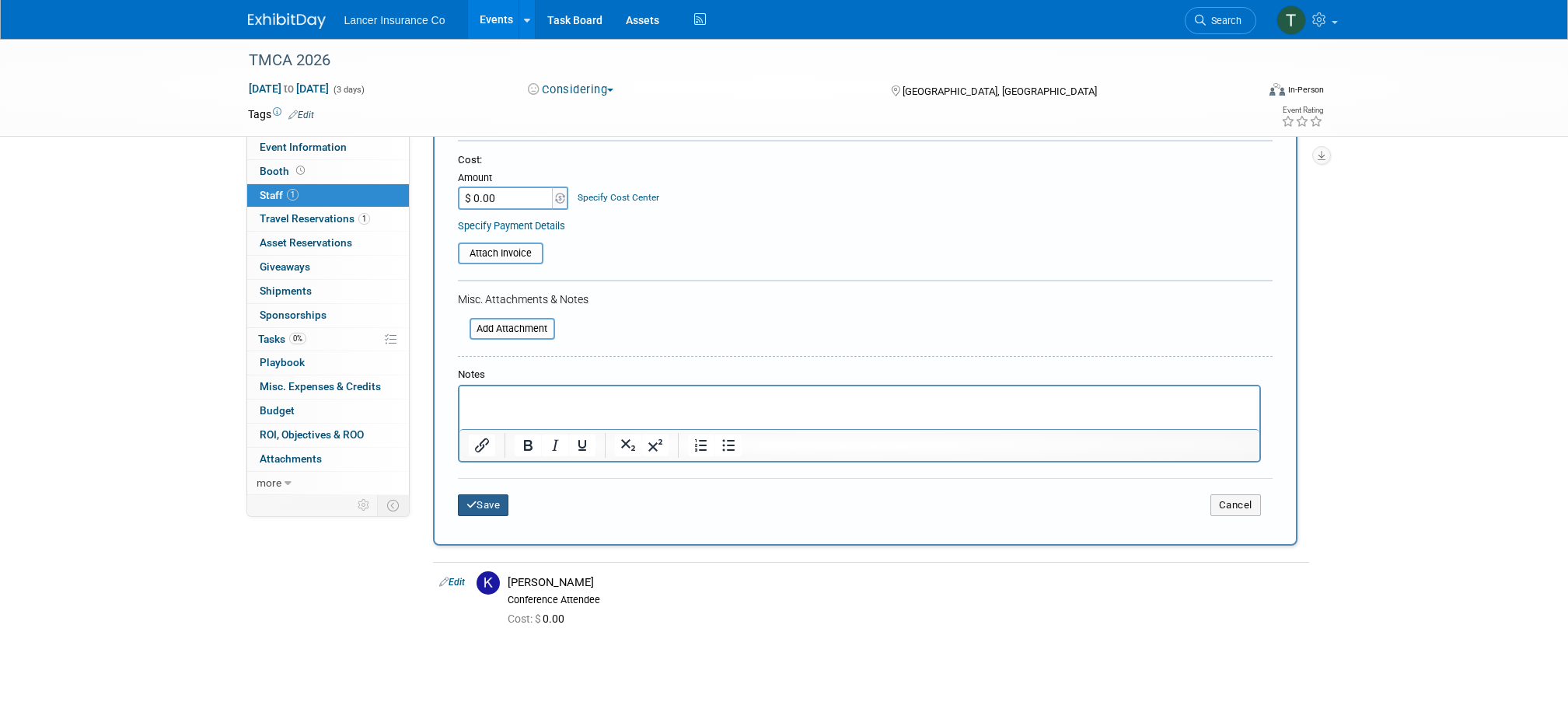
click at [468, 503] on icon "submit" at bounding box center [472, 505] width 11 height 10
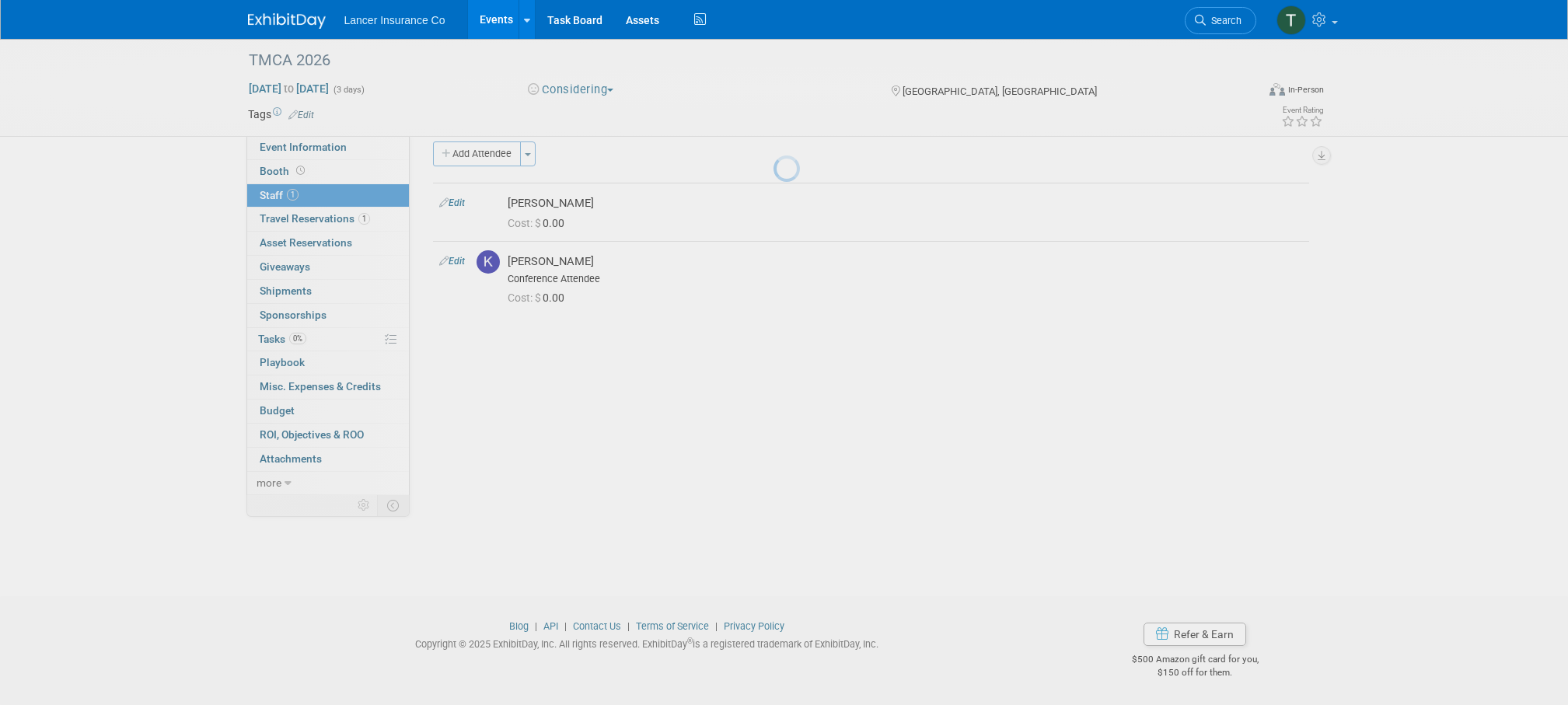
scroll to position [16, 0]
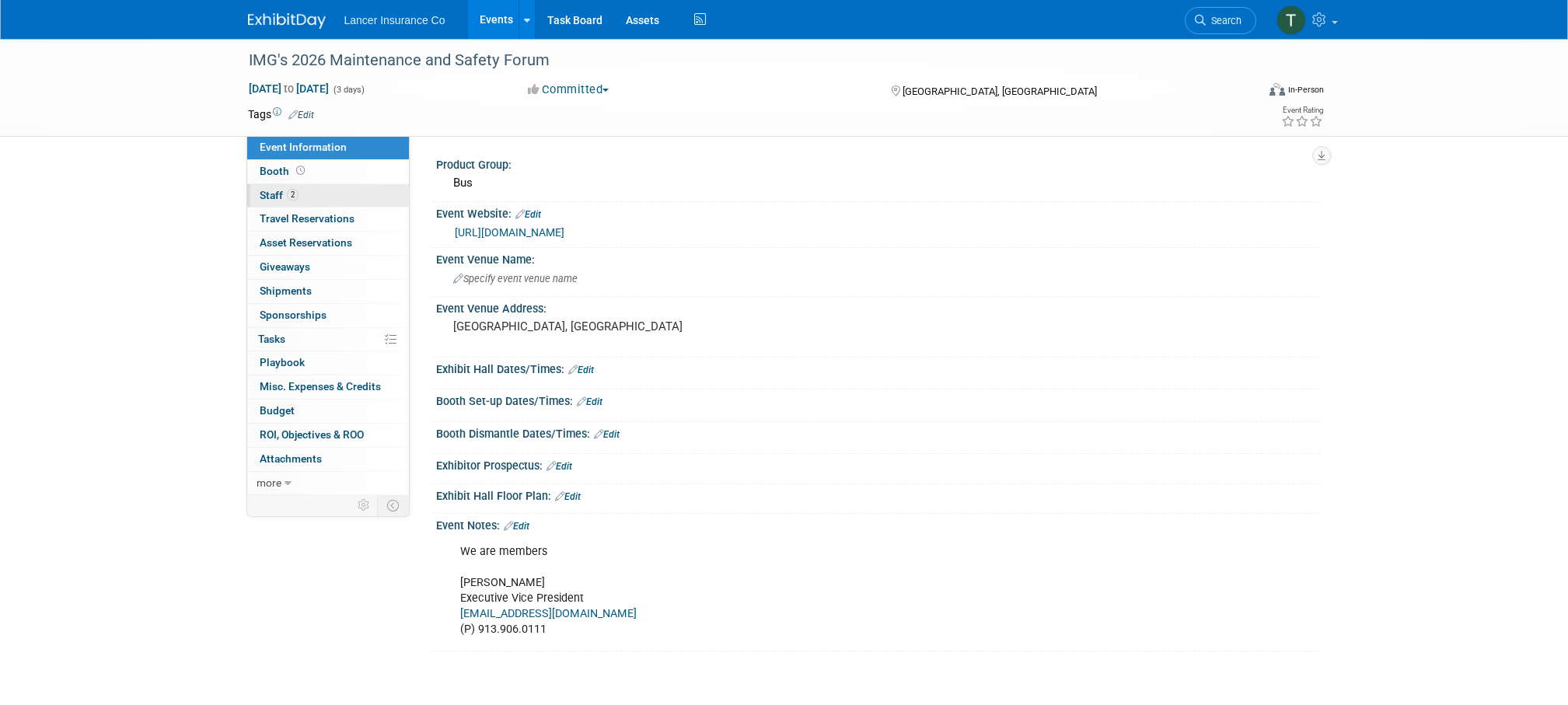
click at [277, 196] on span "Staff 2" at bounding box center [278, 194] width 39 height 12
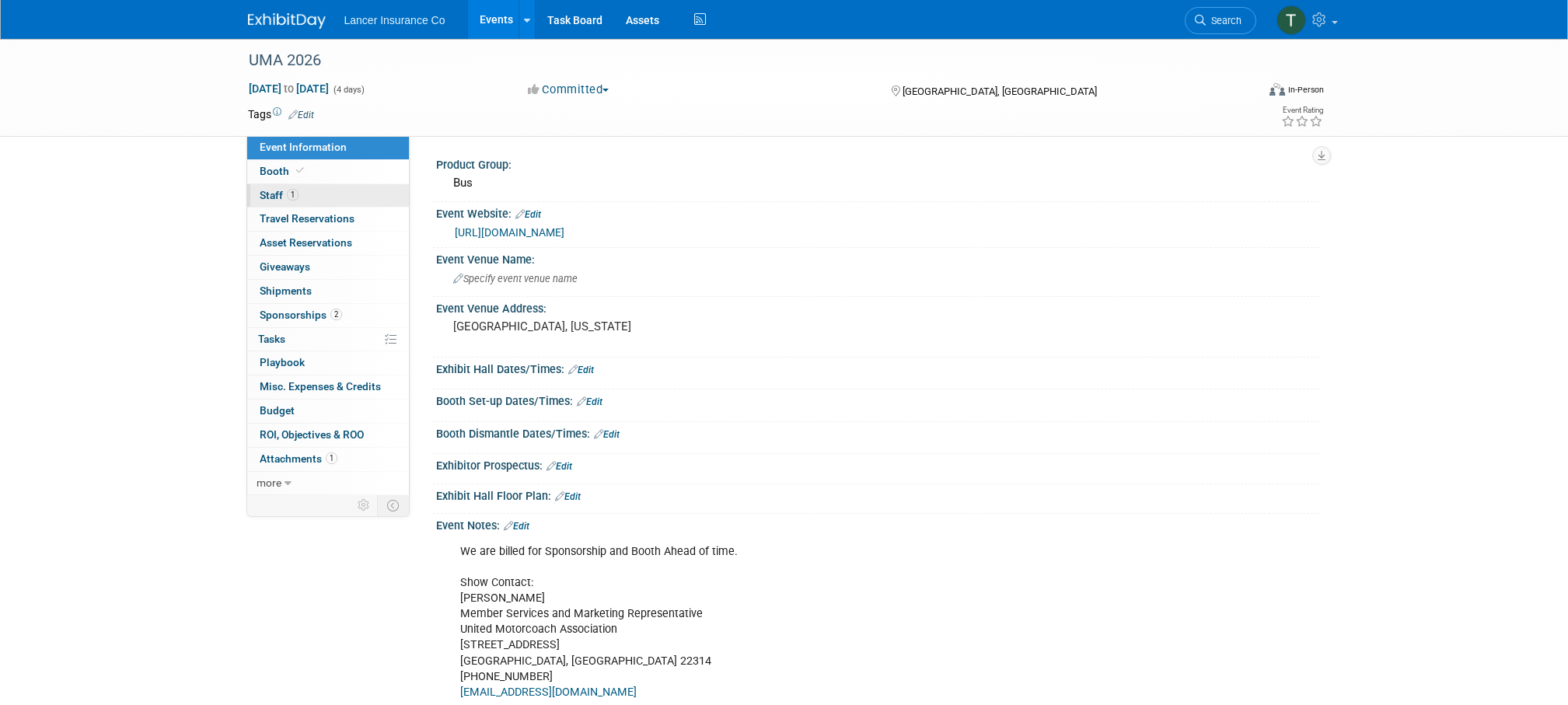
click at [270, 191] on span "Staff 1" at bounding box center [278, 194] width 39 height 12
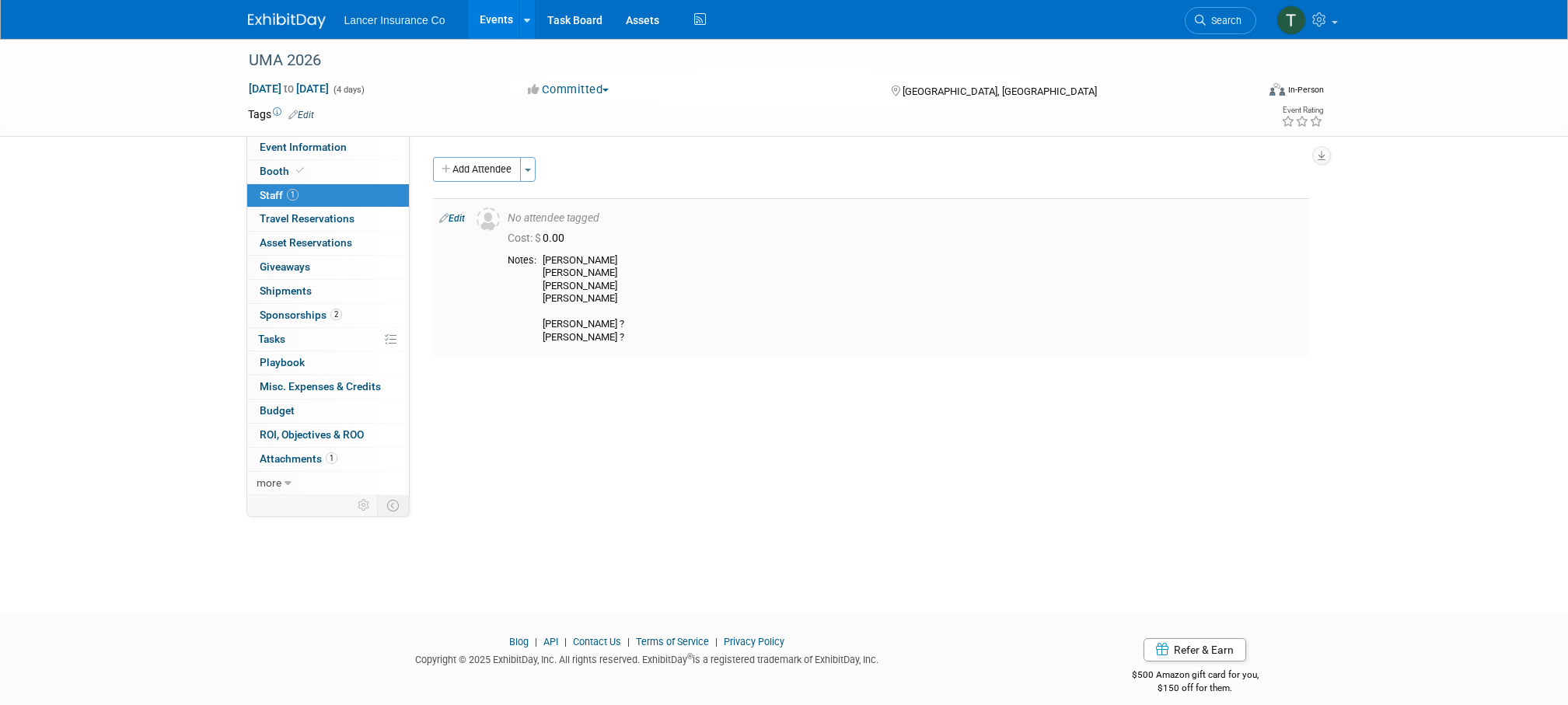
click at [453, 211] on td "Edit" at bounding box center [451, 277] width 37 height 159
click at [457, 216] on link "Edit" at bounding box center [452, 218] width 26 height 11
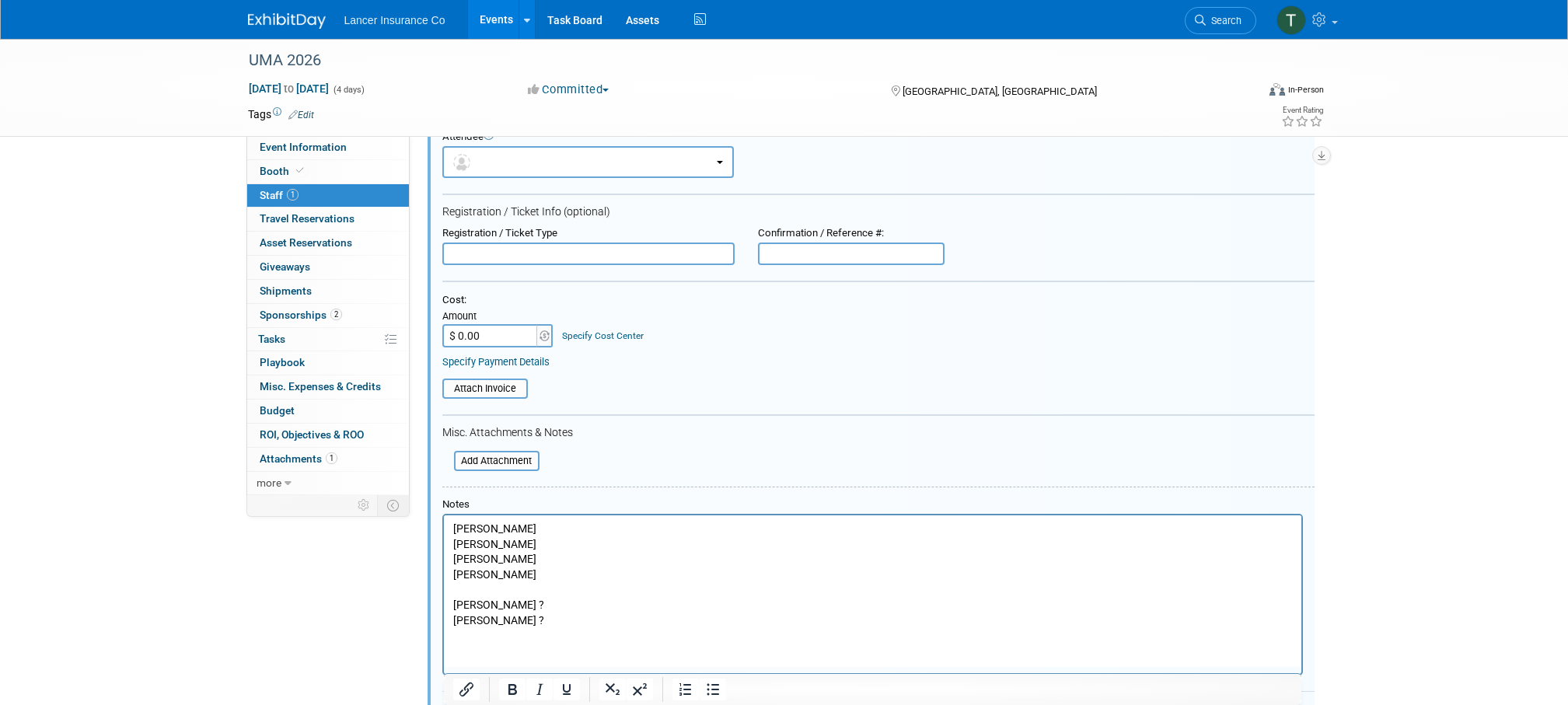
scroll to position [122, 0]
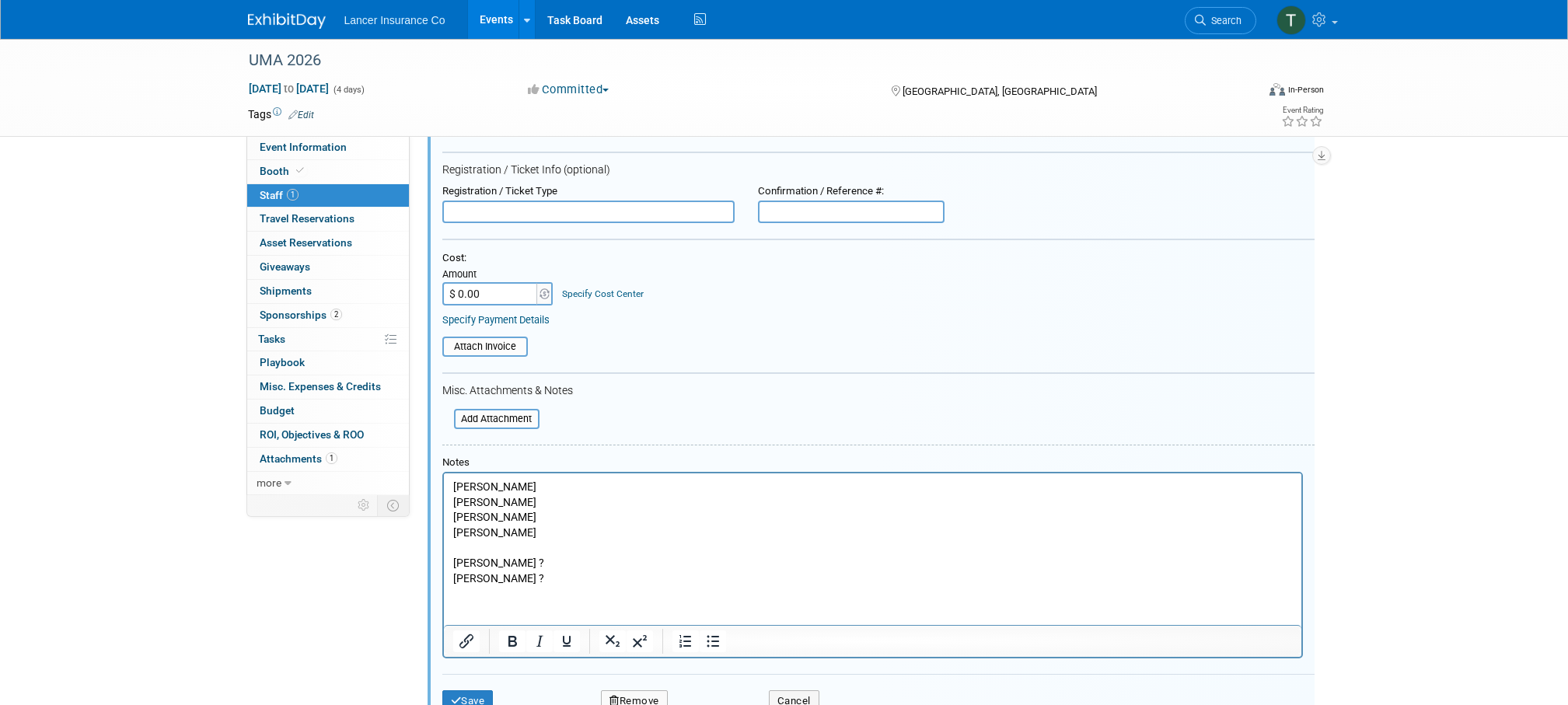
click at [496, 536] on p "Allision MacGregor Steve O Terrence Dennis Kimberlee ? John Burgan ?" at bounding box center [873, 532] width 840 height 107
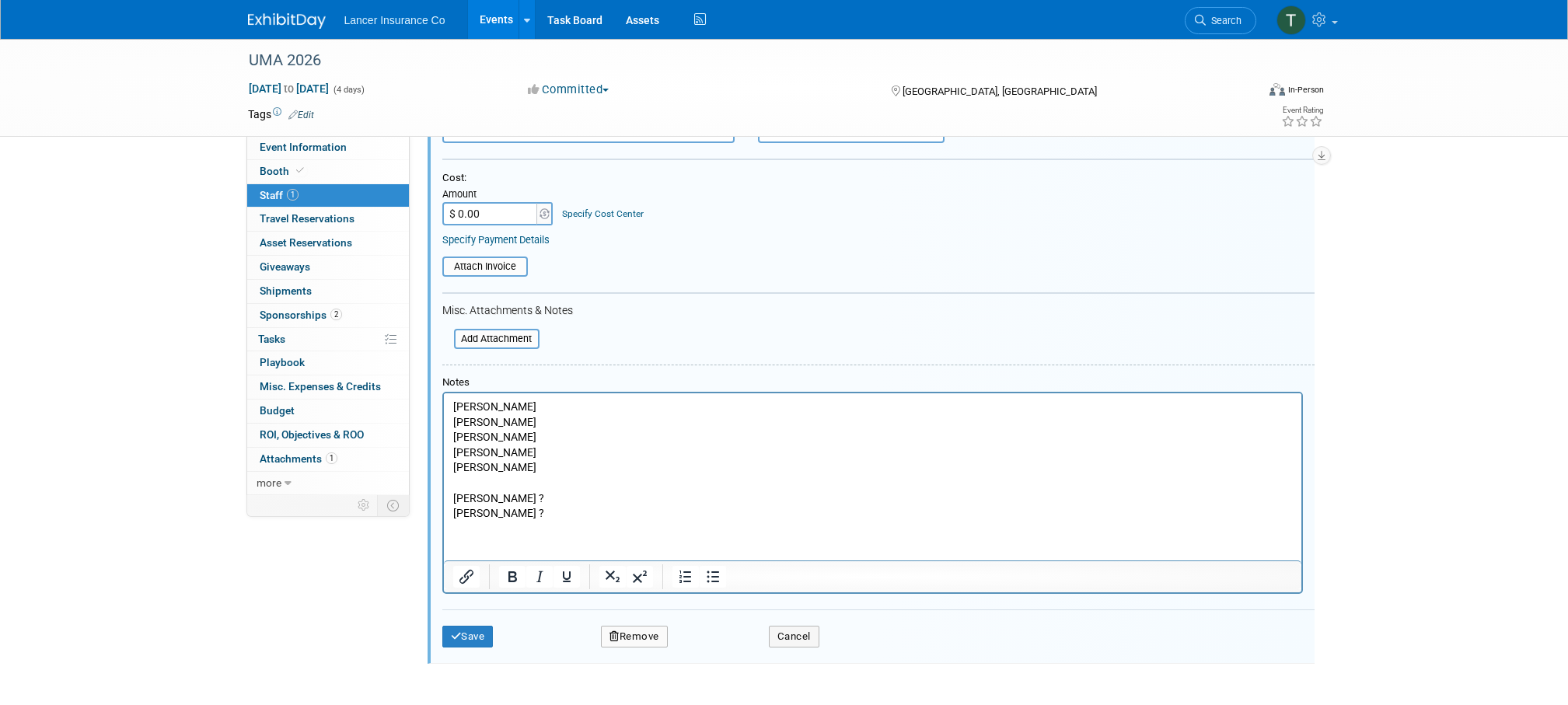
scroll to position [204, 0]
click at [469, 637] on button "Save" at bounding box center [468, 633] width 51 height 22
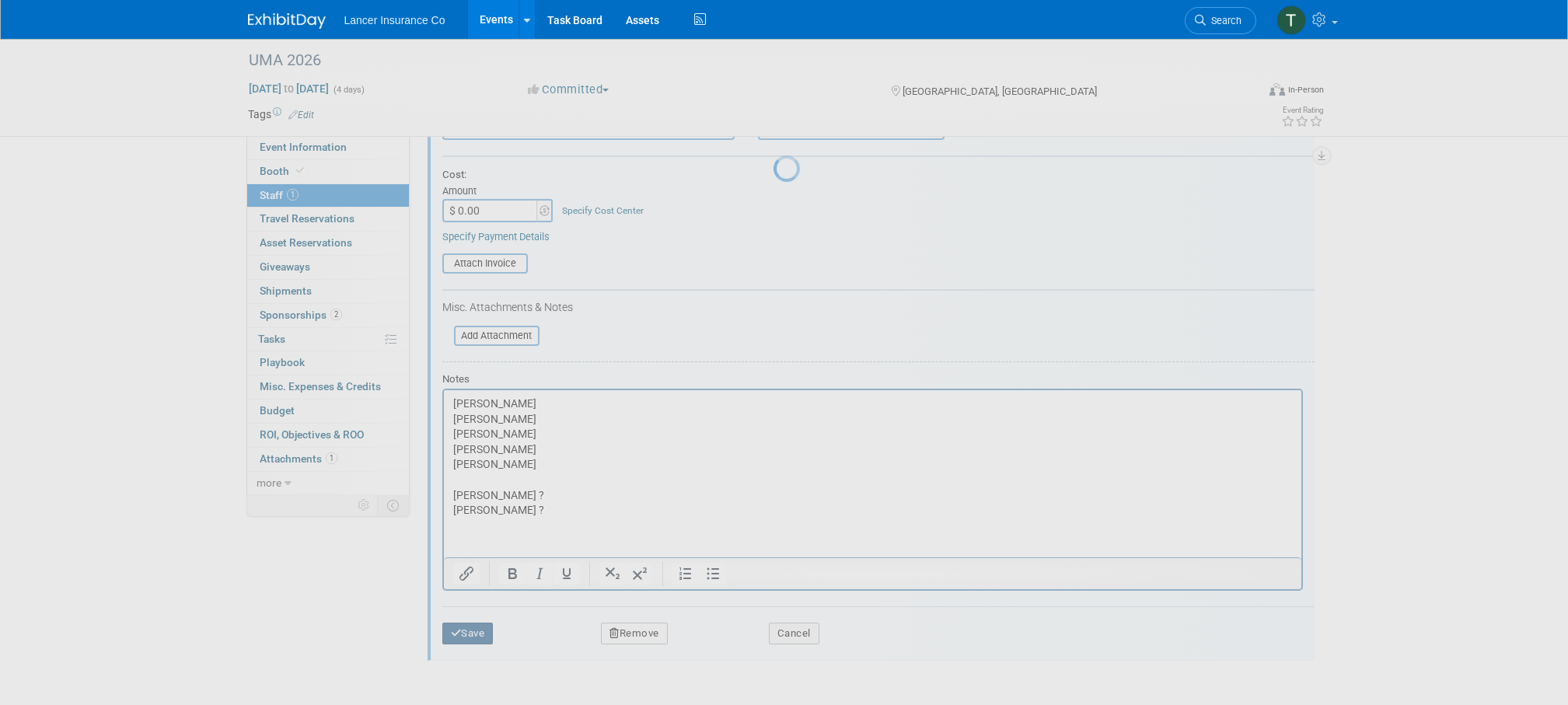
scroll to position [16, 0]
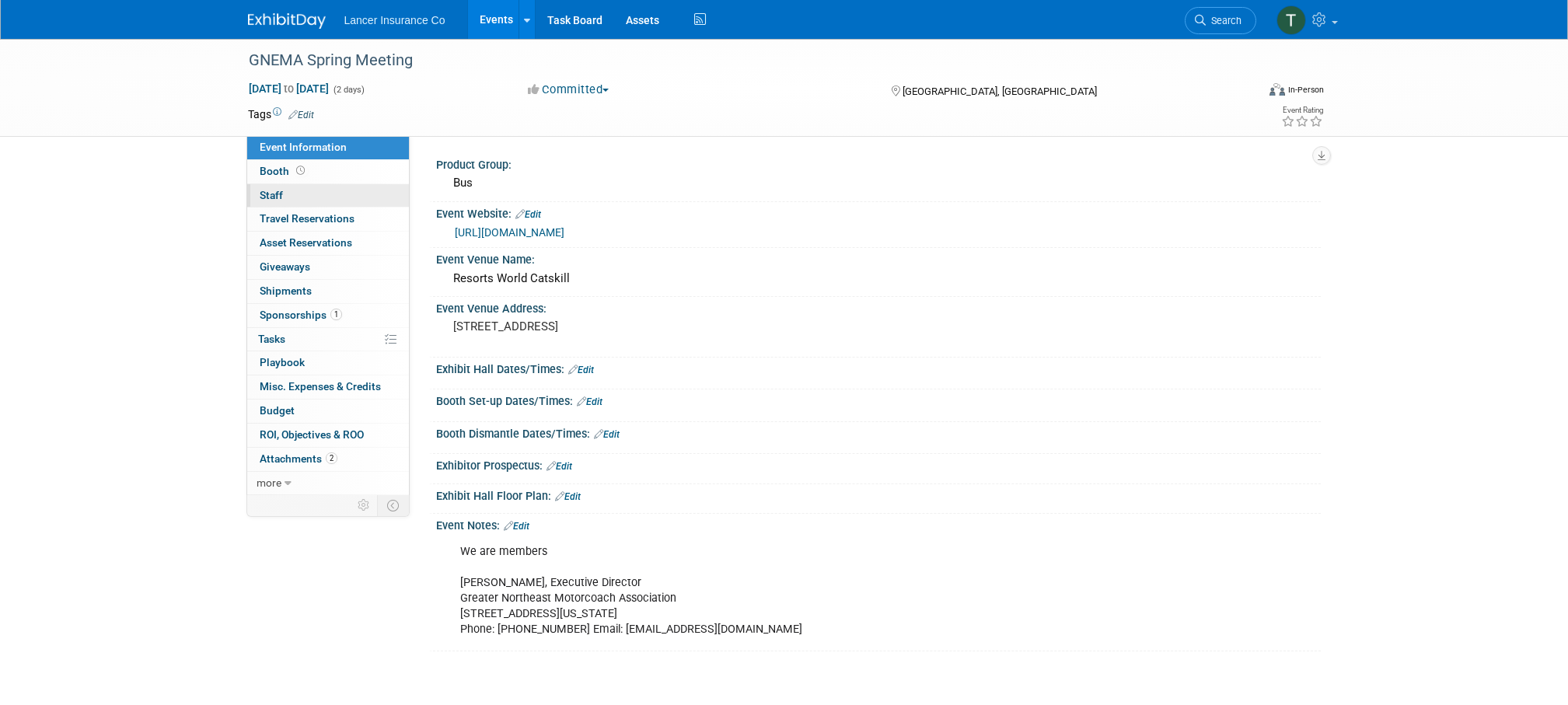
click at [270, 191] on span "Staff 0" at bounding box center [270, 194] width 23 height 12
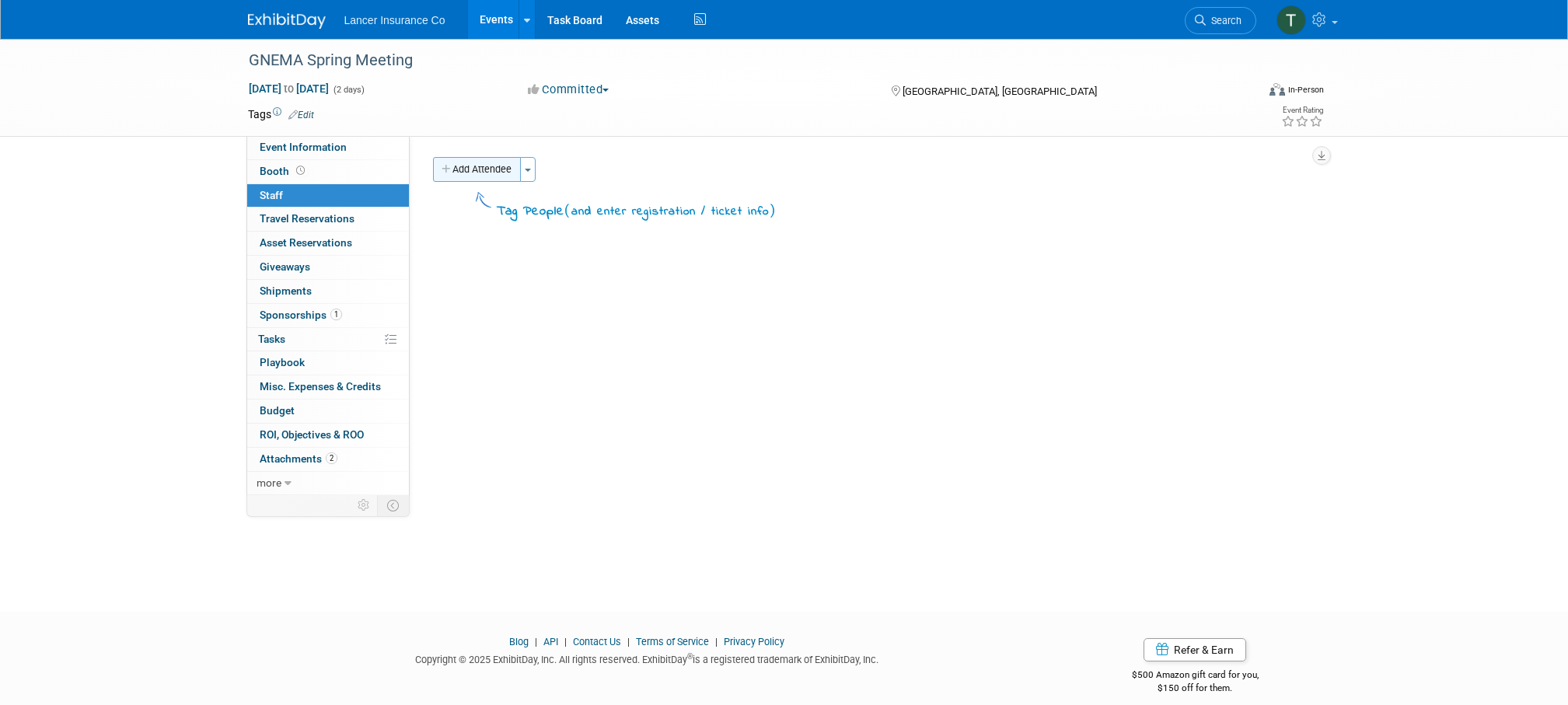
click at [482, 175] on button "Add Attendee" at bounding box center [477, 169] width 88 height 25
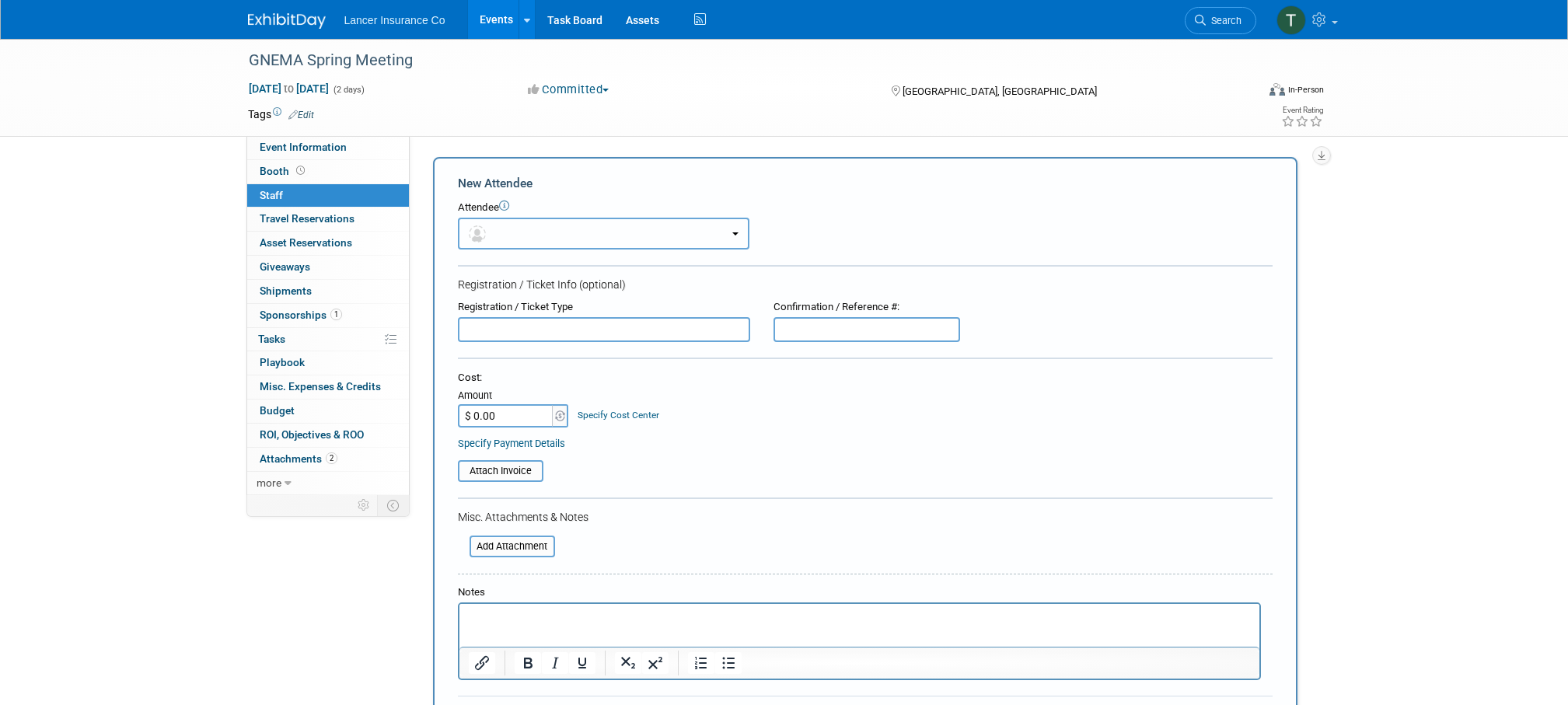
click at [508, 226] on button "button" at bounding box center [603, 233] width 291 height 32
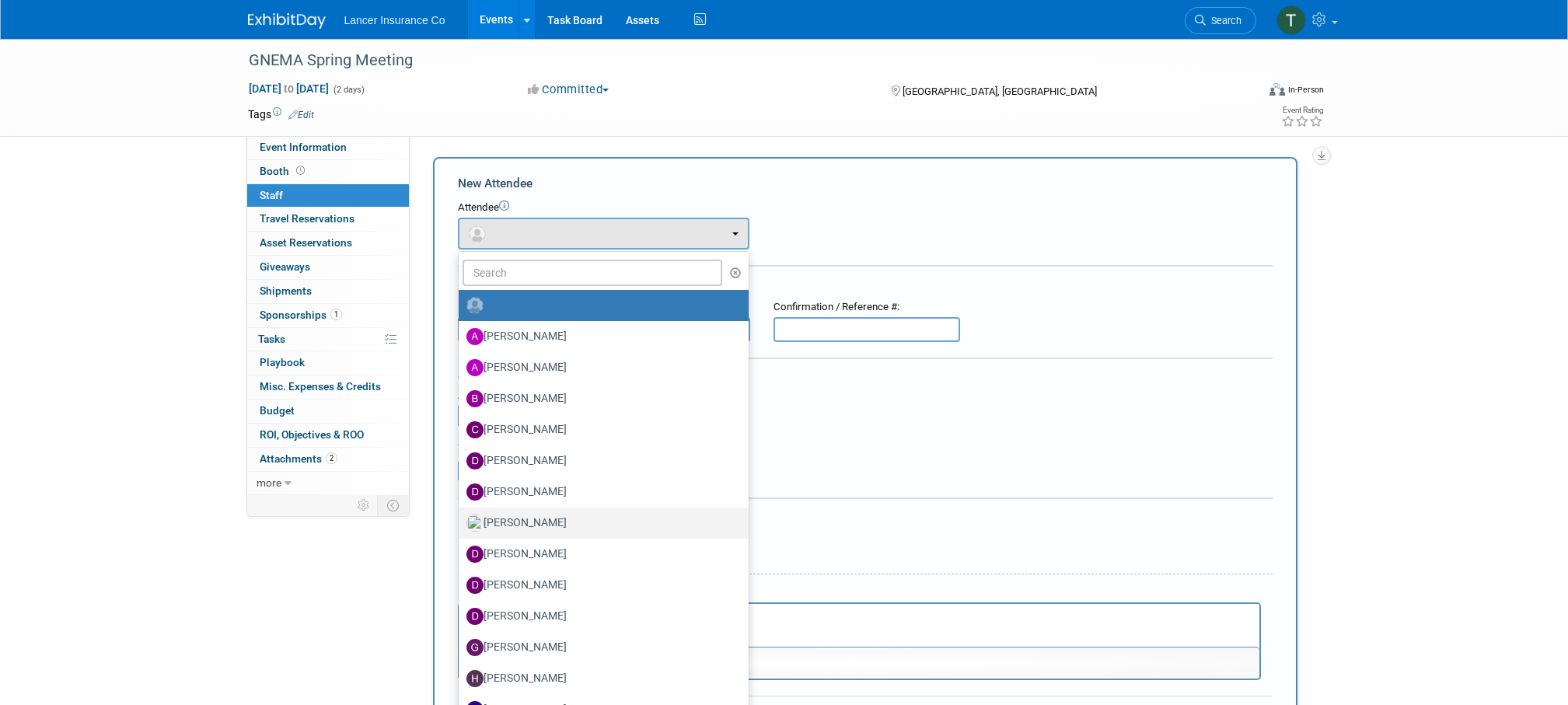
click at [524, 516] on label "[PERSON_NAME]" at bounding box center [599, 523] width 266 height 25
click at [461, 517] on input "[PERSON_NAME]" at bounding box center [456, 522] width 10 height 10
select select "8042267c-401d-43e6-b94c-8bebd65d05ea"
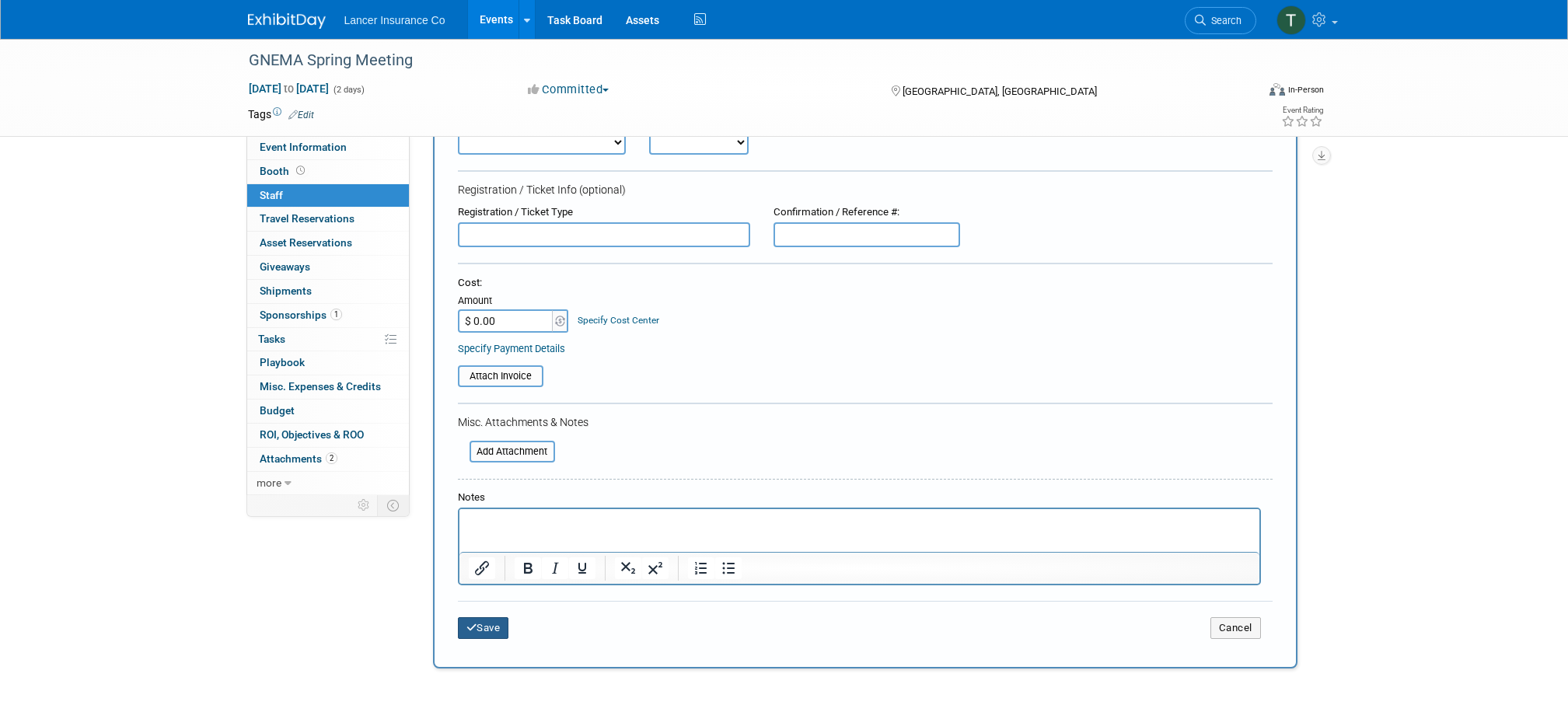
click at [499, 631] on button "Save" at bounding box center [483, 628] width 51 height 22
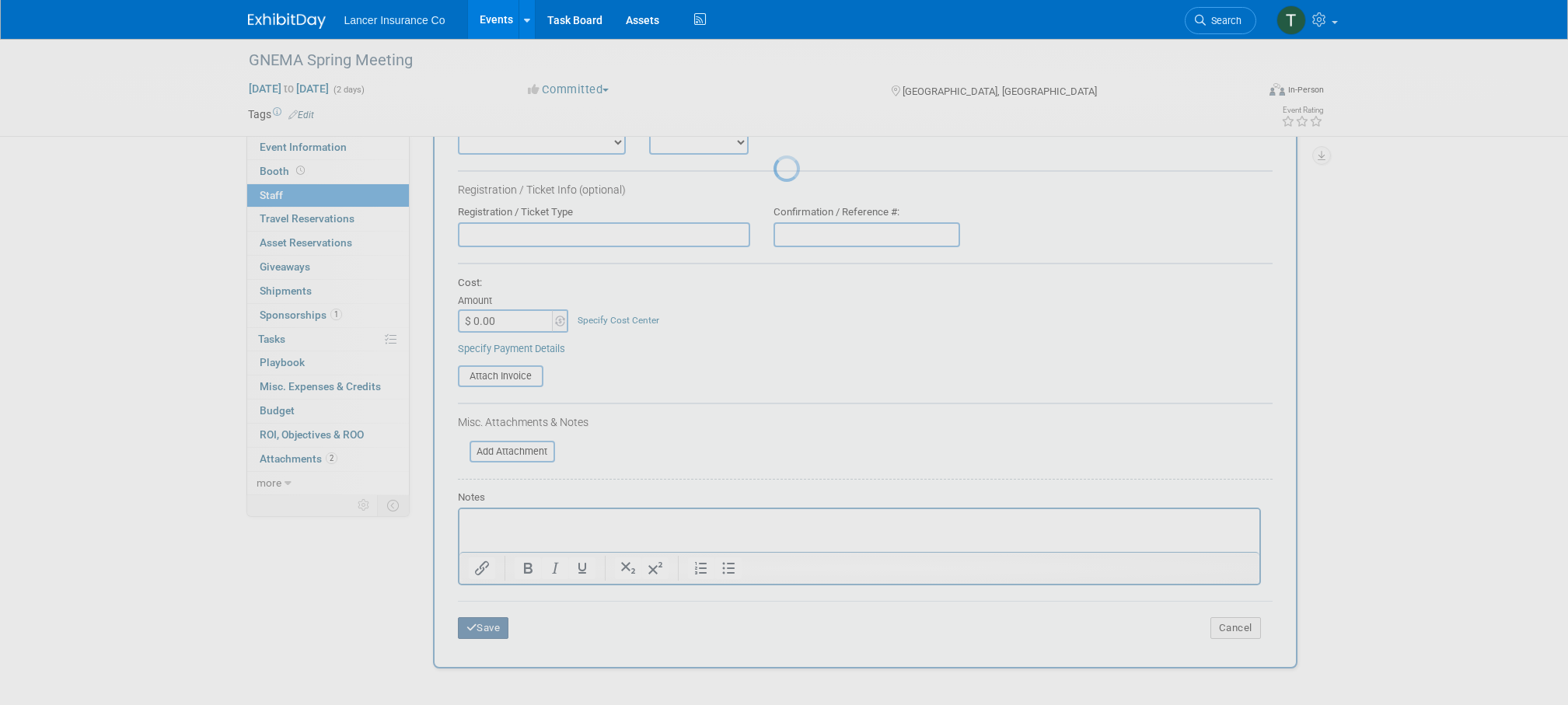
scroll to position [16, 0]
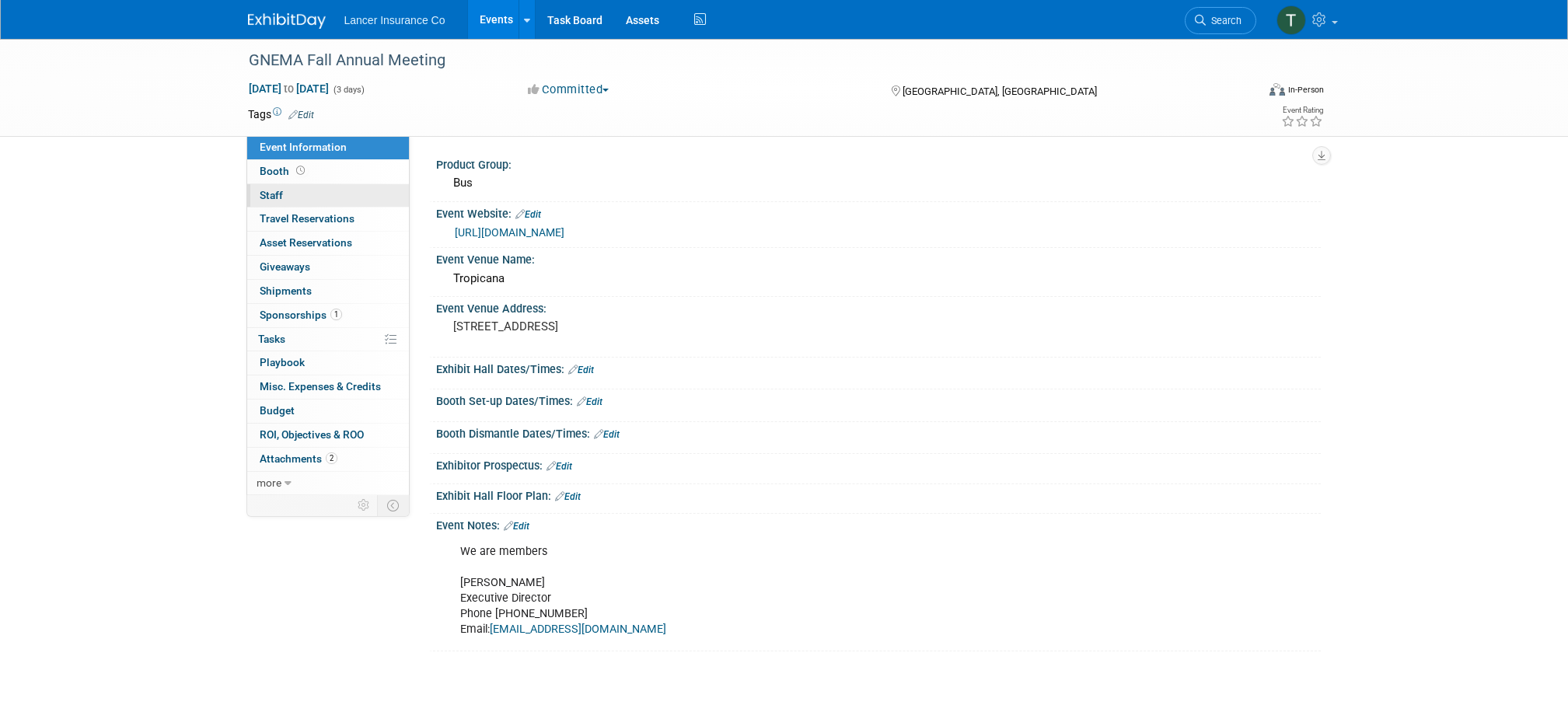
click at [275, 191] on span "Staff 0" at bounding box center [270, 194] width 23 height 12
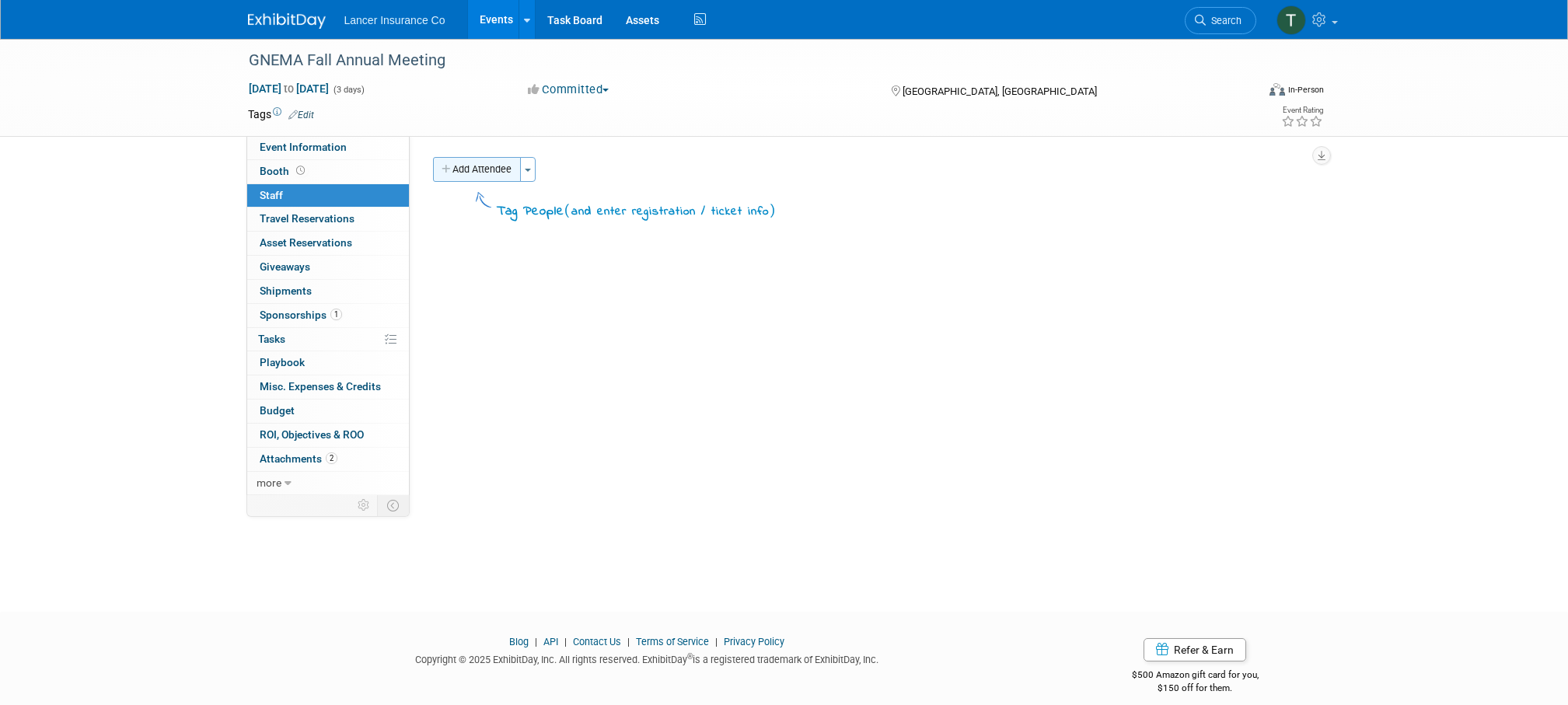
click at [497, 168] on button "Add Attendee" at bounding box center [477, 169] width 88 height 25
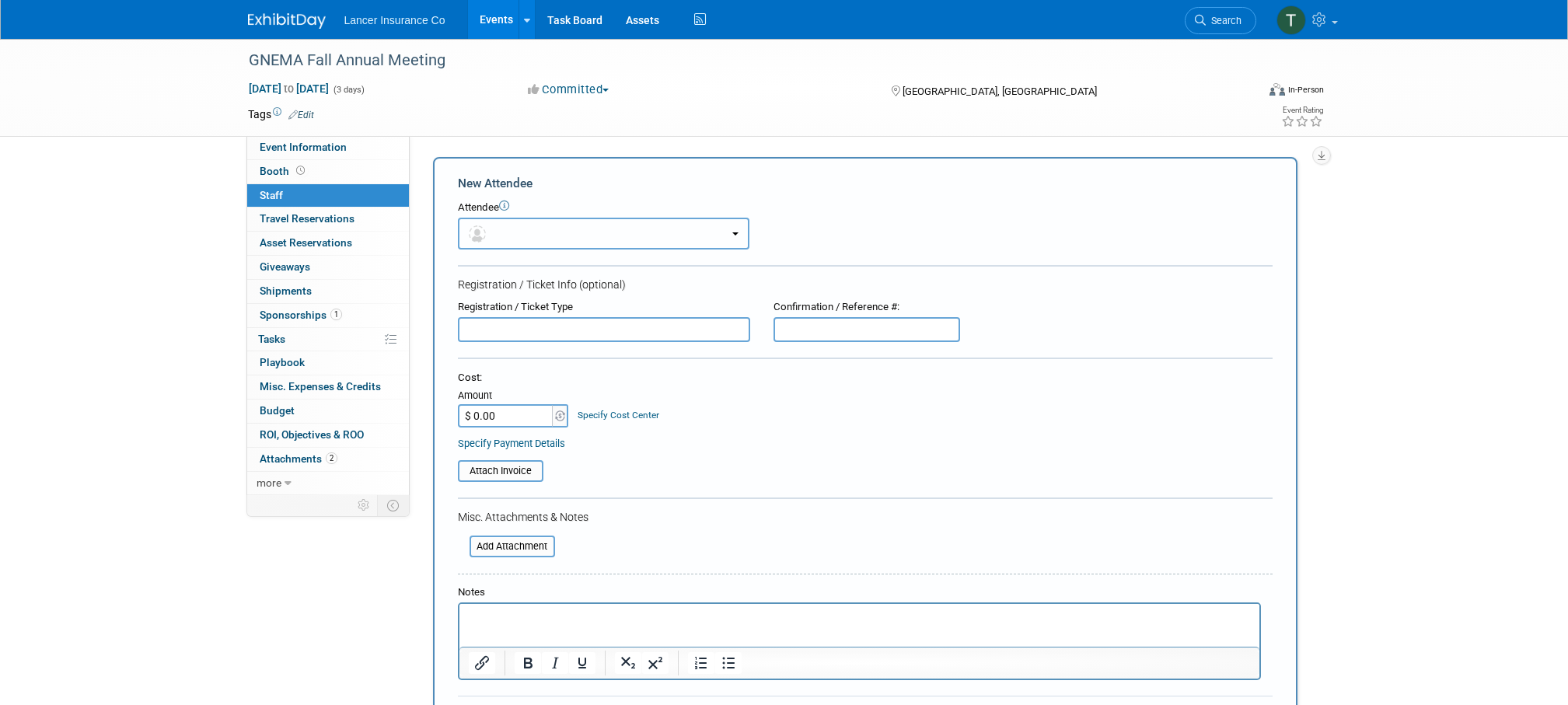
click at [505, 225] on button "button" at bounding box center [603, 233] width 291 height 32
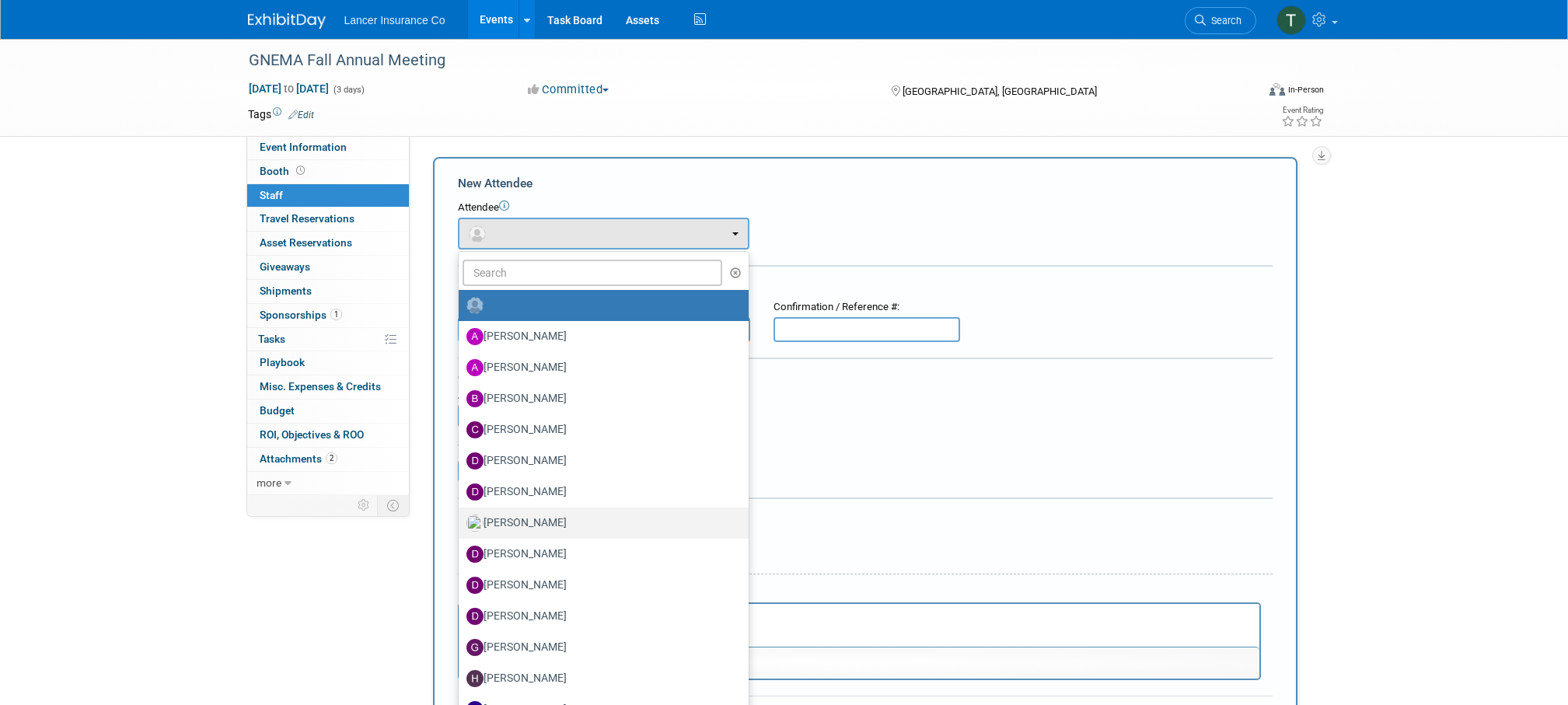
click at [529, 518] on label "[PERSON_NAME]" at bounding box center [599, 523] width 266 height 25
click at [461, 518] on input "[PERSON_NAME]" at bounding box center [456, 522] width 10 height 10
select select "8042267c-401d-43e6-b94c-8bebd65d05ea"
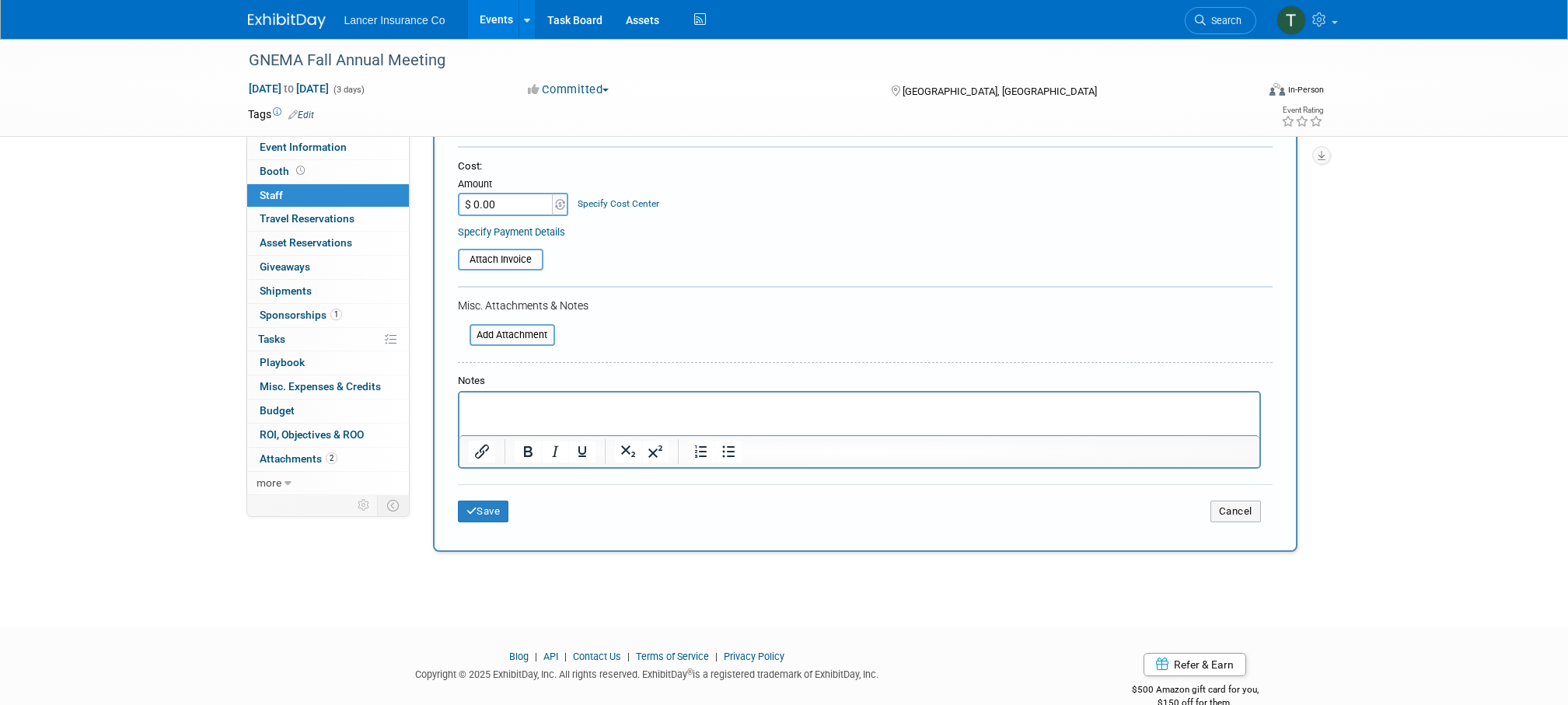
scroll to position [291, 0]
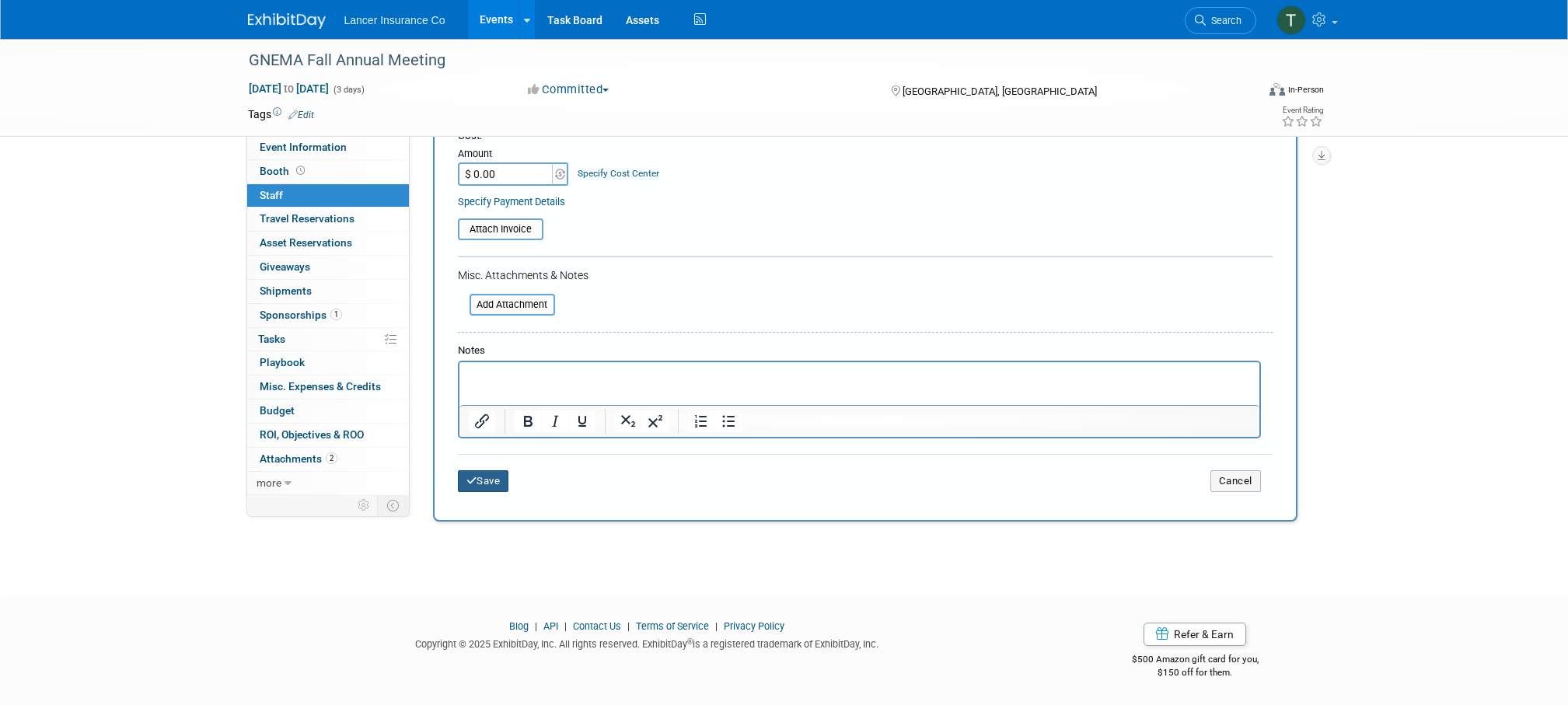
click at [490, 477] on button "Save" at bounding box center [483, 482] width 51 height 22
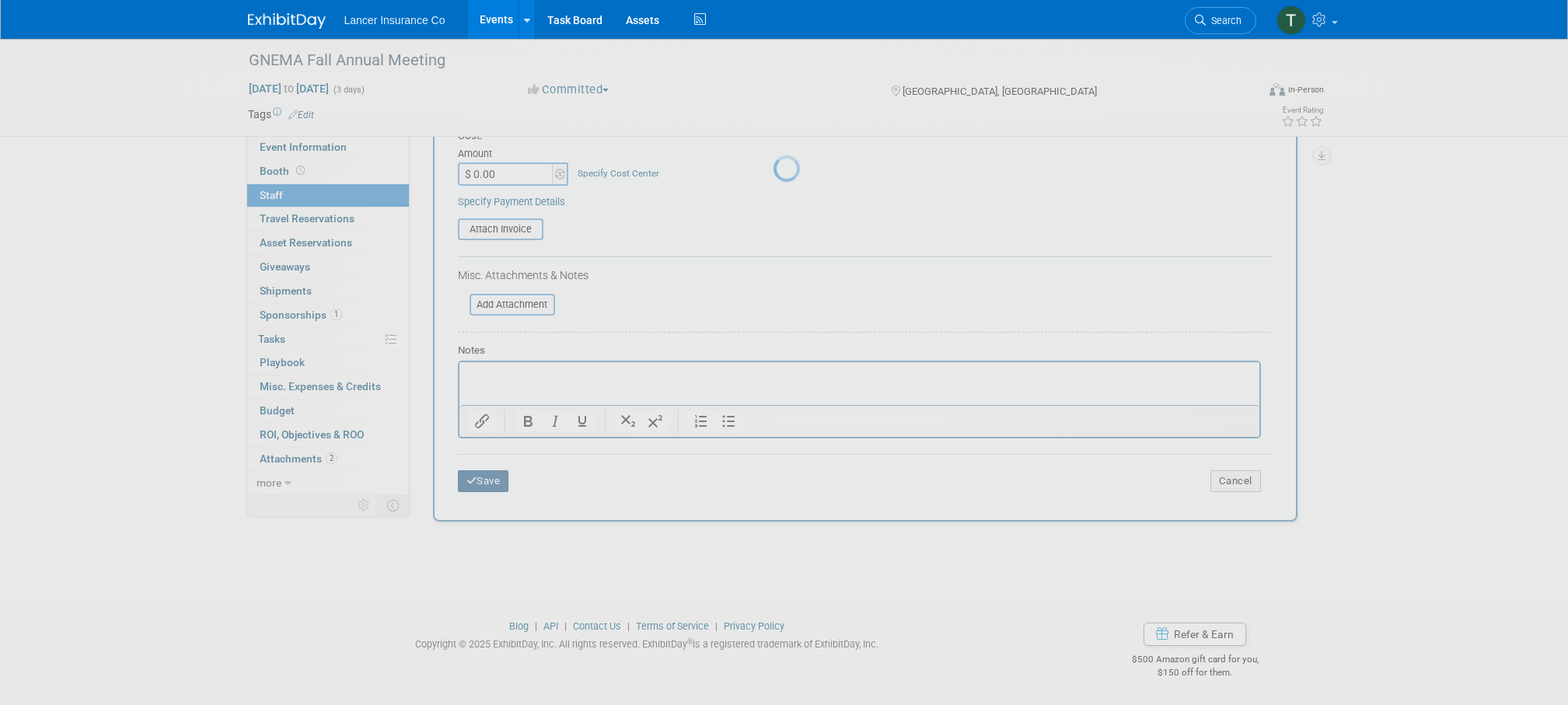
scroll to position [16, 0]
